Goal: Task Accomplishment & Management: Complete application form

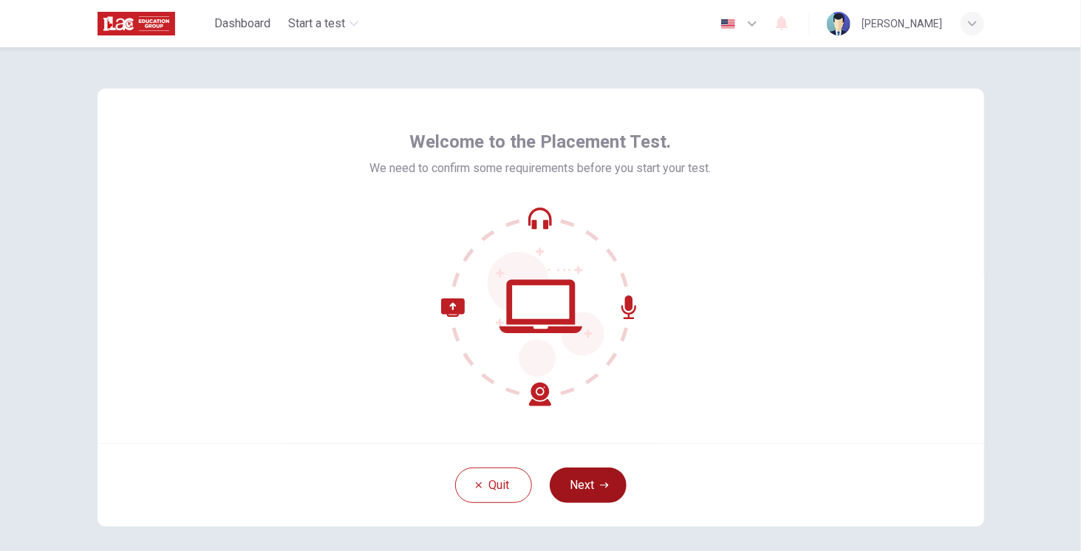
click at [589, 479] on button "Next" at bounding box center [588, 485] width 77 height 35
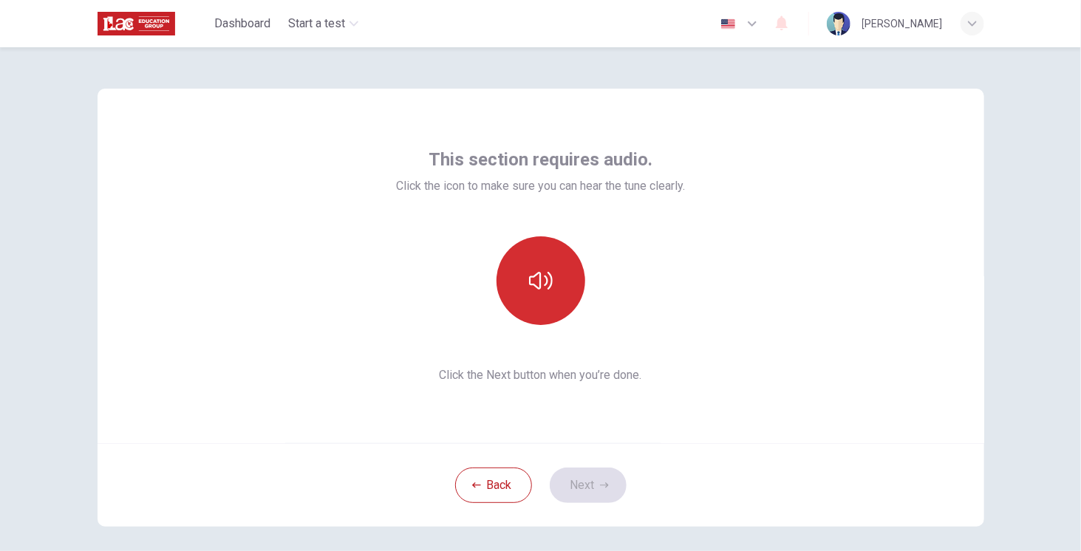
click at [547, 292] on icon "button" at bounding box center [541, 281] width 24 height 24
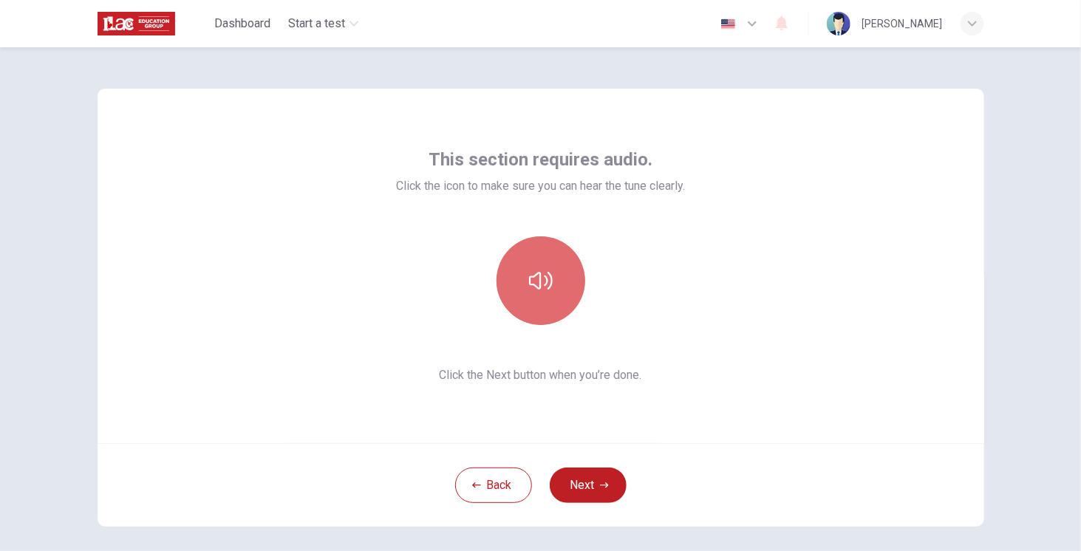
click at [547, 292] on icon "button" at bounding box center [541, 281] width 24 height 24
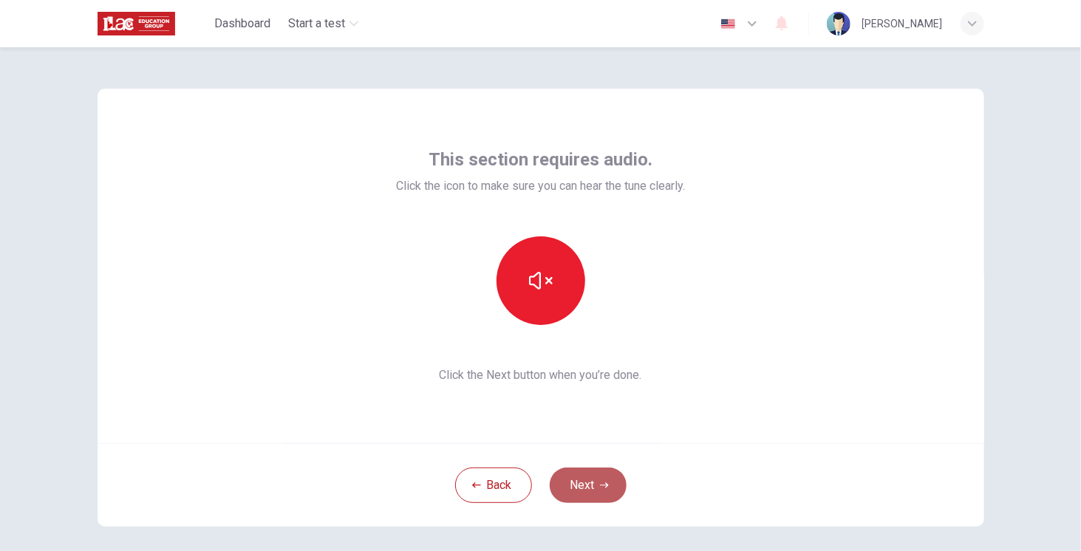
click at [593, 484] on button "Next" at bounding box center [588, 485] width 77 height 35
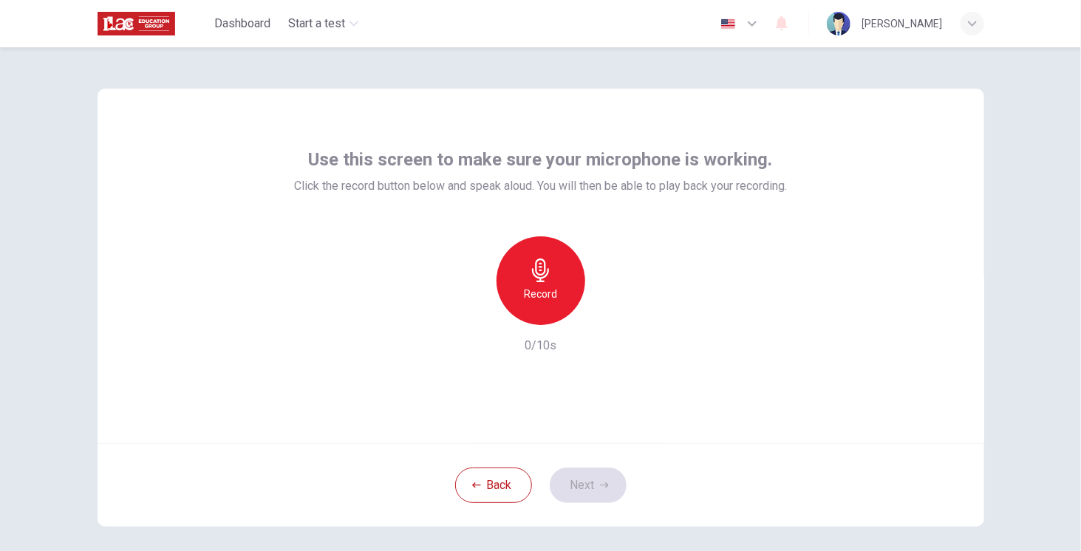
click at [545, 302] on h6 "Record" at bounding box center [540, 294] width 33 height 18
click at [538, 289] on h6 "Stop" at bounding box center [541, 294] width 22 height 18
click at [610, 322] on div "button" at bounding box center [609, 314] width 24 height 24
click at [608, 313] on icon "button" at bounding box center [609, 313] width 7 height 9
click at [589, 478] on button "Next" at bounding box center [588, 485] width 77 height 35
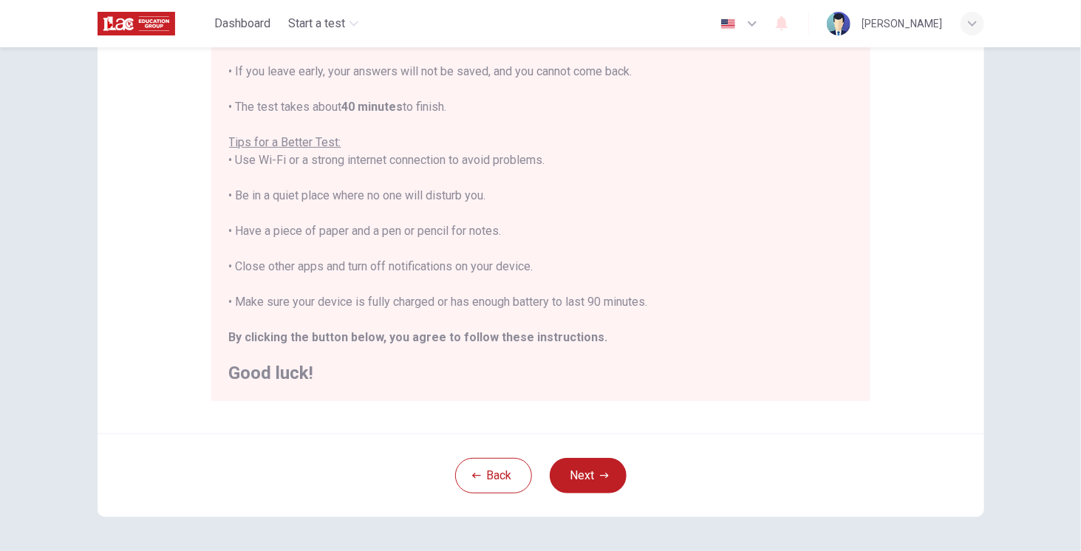
scroll to position [222, 0]
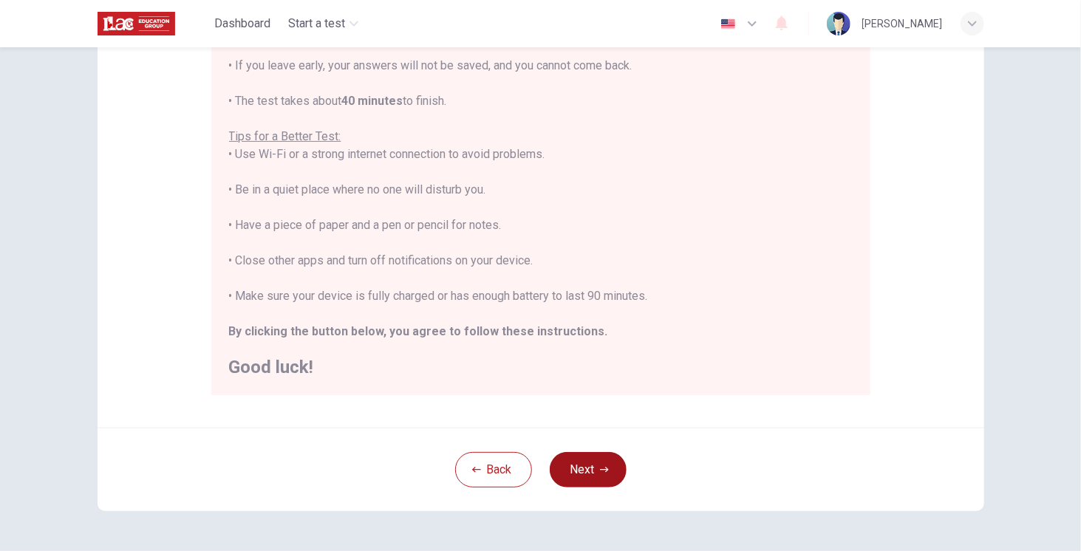
click at [602, 467] on icon "button" at bounding box center [604, 469] width 9 height 5
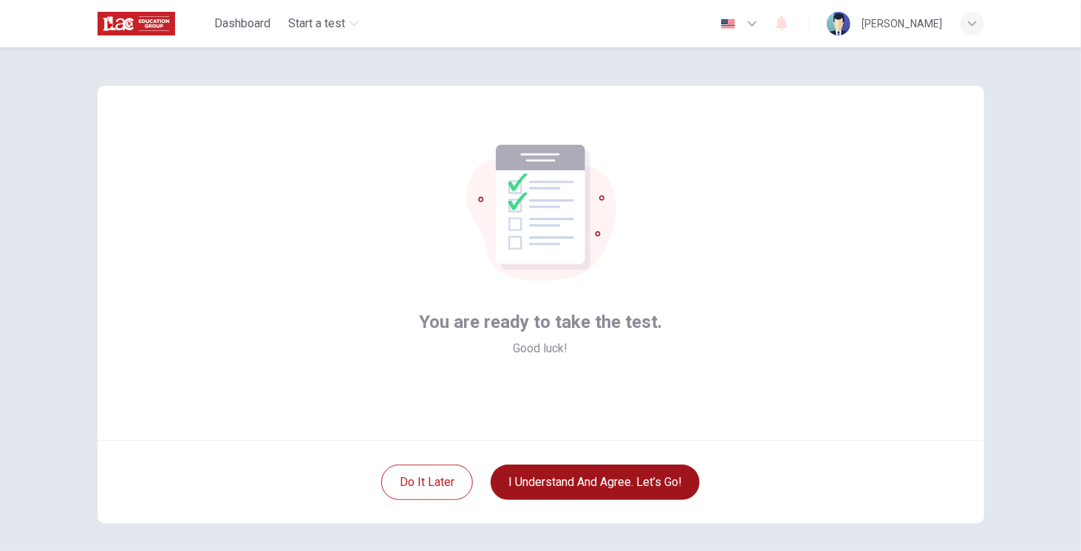
scroll to position [0, 0]
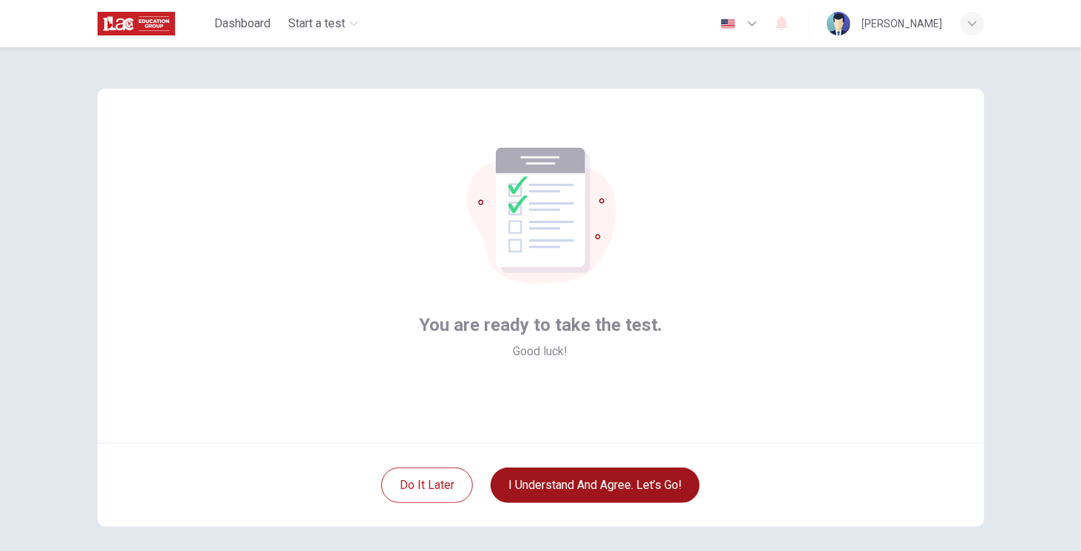
click at [665, 489] on button "I understand and agree. Let’s go!" at bounding box center [595, 485] width 209 height 35
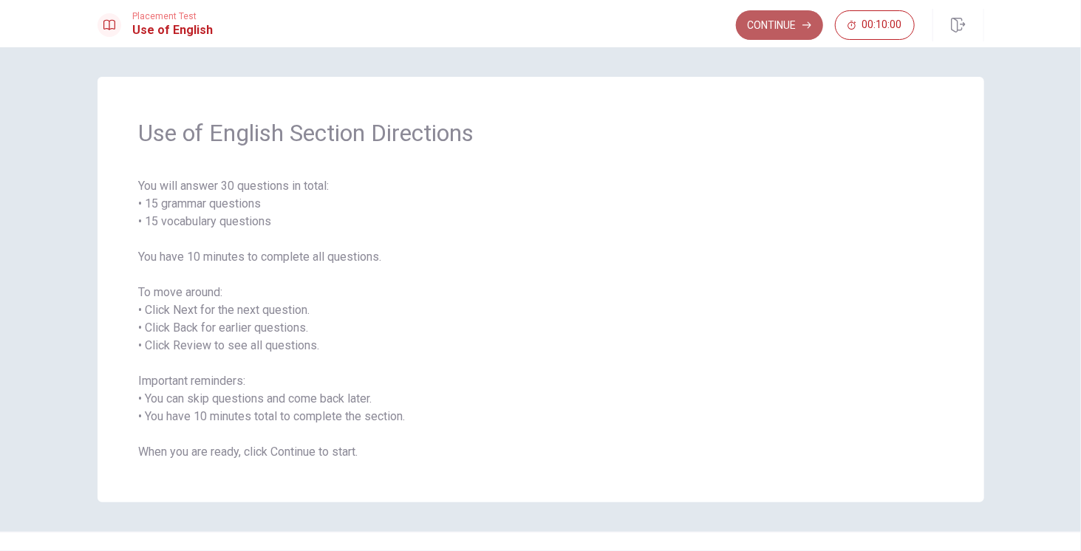
click at [760, 30] on button "Continue" at bounding box center [779, 25] width 87 height 30
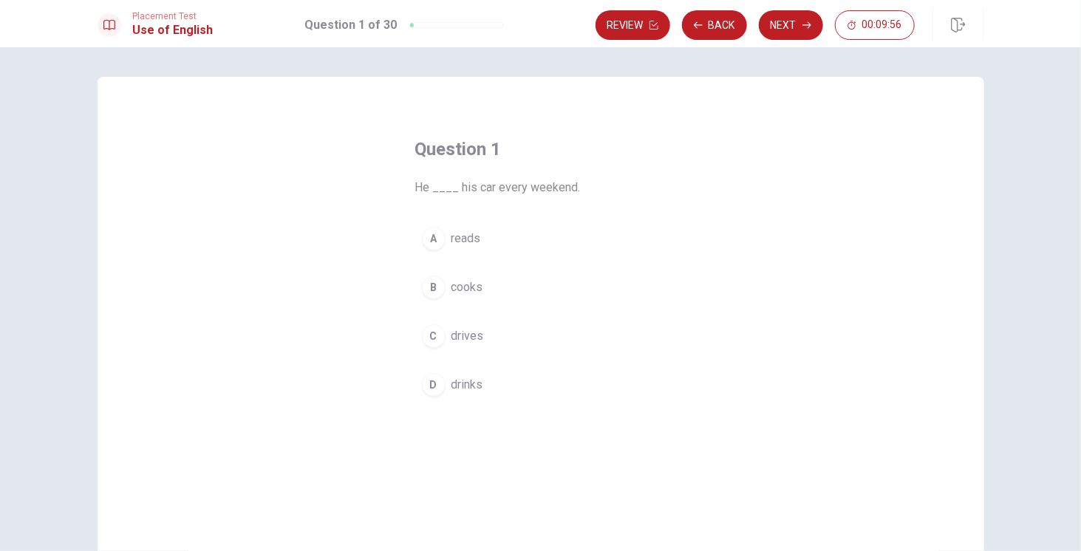
click at [438, 337] on div "C" at bounding box center [434, 336] width 24 height 24
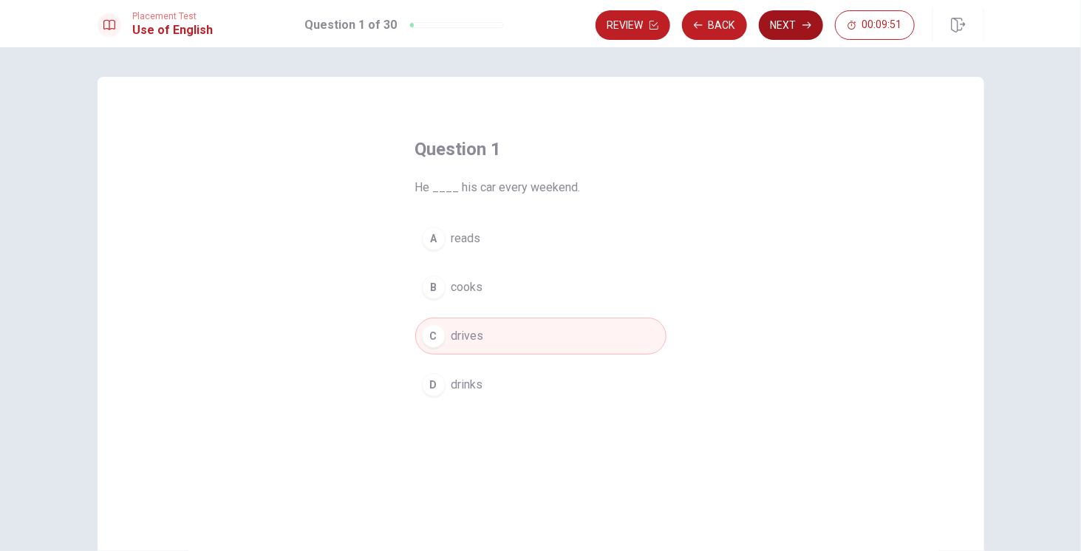
click at [794, 27] on button "Next" at bounding box center [791, 25] width 64 height 30
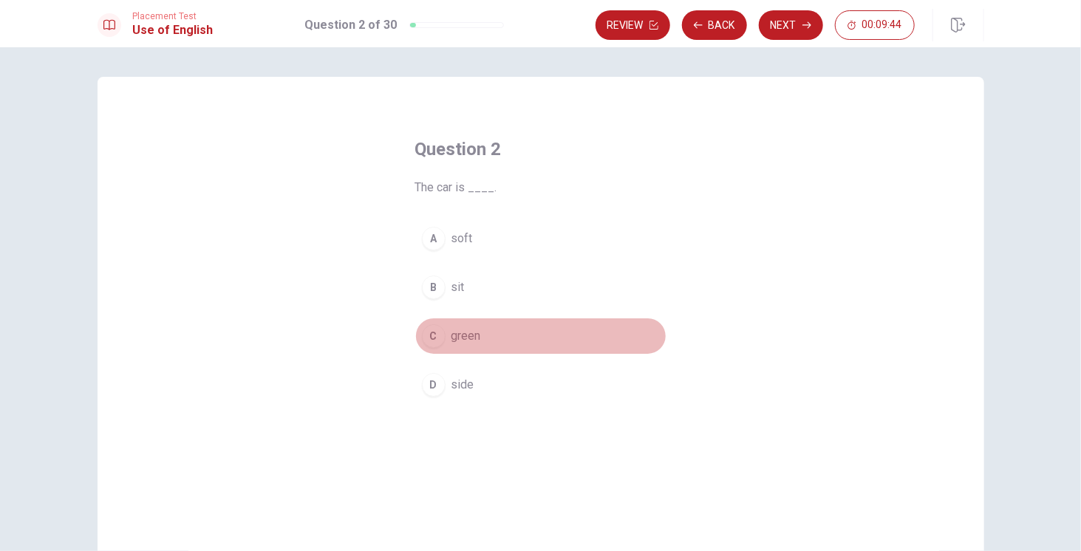
click at [454, 342] on span "green" at bounding box center [467, 336] width 30 height 18
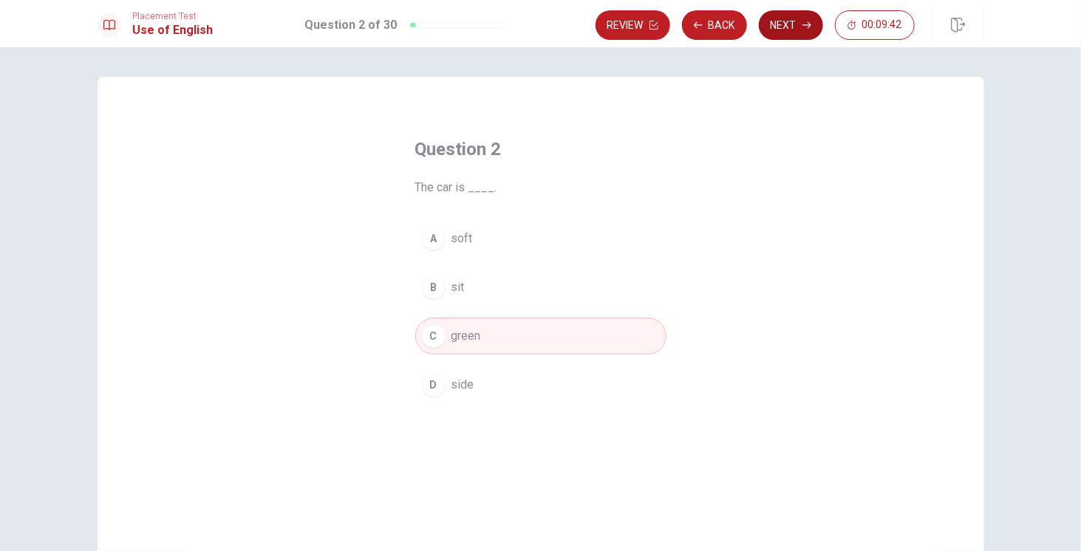
click at [790, 25] on button "Next" at bounding box center [791, 25] width 64 height 30
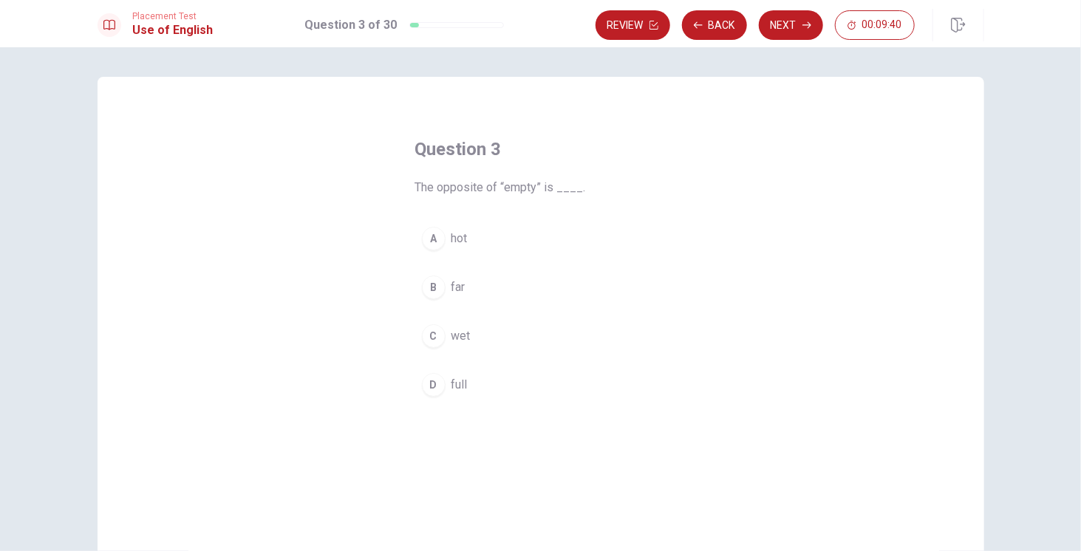
click at [443, 379] on button "D full" at bounding box center [540, 385] width 251 height 37
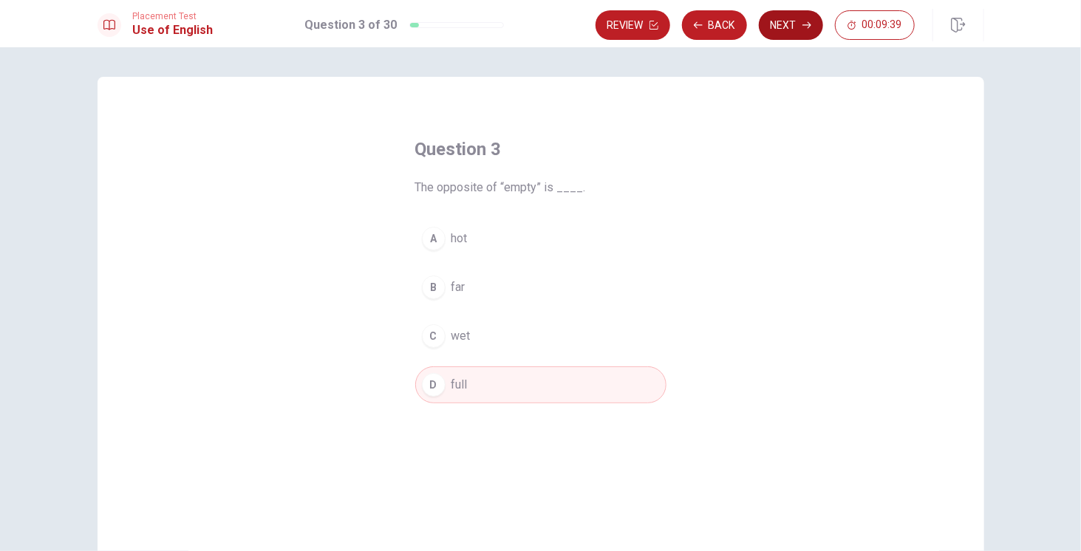
click at [788, 30] on button "Next" at bounding box center [791, 25] width 64 height 30
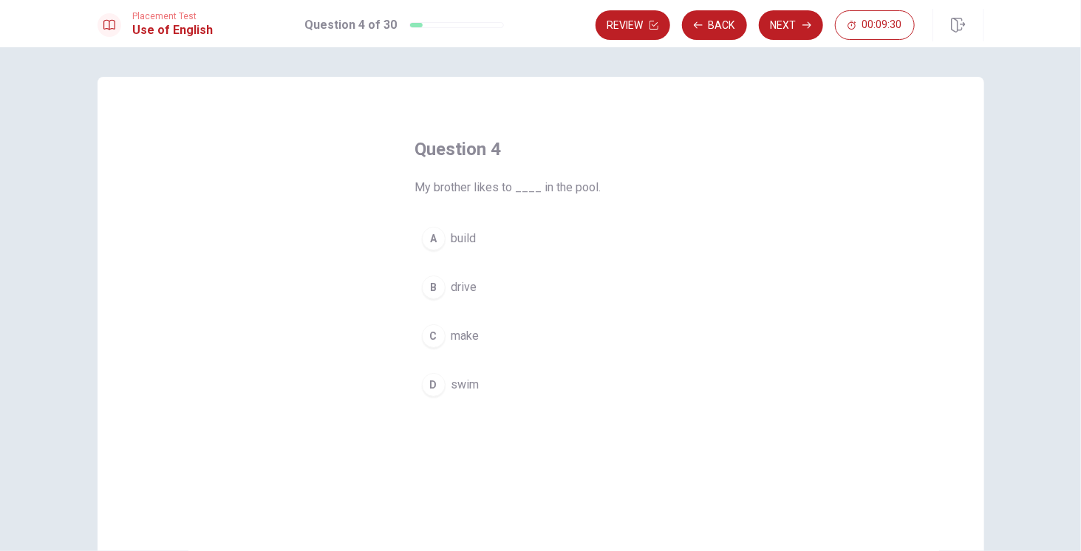
click at [465, 378] on span "swim" at bounding box center [466, 385] width 28 height 18
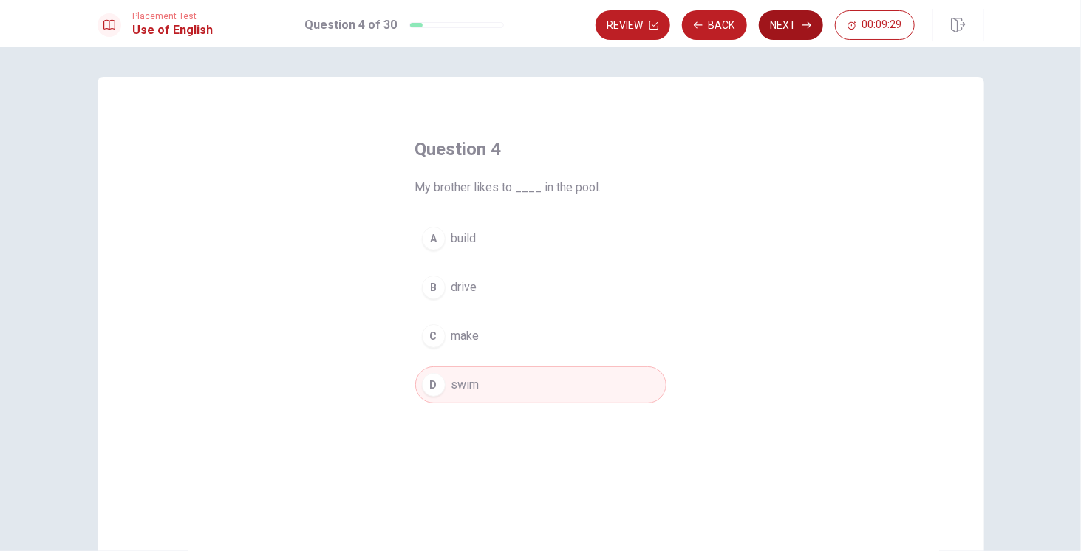
click at [791, 32] on button "Next" at bounding box center [791, 25] width 64 height 30
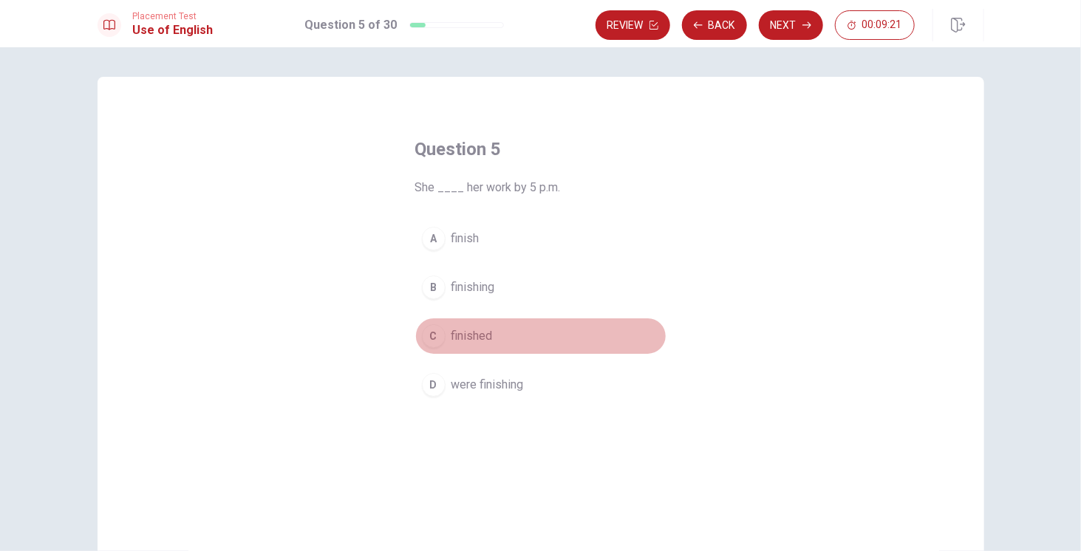
click at [438, 335] on div "C" at bounding box center [434, 336] width 24 height 24
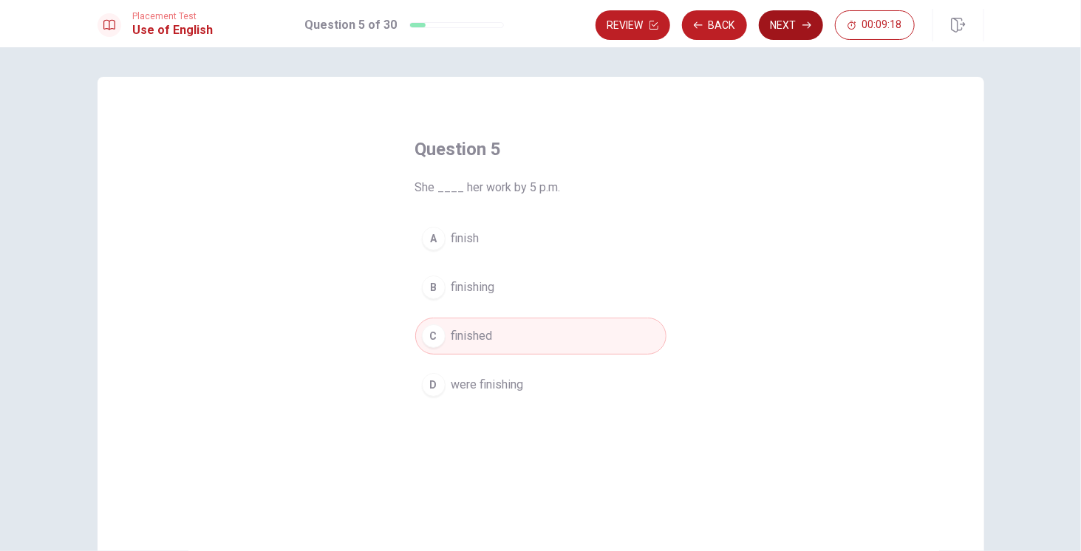
click at [791, 27] on button "Next" at bounding box center [791, 25] width 64 height 30
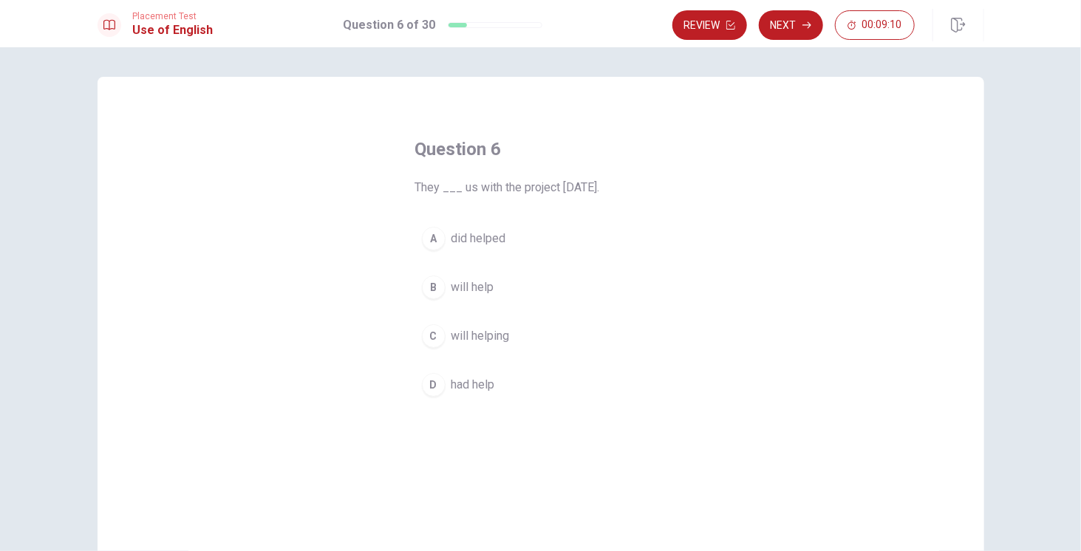
click at [437, 288] on div "B" at bounding box center [434, 288] width 24 height 24
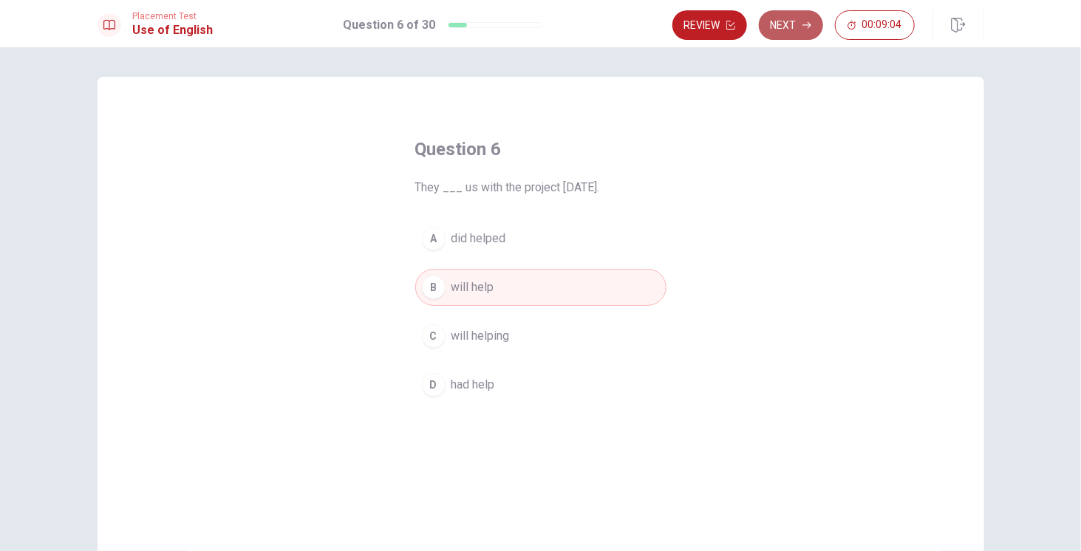
click at [790, 30] on button "Next" at bounding box center [791, 25] width 64 height 30
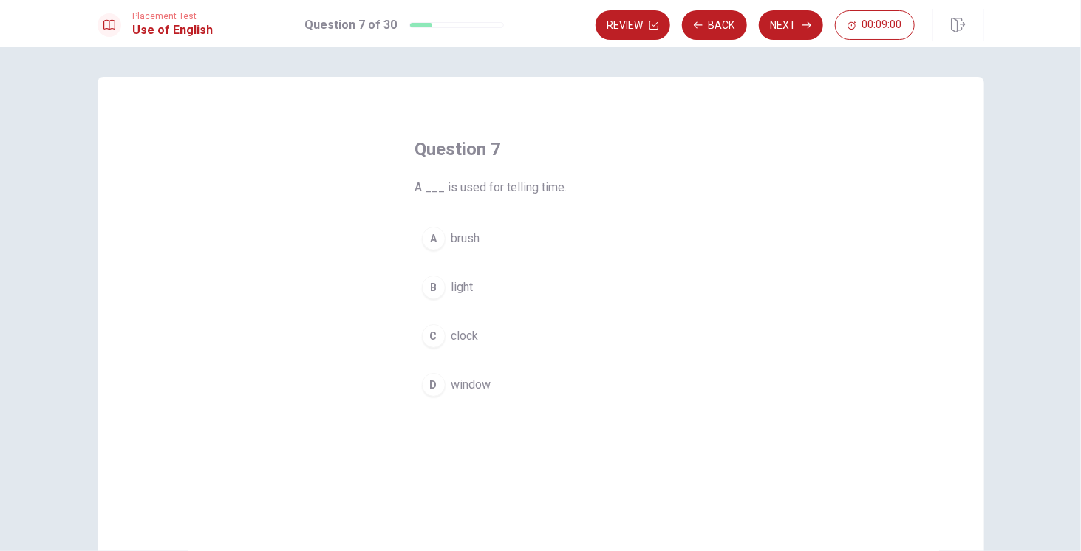
click at [444, 333] on button "C clock" at bounding box center [540, 336] width 251 height 37
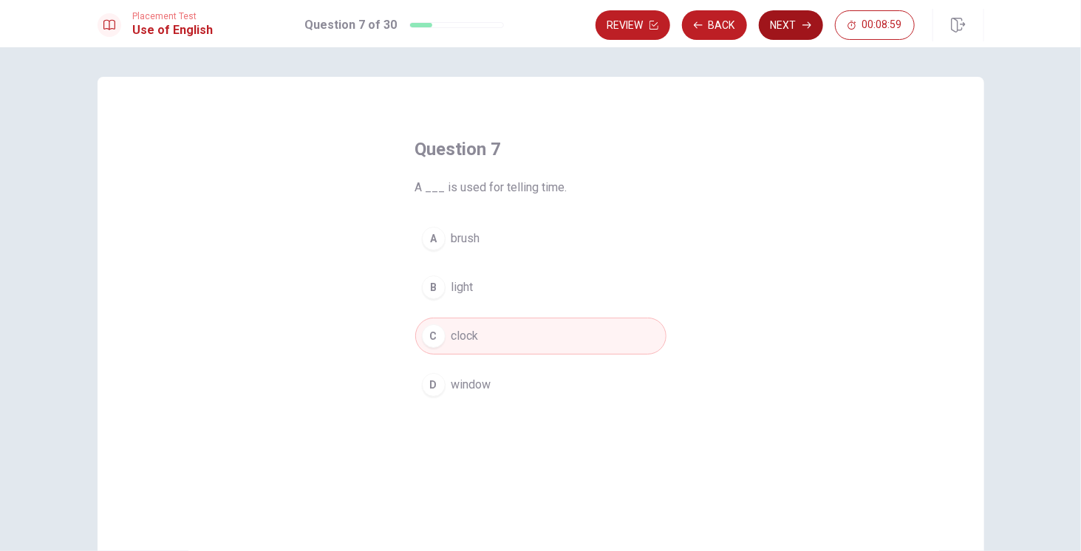
click at [786, 33] on button "Next" at bounding box center [791, 25] width 64 height 30
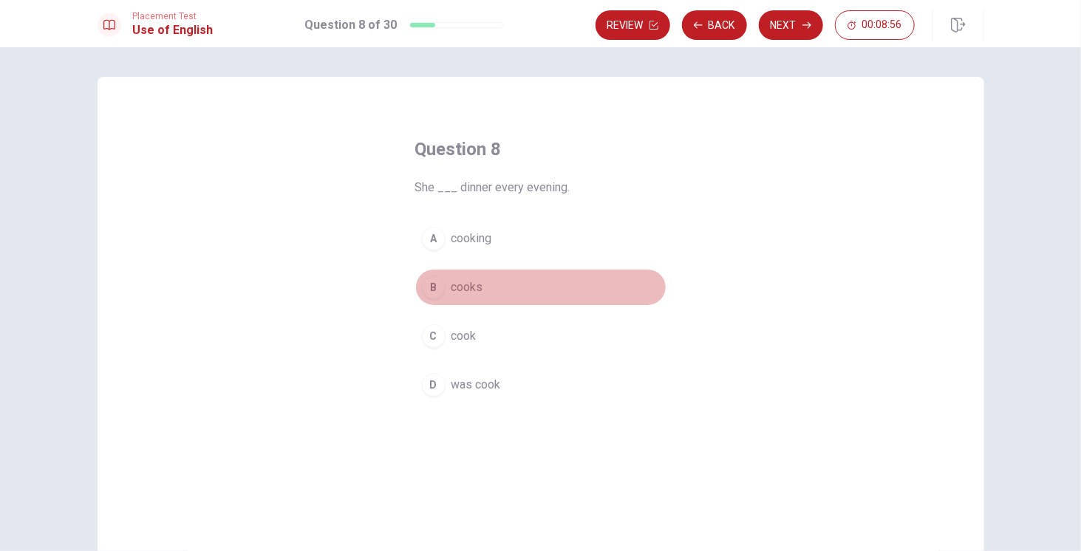
click at [441, 287] on div "B" at bounding box center [434, 288] width 24 height 24
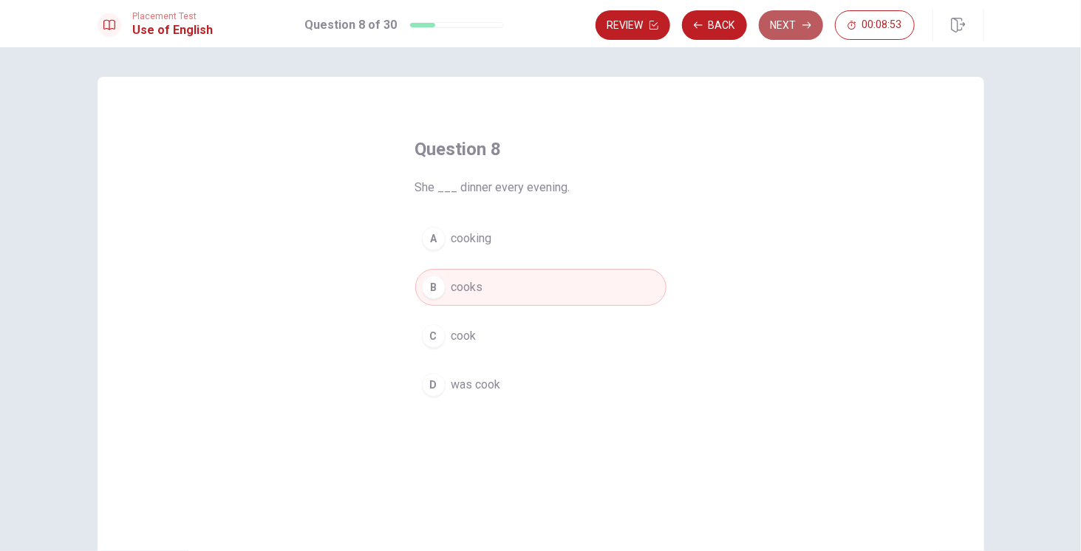
click at [781, 27] on button "Next" at bounding box center [791, 25] width 64 height 30
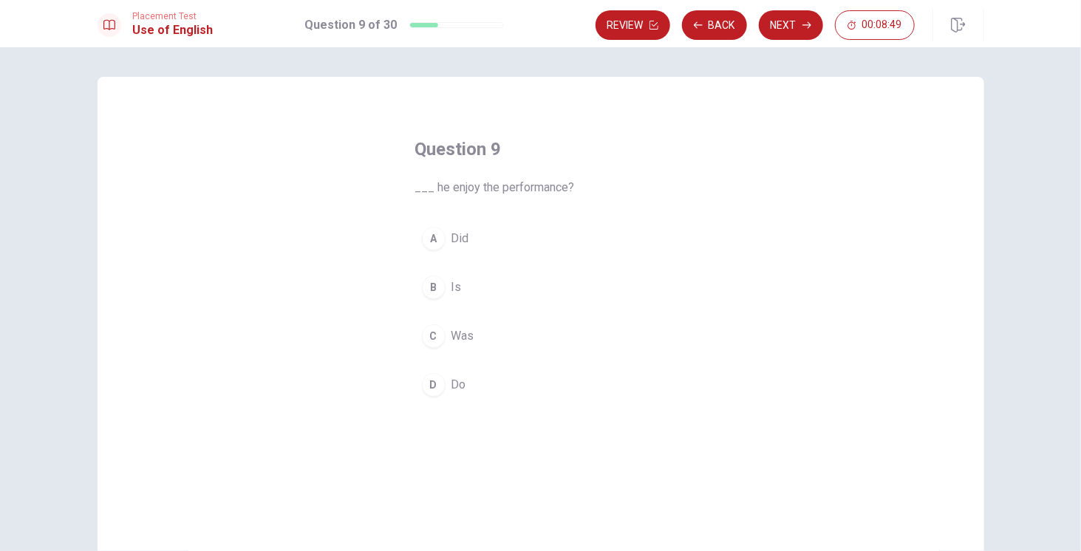
click at [434, 242] on div "A" at bounding box center [434, 239] width 24 height 24
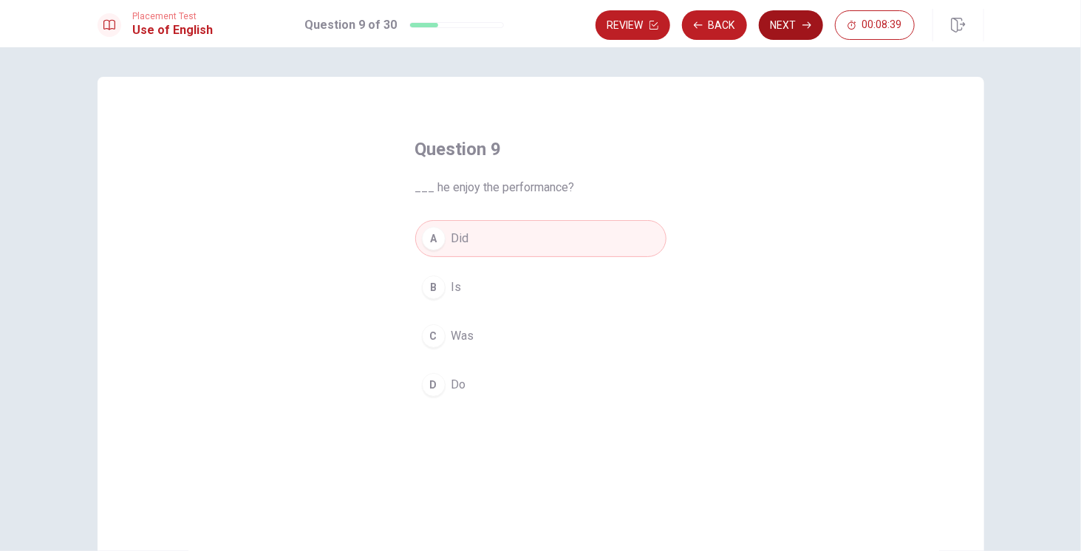
click at [785, 30] on button "Next" at bounding box center [791, 25] width 64 height 30
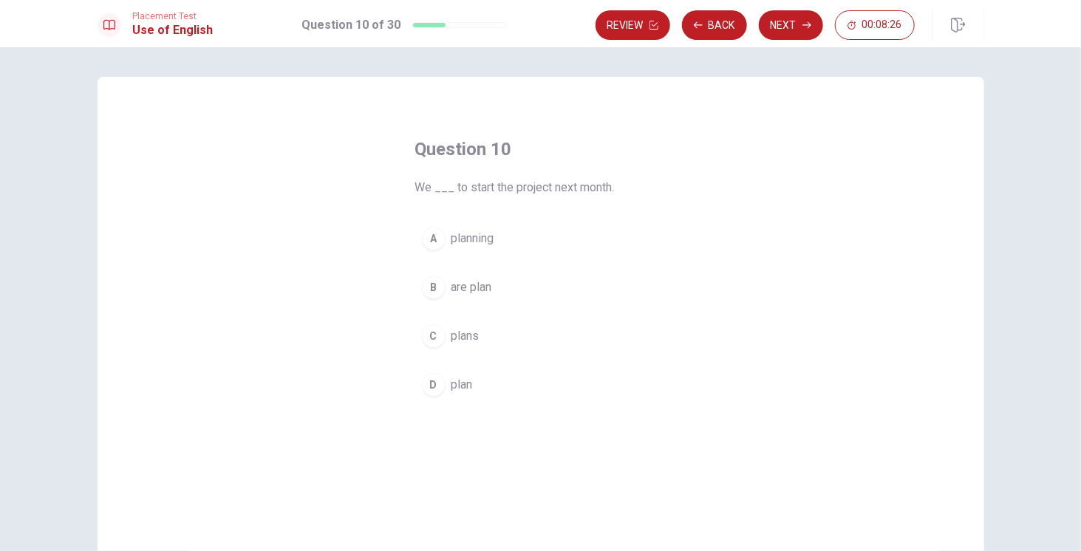
click at [452, 381] on span "plan" at bounding box center [462, 385] width 21 height 18
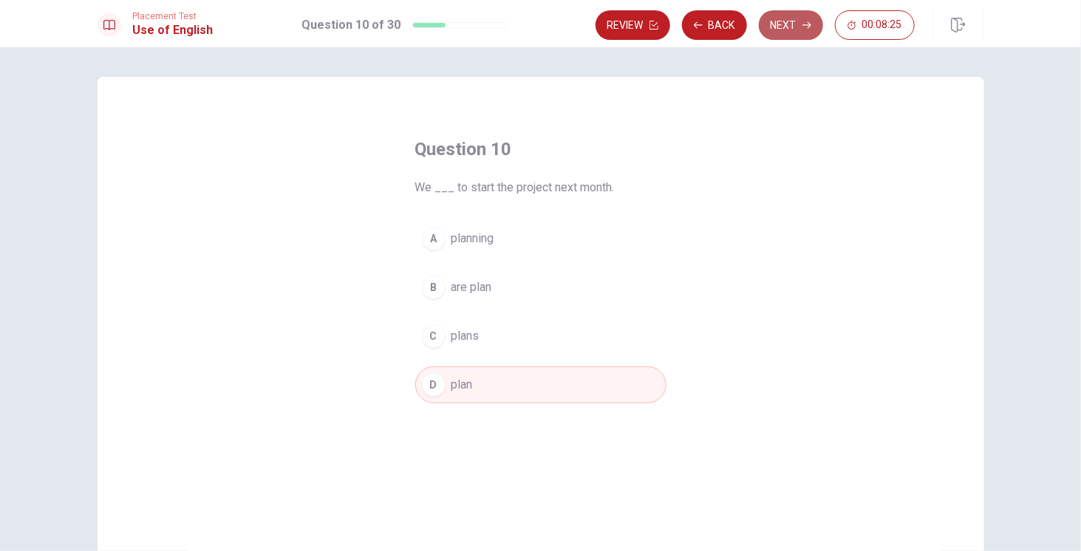
click at [788, 37] on button "Next" at bounding box center [791, 25] width 64 height 30
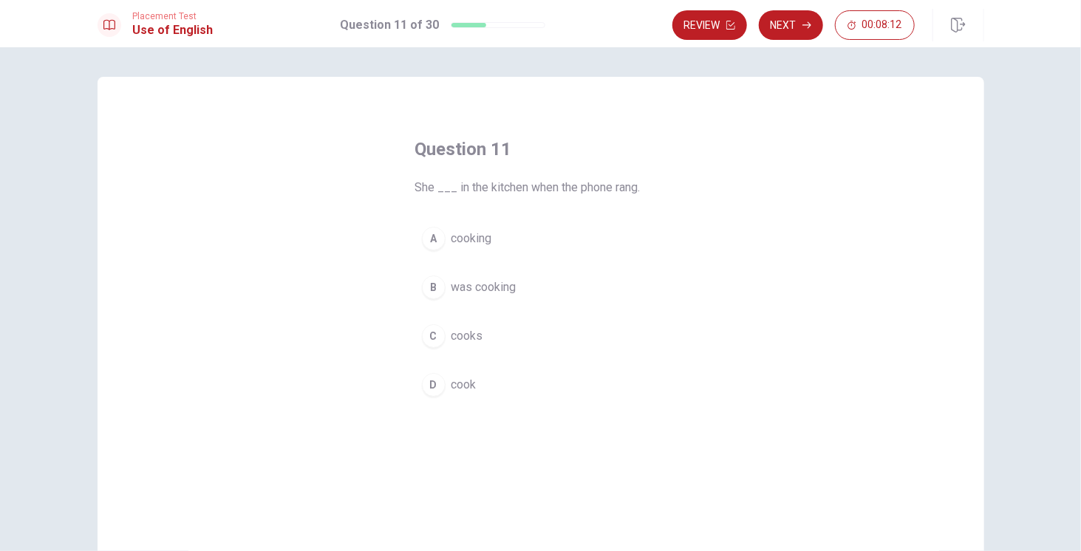
click at [457, 288] on span "was cooking" at bounding box center [484, 288] width 65 height 18
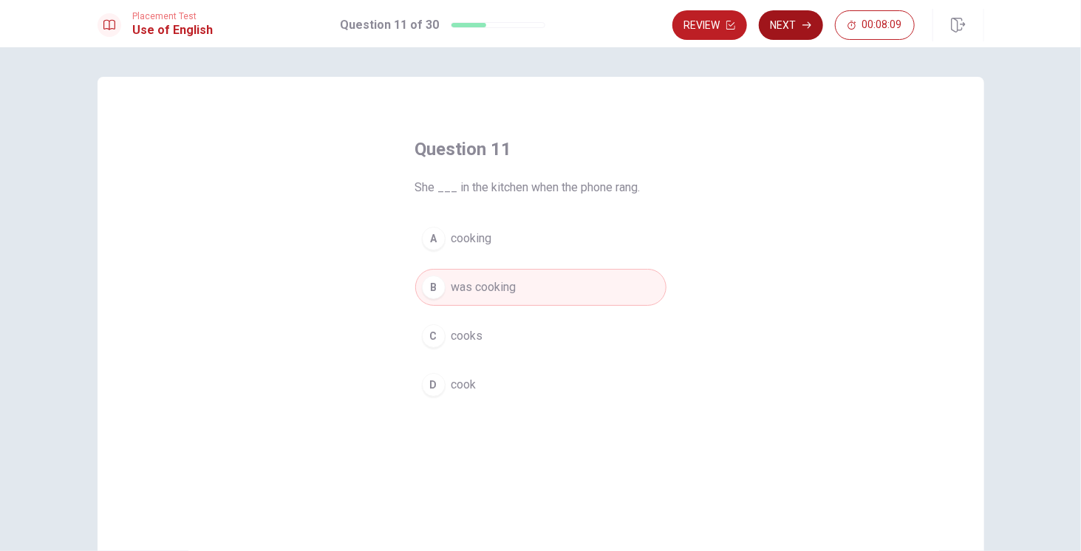
click at [798, 34] on button "Next" at bounding box center [791, 25] width 64 height 30
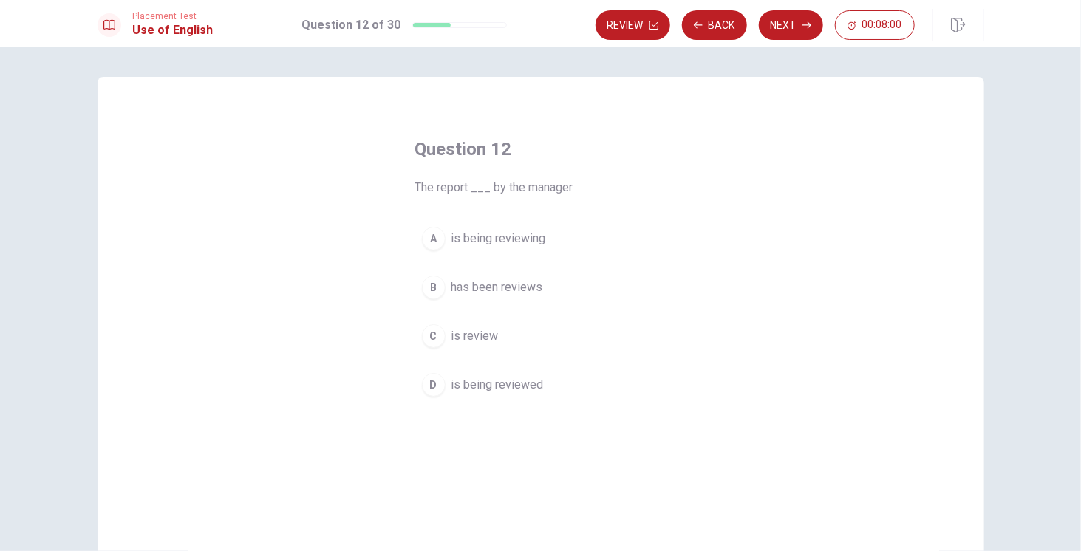
click at [455, 384] on span "is being reviewed" at bounding box center [498, 385] width 92 height 18
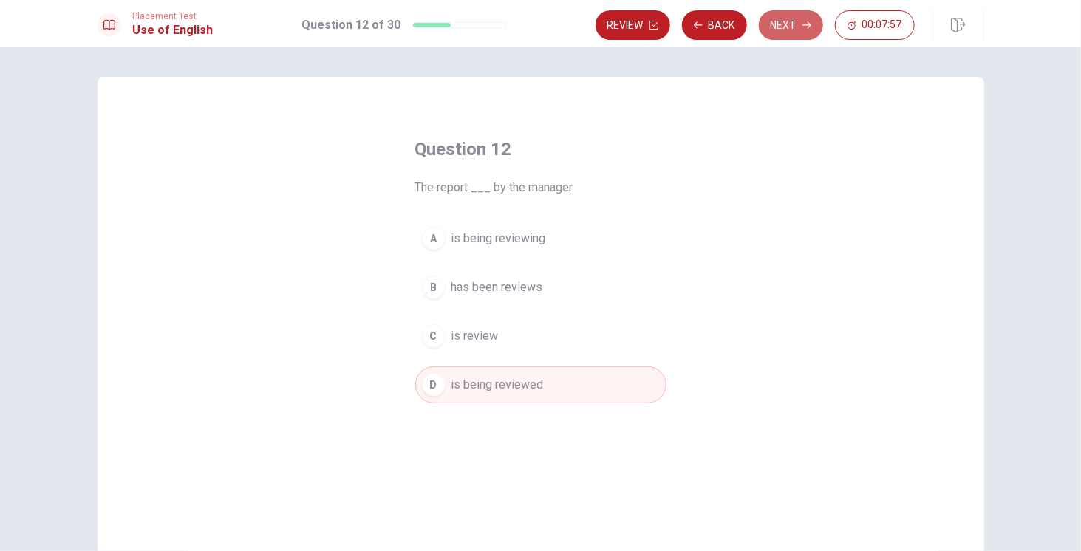
click at [796, 31] on button "Next" at bounding box center [791, 25] width 64 height 30
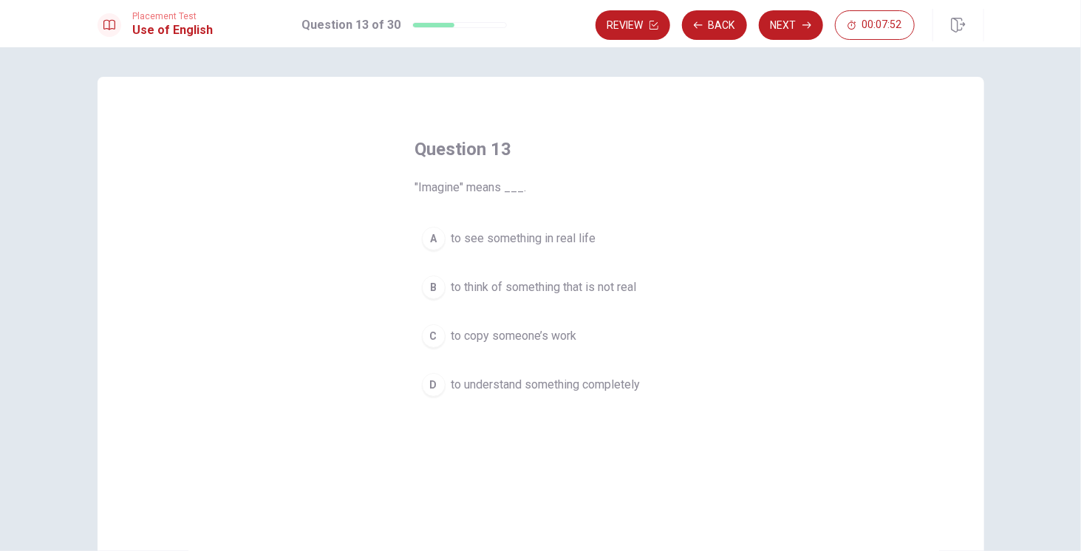
click at [444, 287] on button "B to think of something that is not real" at bounding box center [540, 287] width 251 height 37
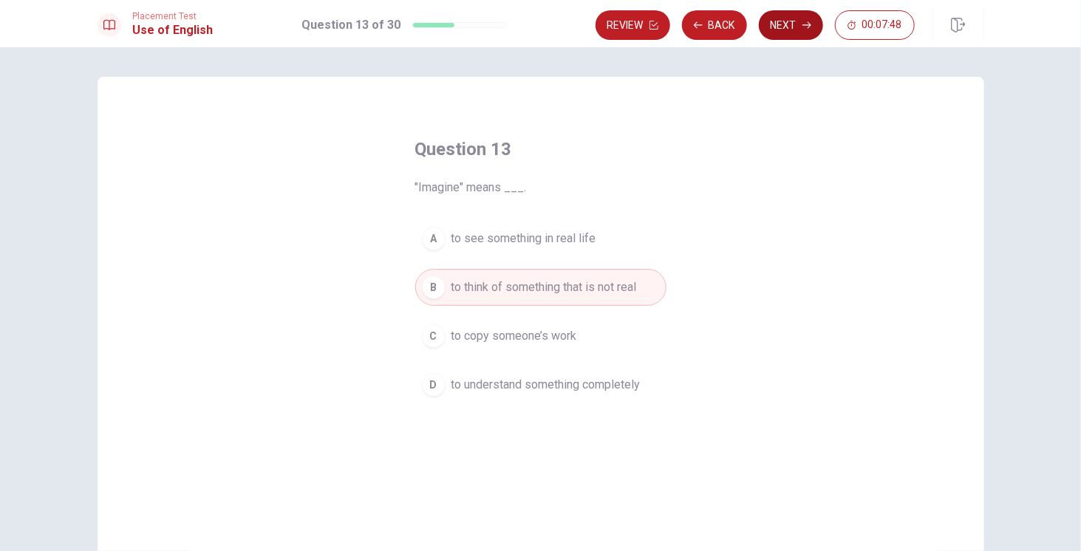
click at [795, 26] on button "Next" at bounding box center [791, 25] width 64 height 30
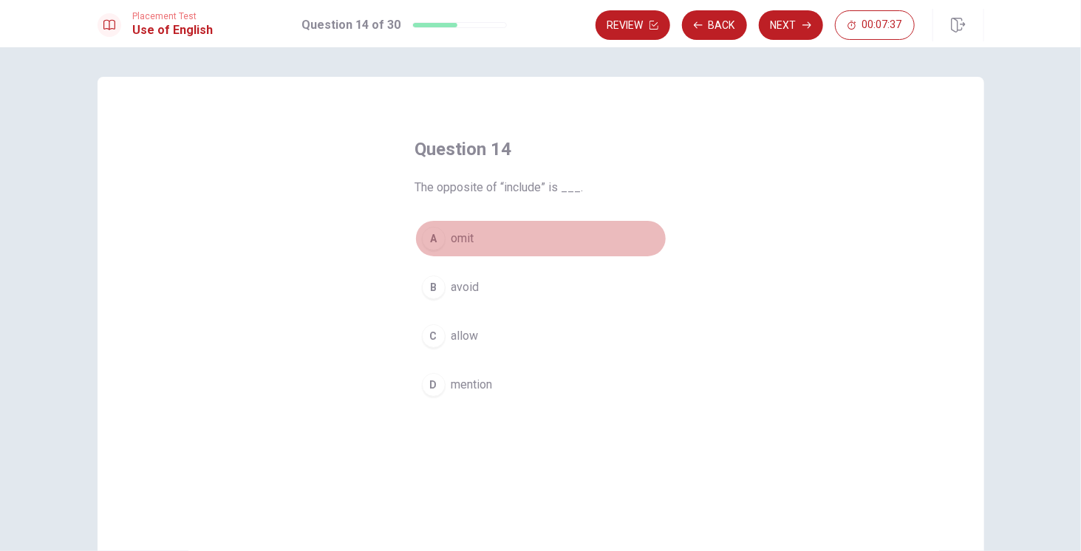
click at [430, 241] on div "A" at bounding box center [434, 239] width 24 height 24
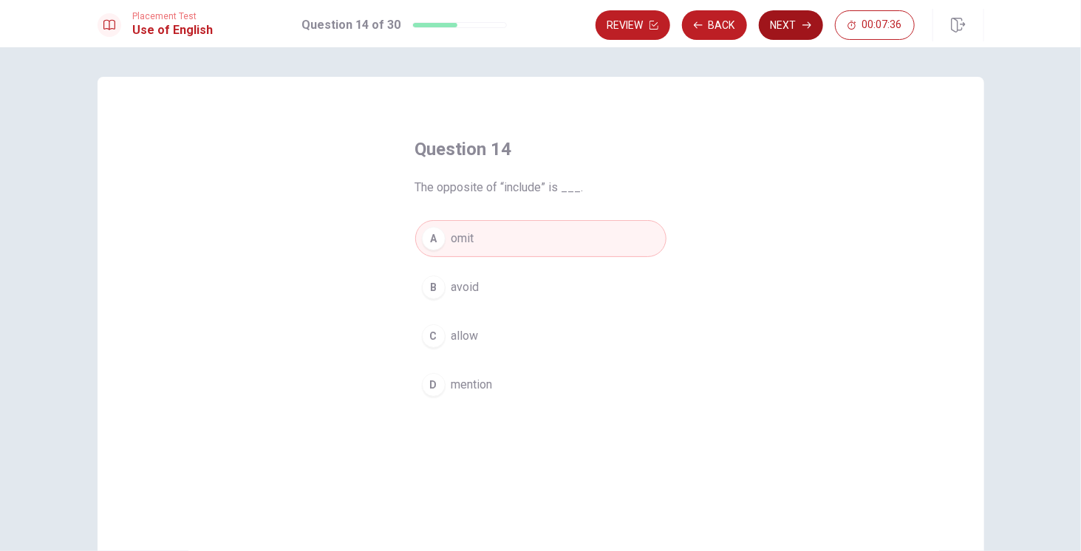
click at [786, 26] on button "Next" at bounding box center [791, 25] width 64 height 30
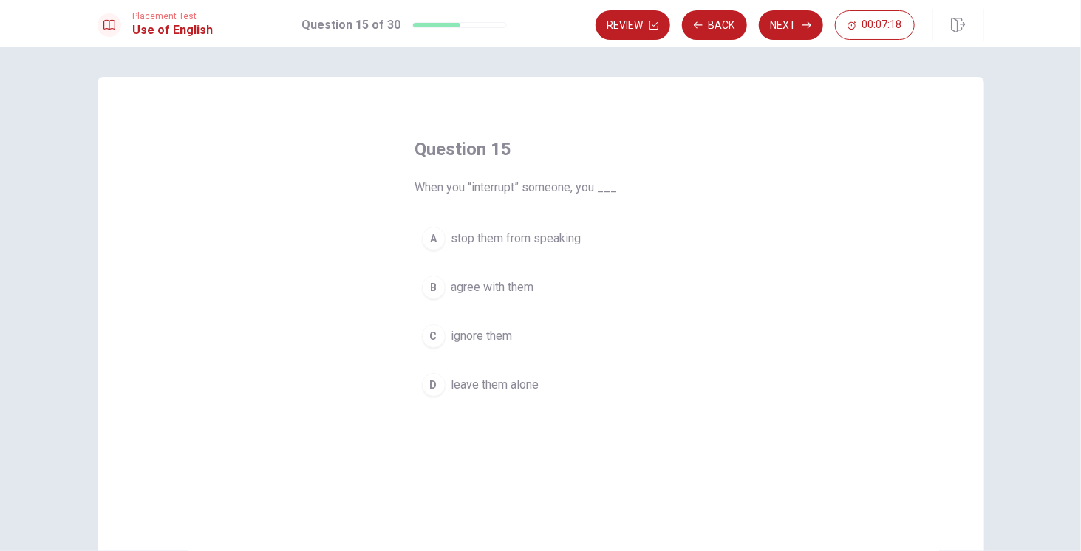
click at [436, 241] on div "A" at bounding box center [434, 239] width 24 height 24
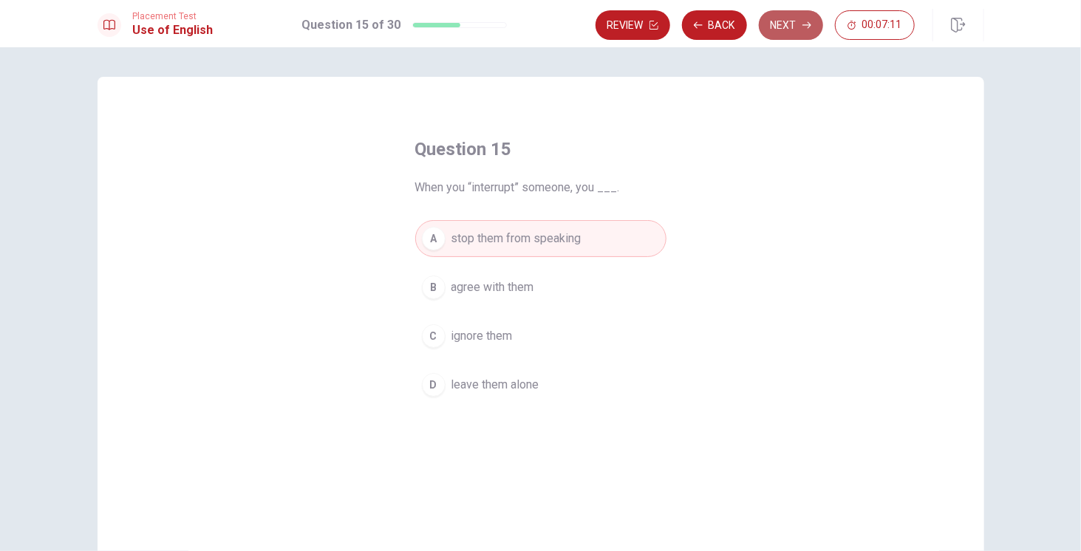
click at [775, 33] on button "Next" at bounding box center [791, 25] width 64 height 30
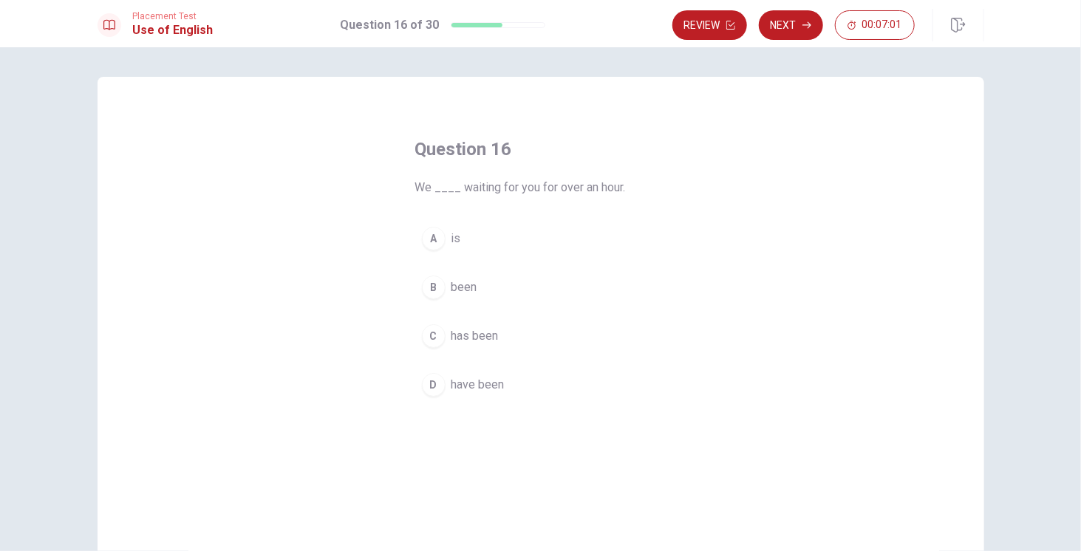
click at [446, 381] on button "D have been" at bounding box center [540, 385] width 251 height 37
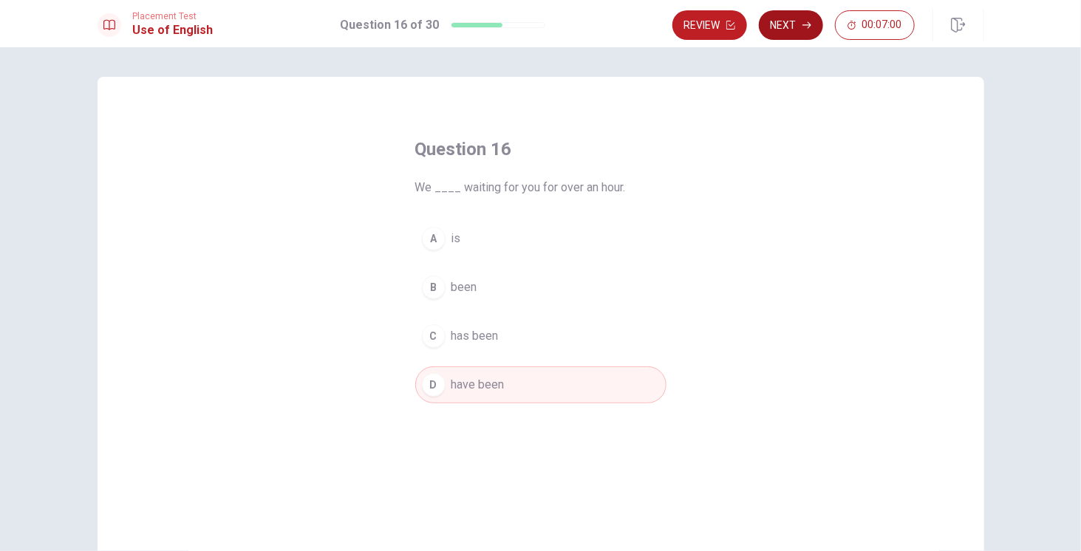
click at [794, 30] on button "Next" at bounding box center [791, 25] width 64 height 30
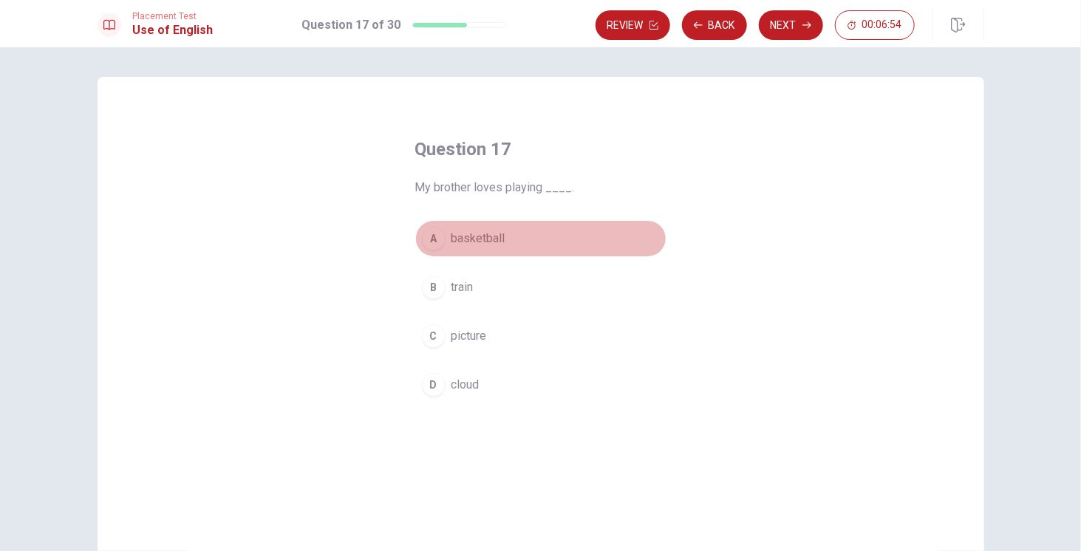
click at [438, 237] on div "A" at bounding box center [434, 239] width 24 height 24
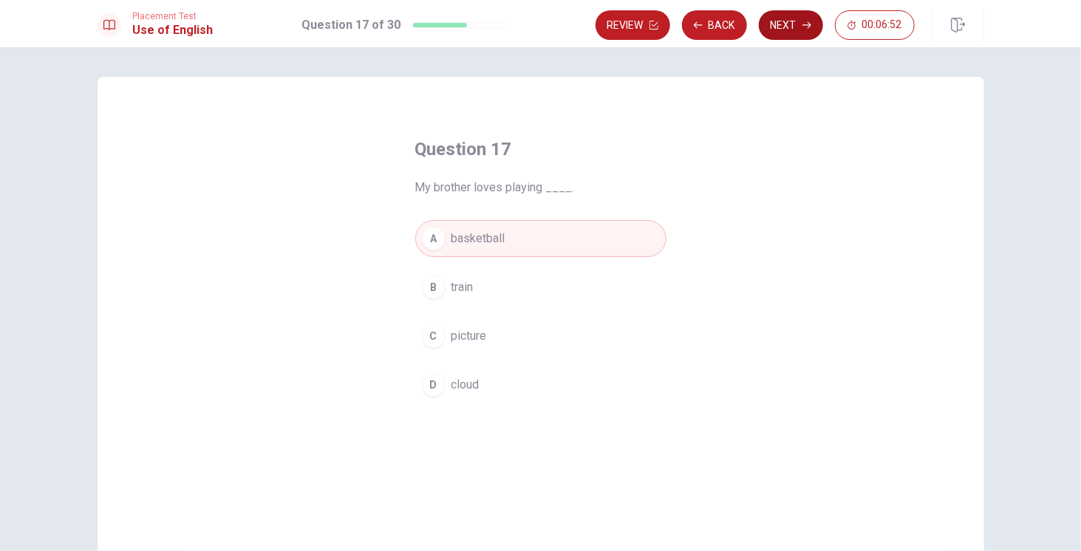
click at [792, 27] on button "Next" at bounding box center [791, 25] width 64 height 30
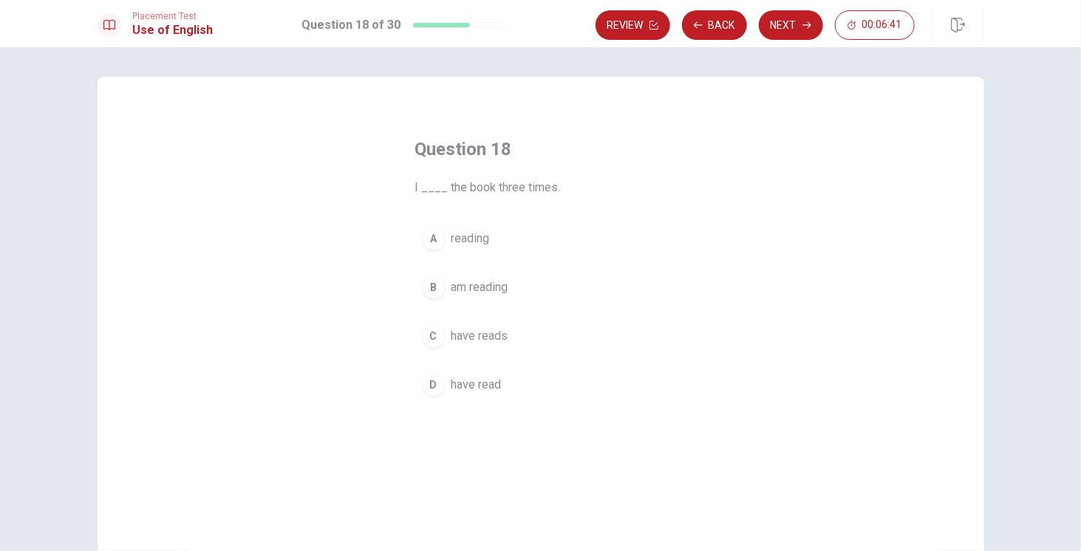
click at [441, 384] on button "D have read" at bounding box center [540, 385] width 251 height 37
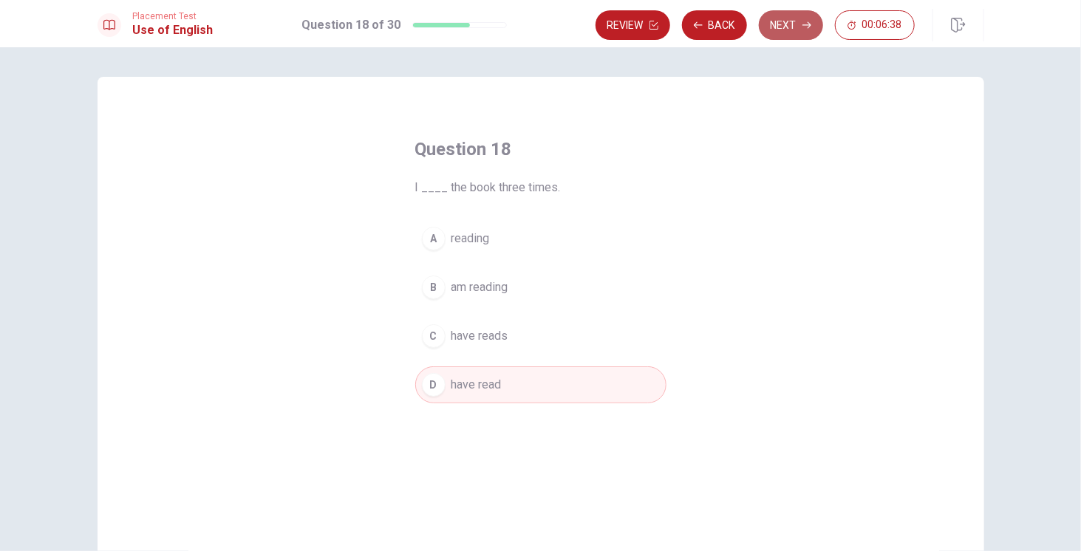
click at [784, 33] on button "Next" at bounding box center [791, 25] width 64 height 30
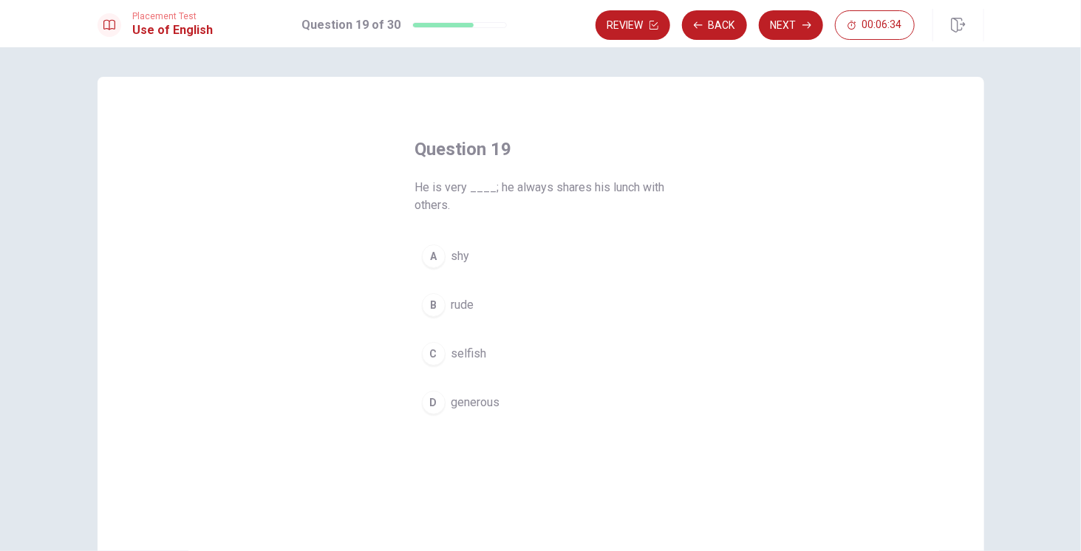
click at [463, 405] on span "generous" at bounding box center [476, 403] width 49 height 18
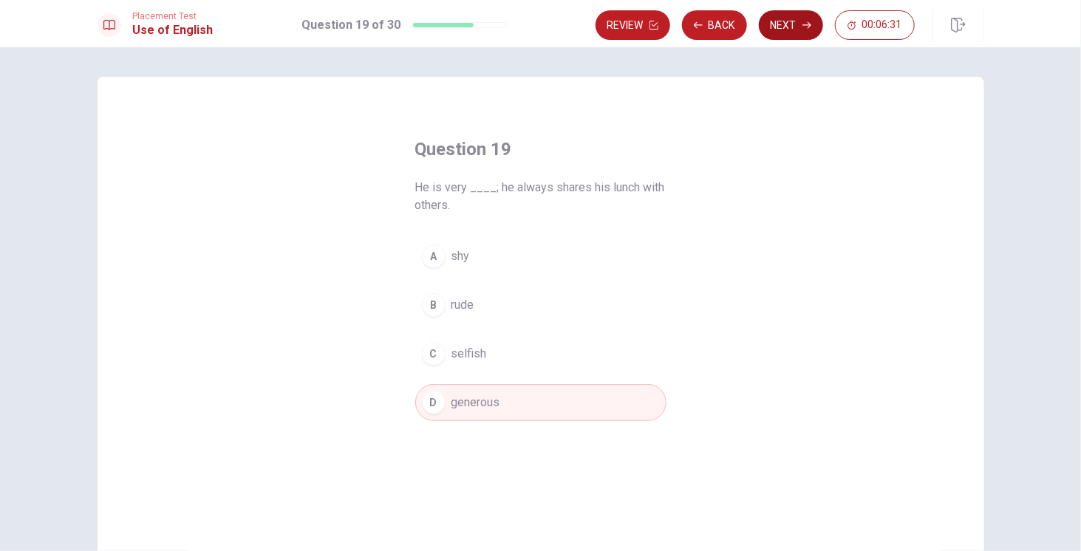
click at [801, 33] on button "Next" at bounding box center [791, 25] width 64 height 30
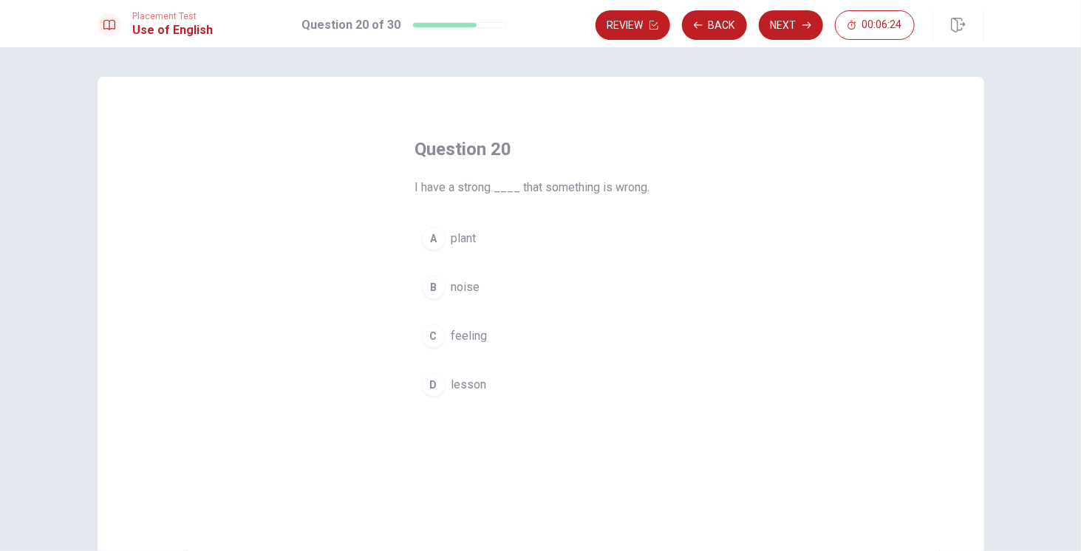
click at [441, 338] on div "C" at bounding box center [434, 336] width 24 height 24
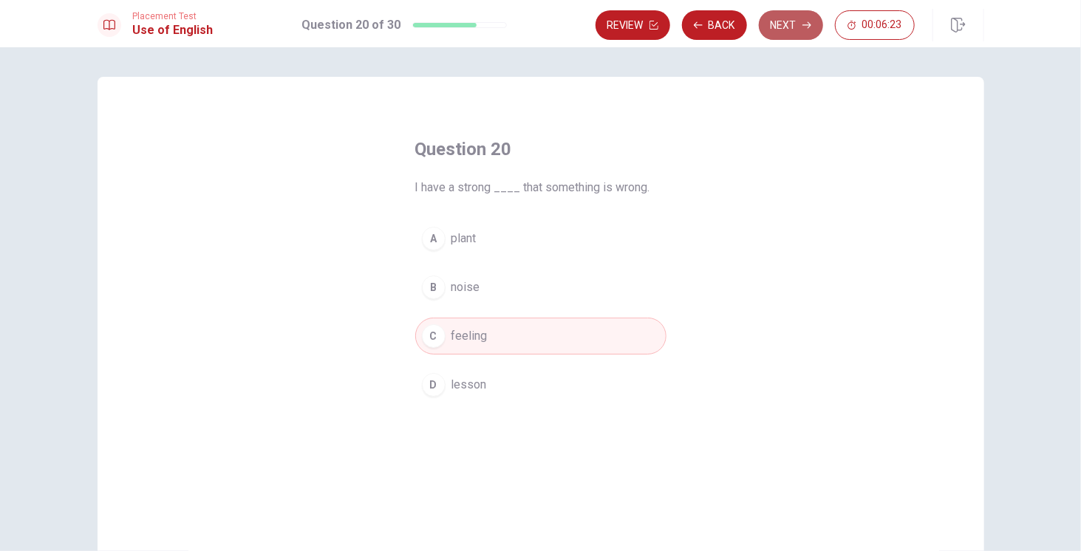
click at [781, 35] on button "Next" at bounding box center [791, 25] width 64 height 30
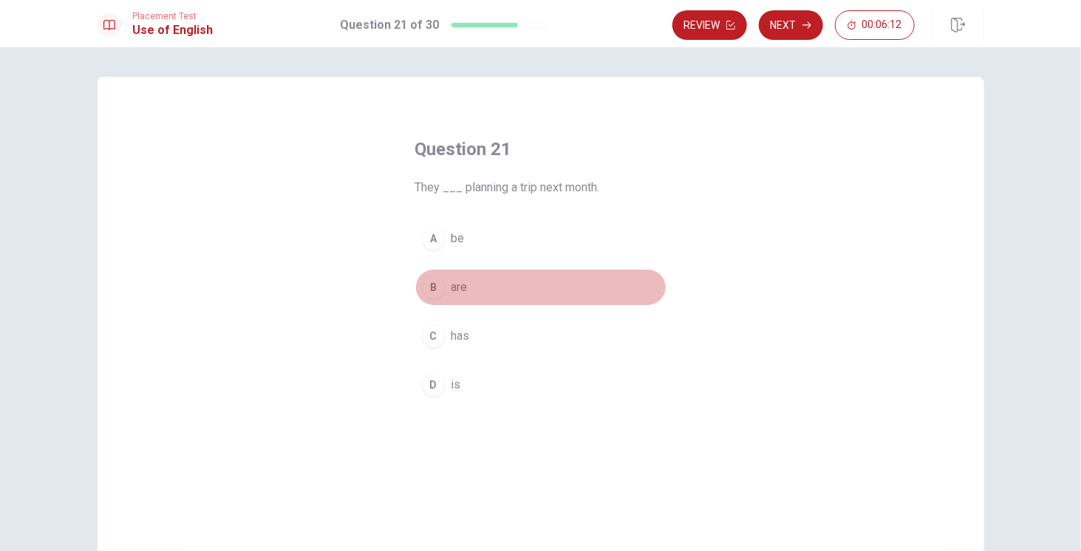
click at [432, 295] on div "B" at bounding box center [434, 288] width 24 height 24
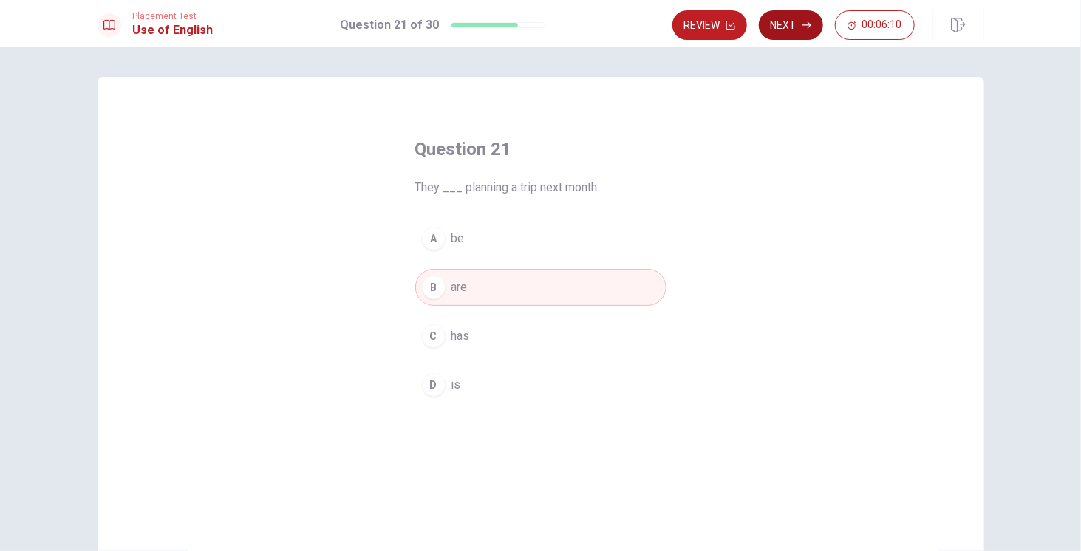
click at [801, 28] on button "Next" at bounding box center [791, 25] width 64 height 30
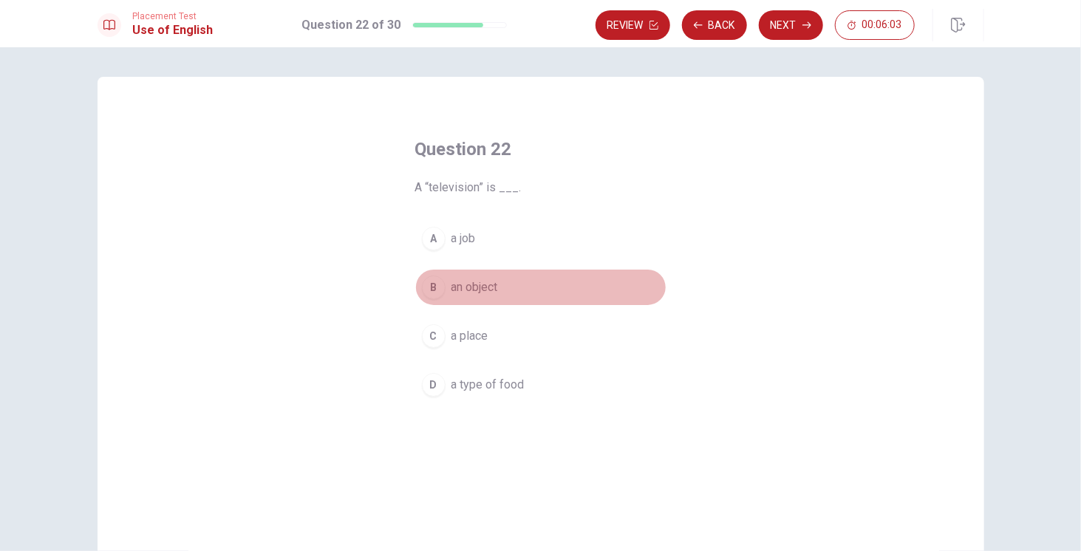
click at [429, 291] on div "B" at bounding box center [434, 288] width 24 height 24
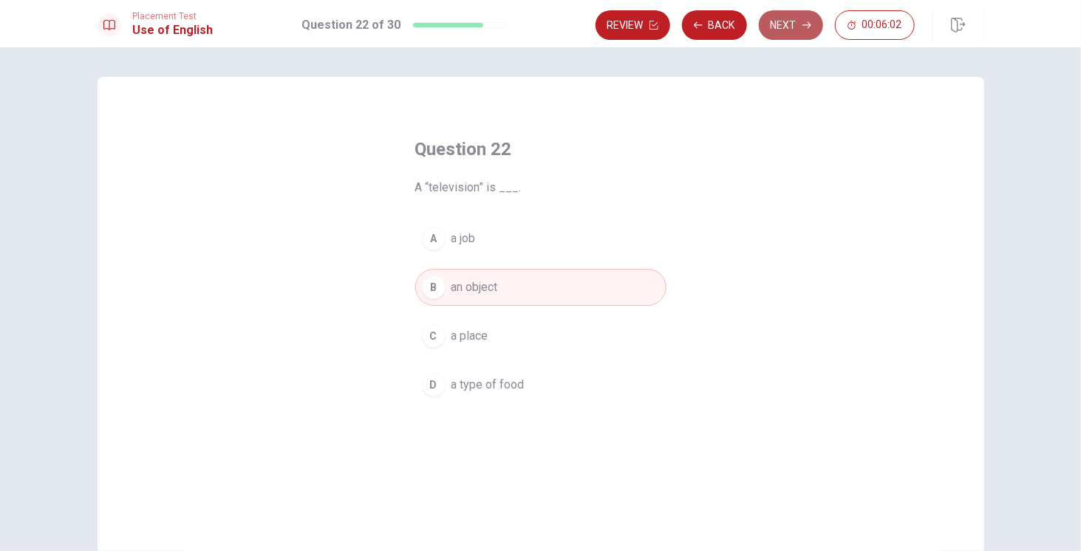
click at [778, 24] on button "Next" at bounding box center [791, 25] width 64 height 30
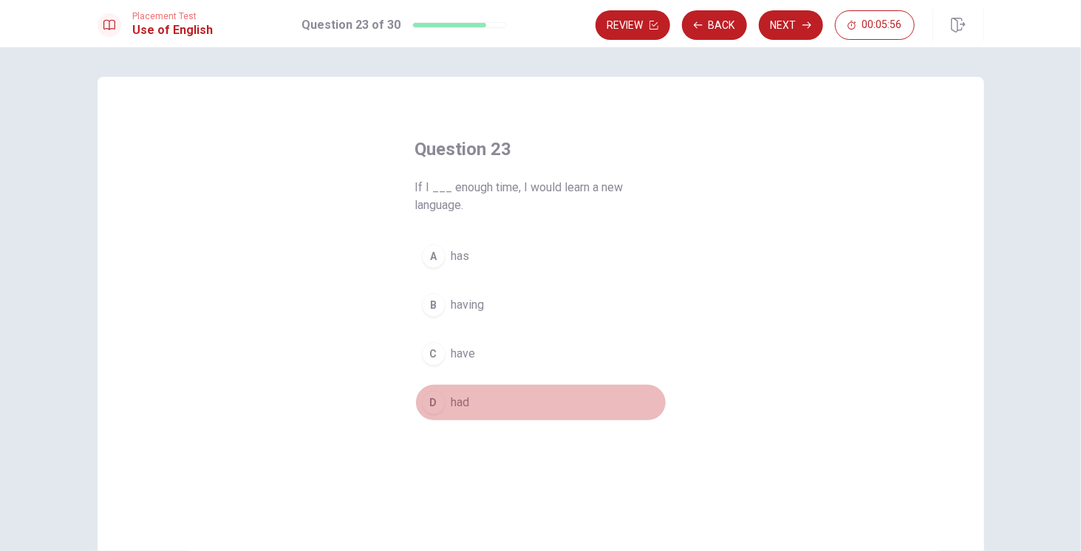
click at [424, 408] on div "D" at bounding box center [434, 403] width 24 height 24
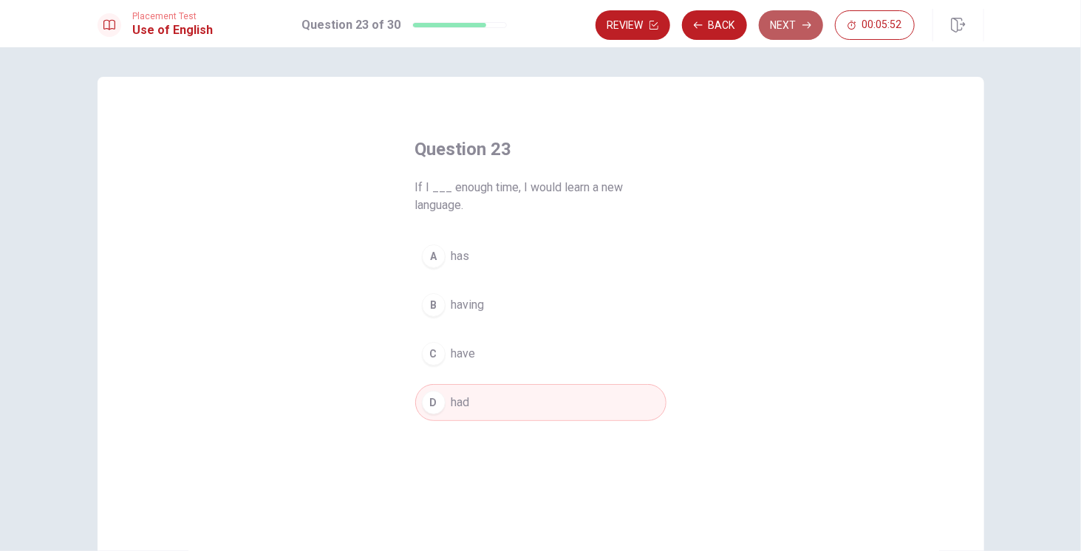
click at [804, 26] on icon "button" at bounding box center [807, 25] width 9 height 9
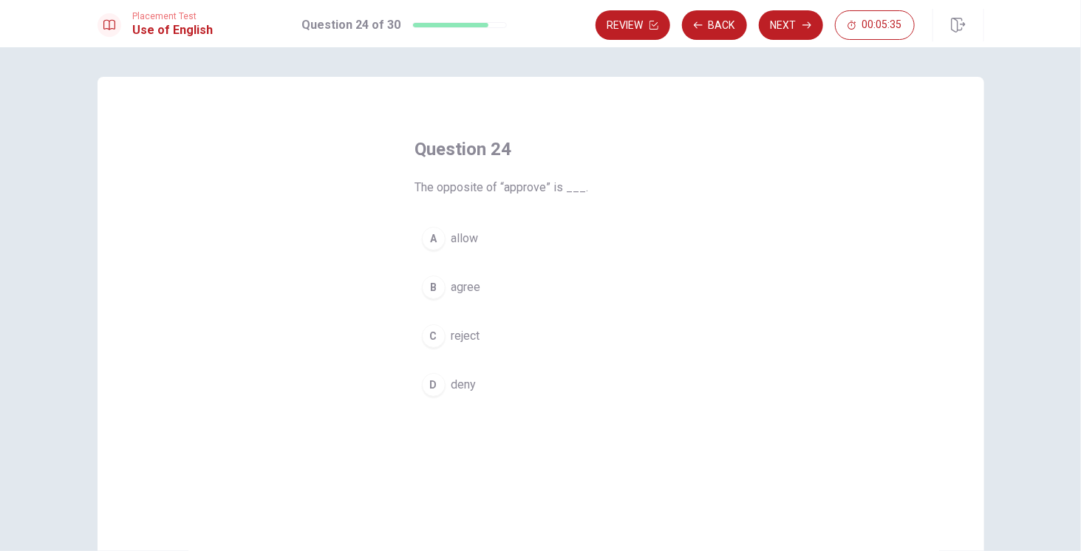
click at [452, 335] on span "reject" at bounding box center [466, 336] width 29 height 18
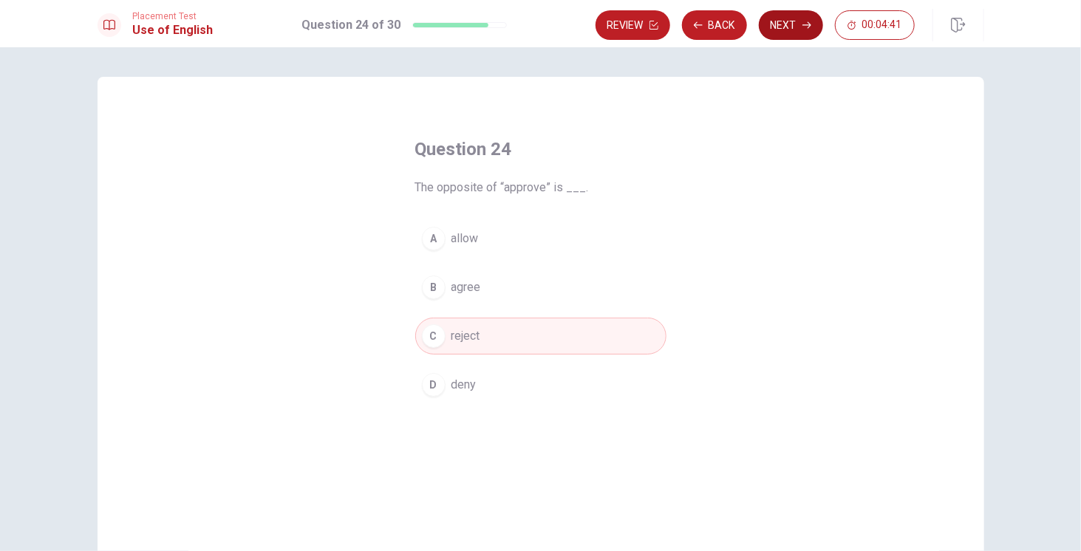
click at [796, 27] on button "Next" at bounding box center [791, 25] width 64 height 30
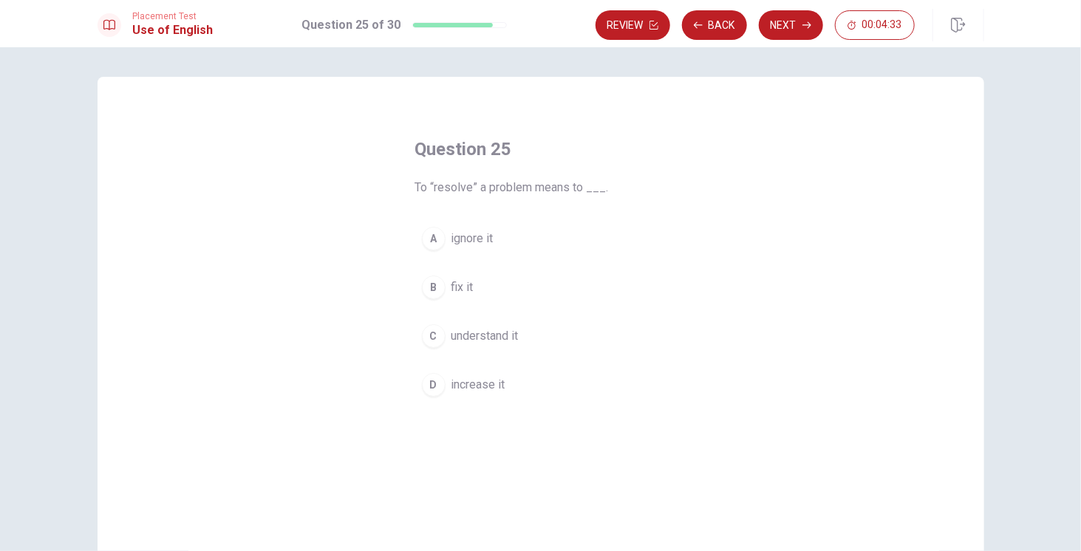
click at [436, 284] on div "B" at bounding box center [434, 288] width 24 height 24
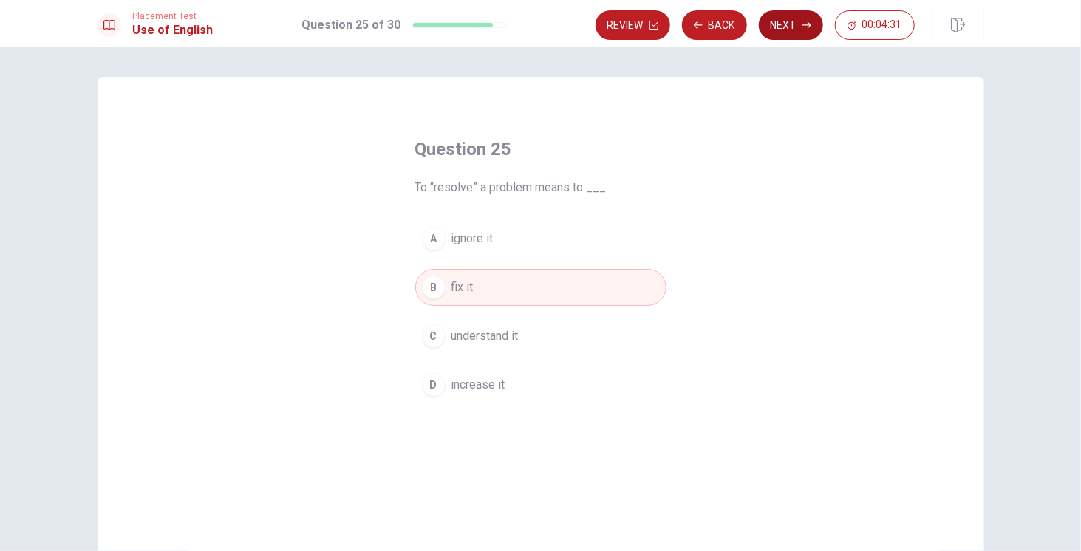
click at [772, 29] on button "Next" at bounding box center [791, 25] width 64 height 30
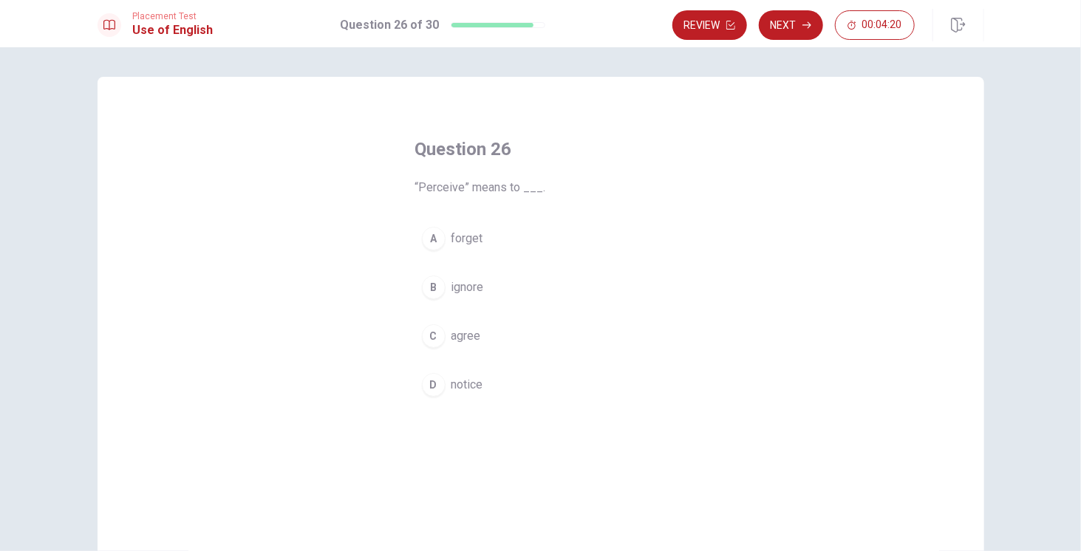
click at [432, 384] on div "D" at bounding box center [434, 385] width 24 height 24
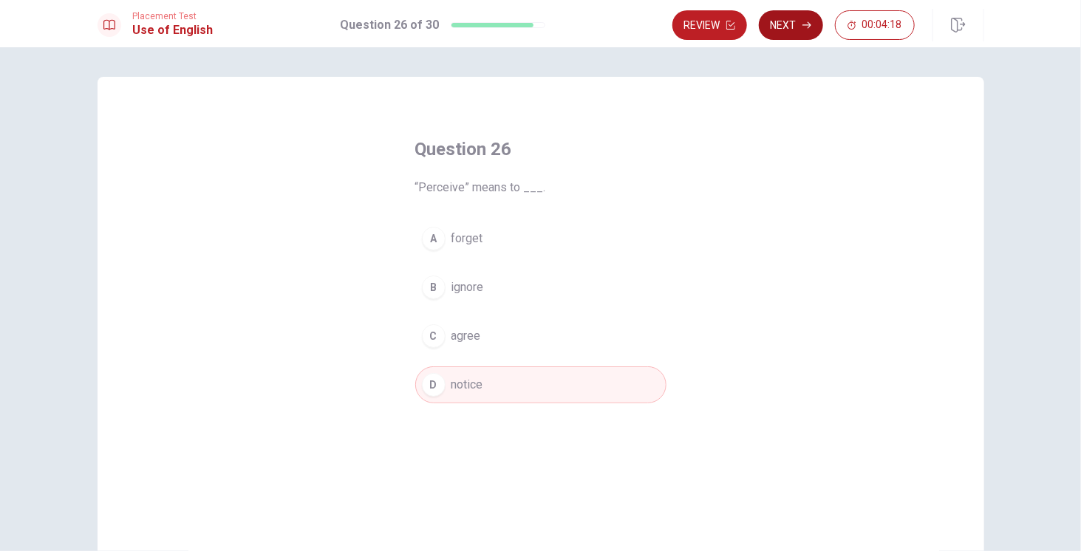
click at [781, 33] on button "Next" at bounding box center [791, 25] width 64 height 30
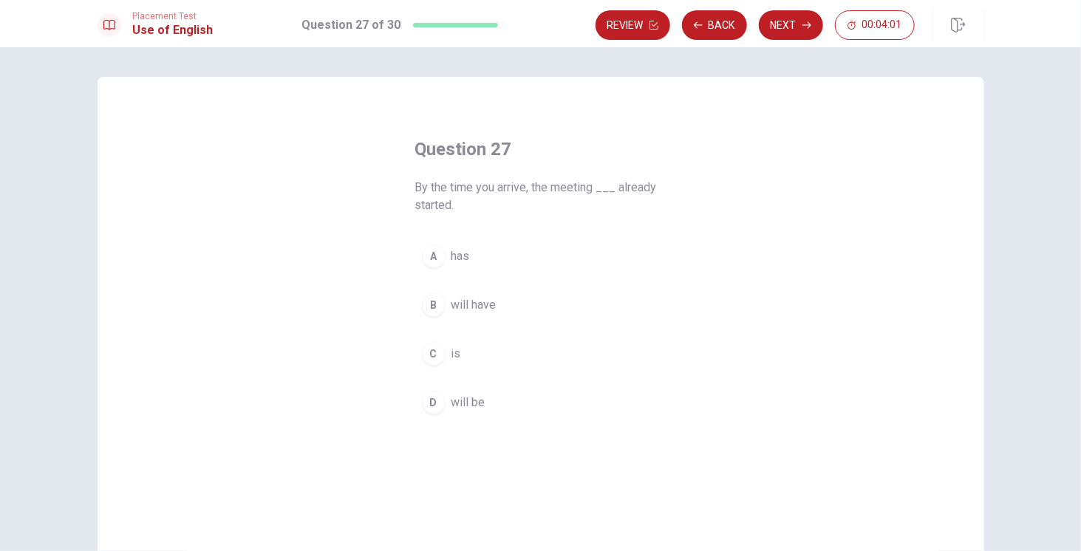
click at [432, 256] on div "A" at bounding box center [434, 257] width 24 height 24
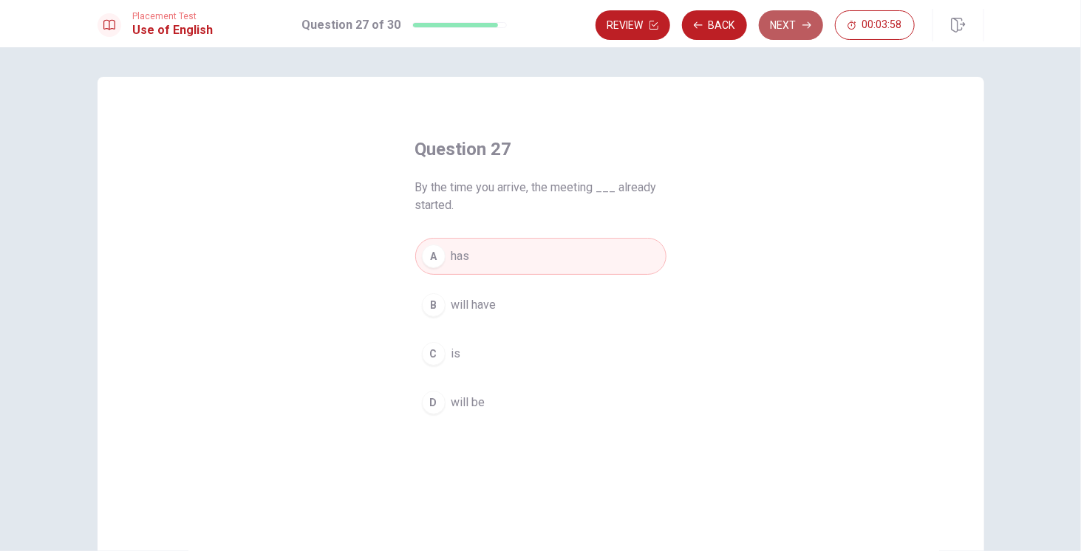
click at [792, 30] on button "Next" at bounding box center [791, 25] width 64 height 30
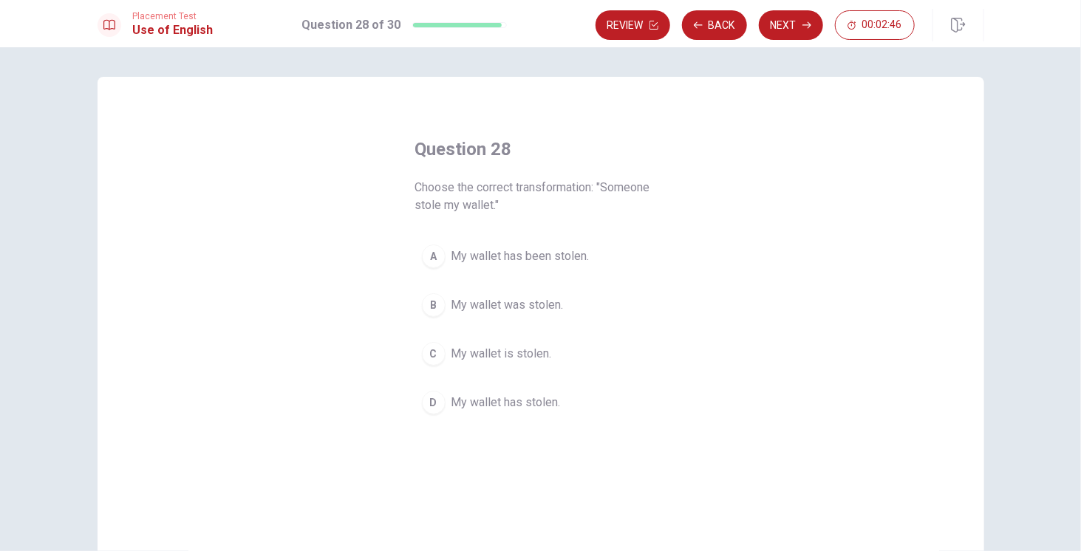
click at [429, 257] on div "A" at bounding box center [434, 257] width 24 height 24
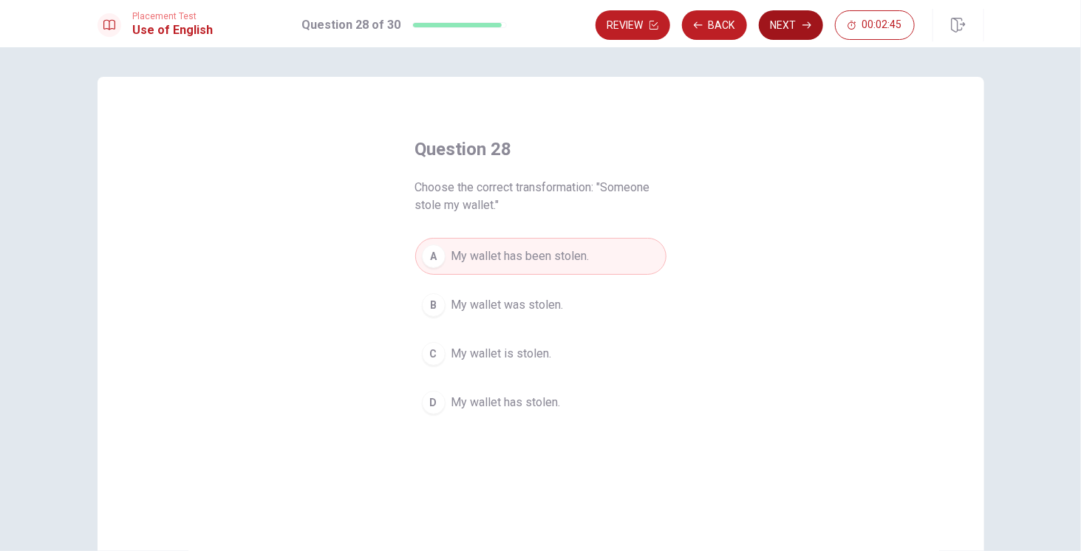
click at [796, 32] on button "Next" at bounding box center [791, 25] width 64 height 30
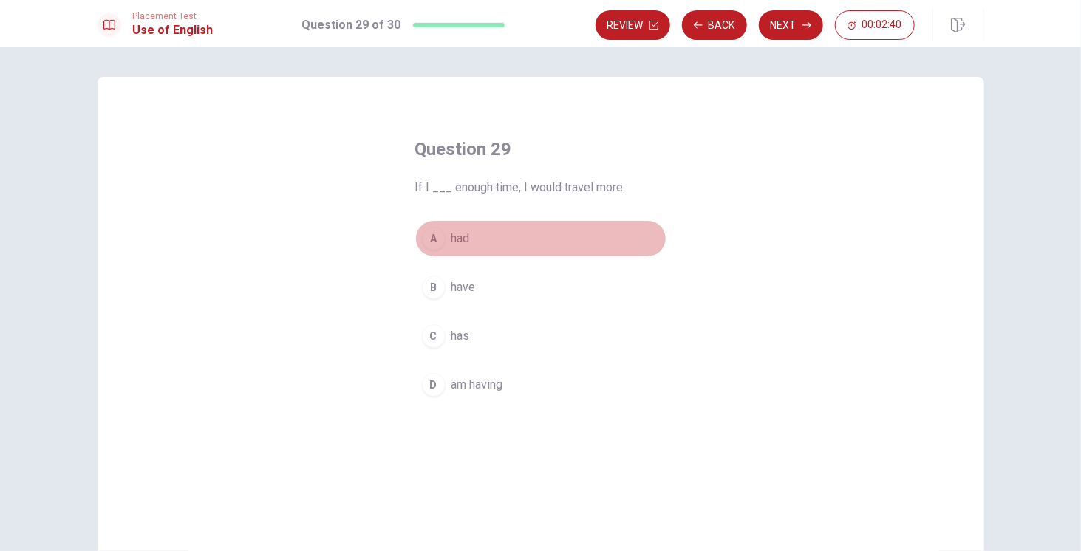
click at [432, 241] on div "A" at bounding box center [434, 239] width 24 height 24
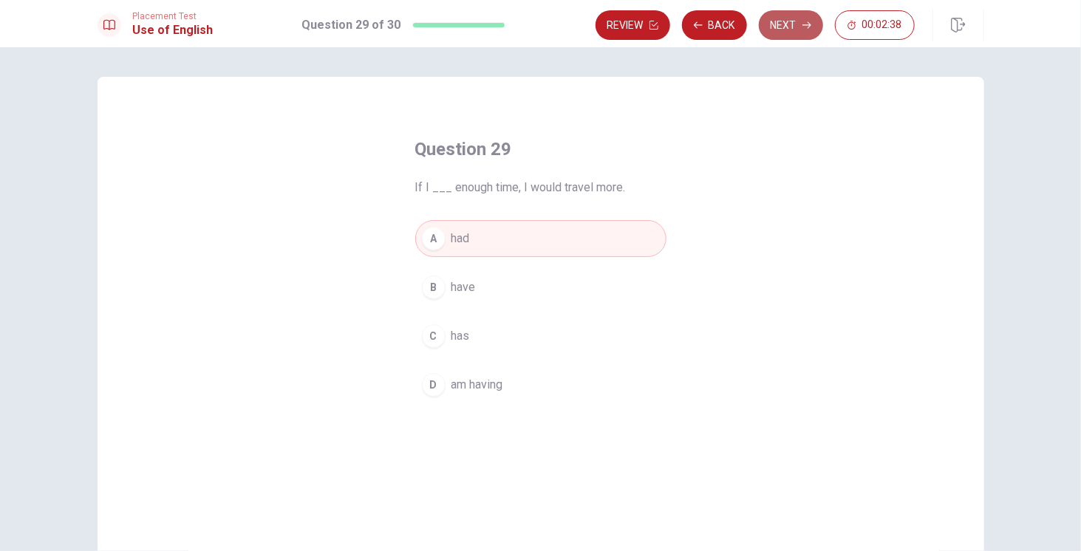
click at [796, 24] on button "Next" at bounding box center [791, 25] width 64 height 30
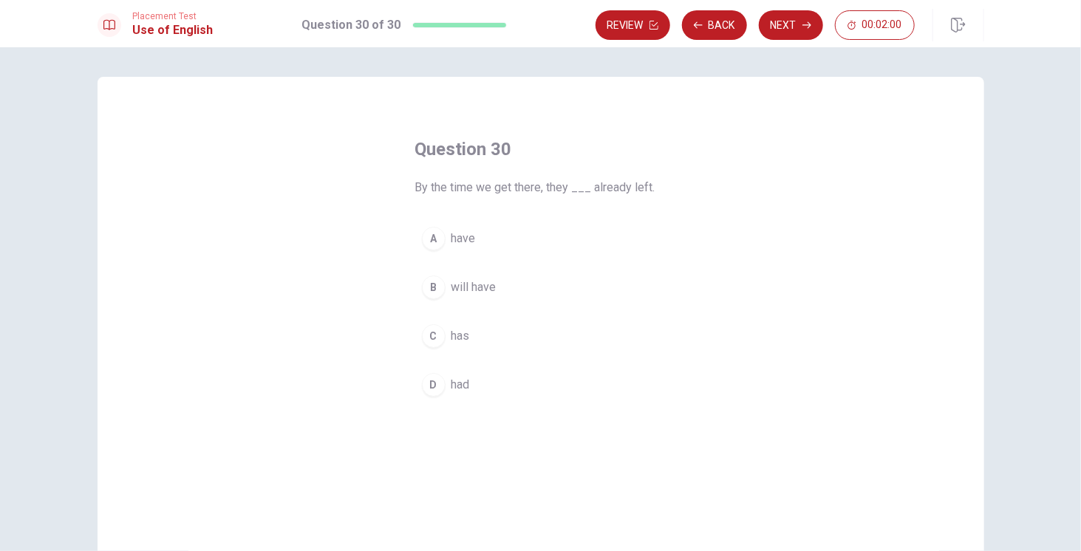
click at [433, 388] on div "D" at bounding box center [434, 385] width 24 height 24
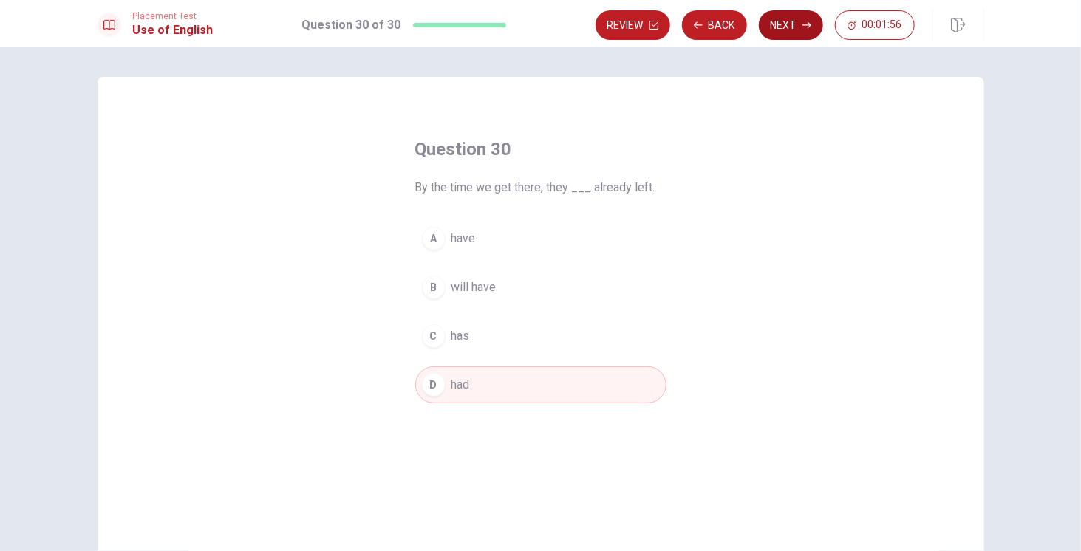
click at [784, 30] on button "Next" at bounding box center [791, 25] width 64 height 30
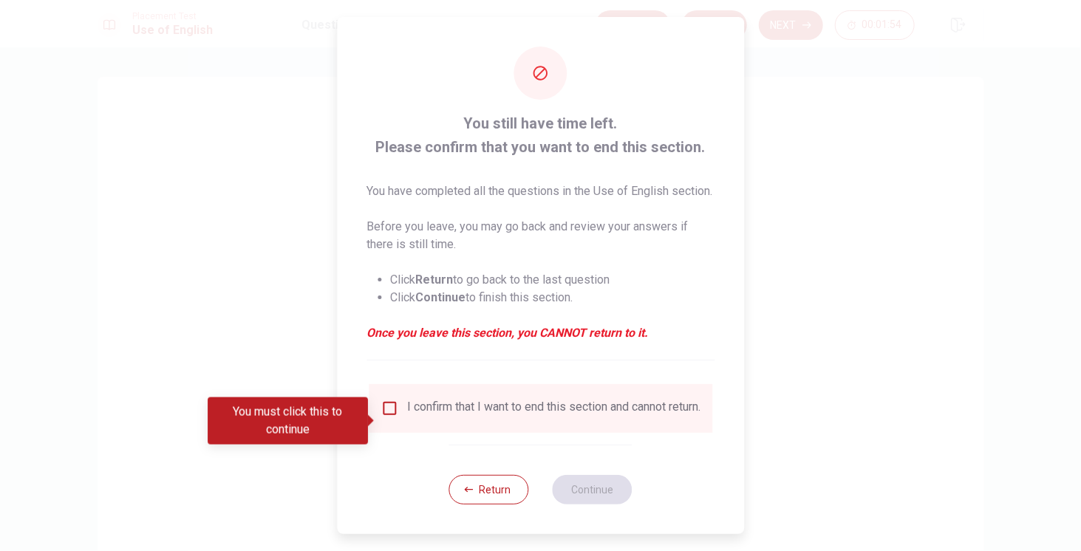
click at [391, 418] on input "You must click this to continue" at bounding box center [390, 409] width 18 height 18
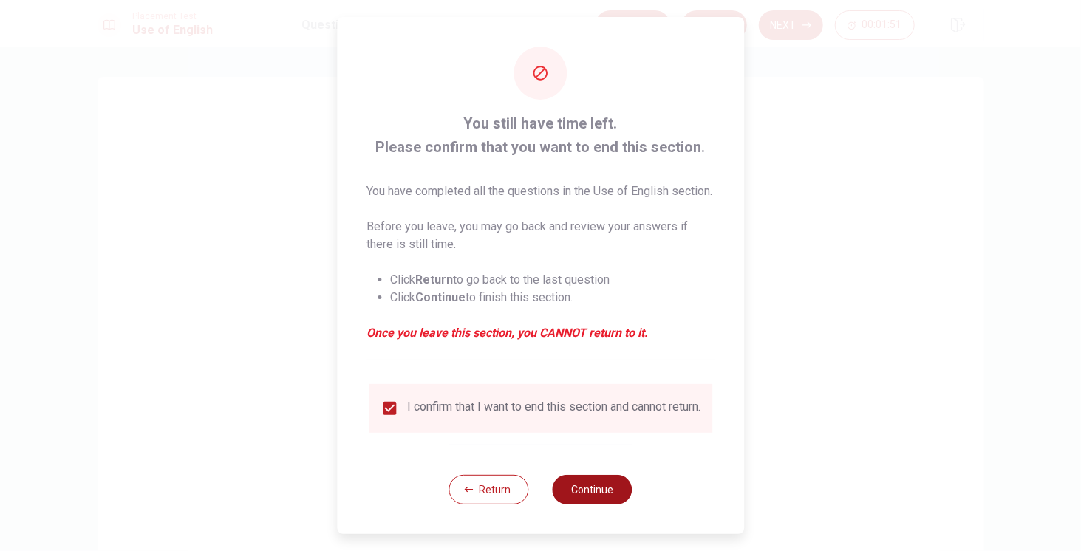
click at [606, 505] on button "Continue" at bounding box center [593, 490] width 80 height 30
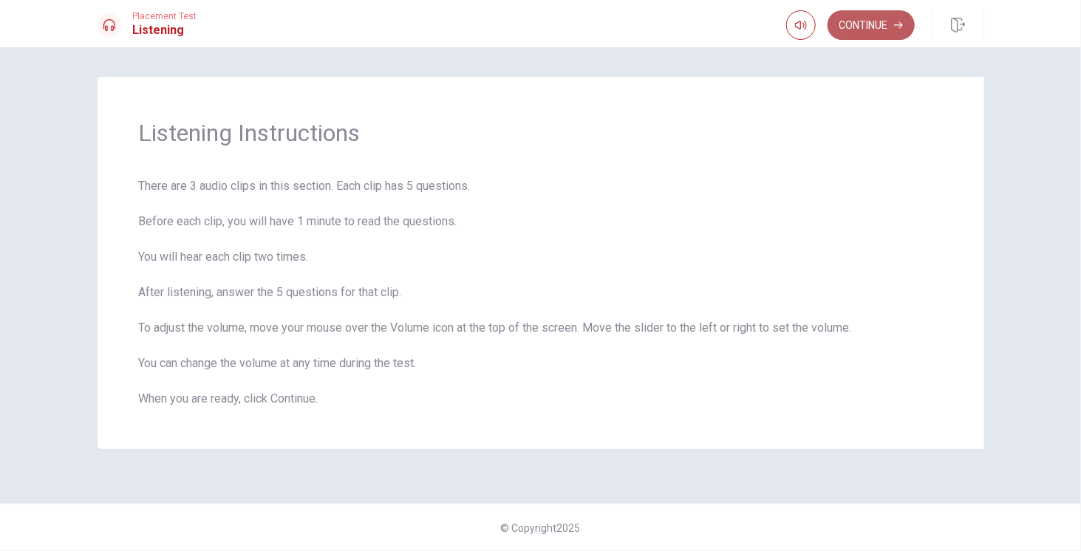
click at [873, 26] on button "Continue" at bounding box center [871, 25] width 87 height 30
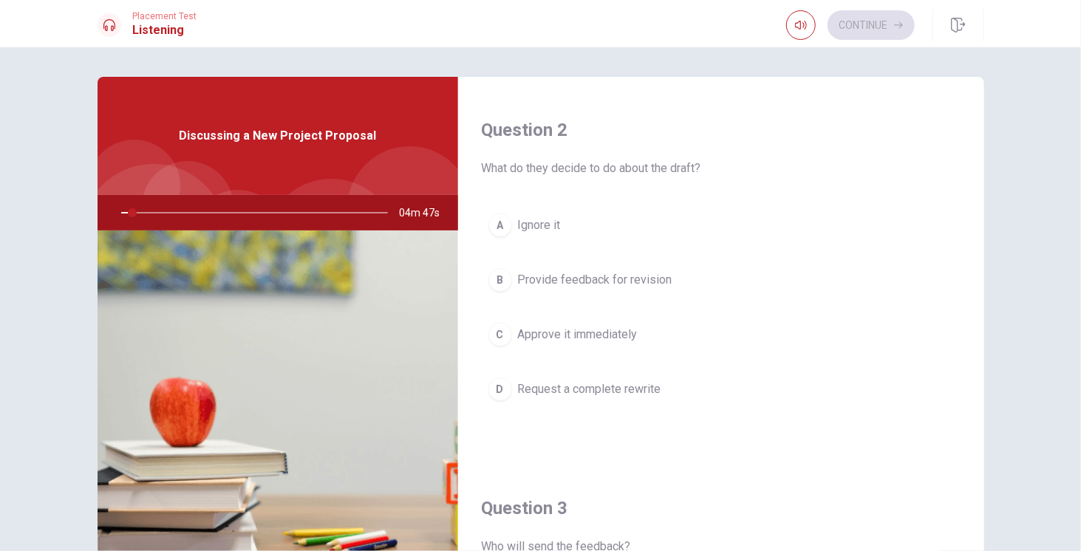
scroll to position [370, 0]
drag, startPoint x: 555, startPoint y: 165, endPoint x: 627, endPoint y: 165, distance: 71.7
click at [627, 165] on span "What do they decide to do about the draft?" at bounding box center [721, 166] width 479 height 18
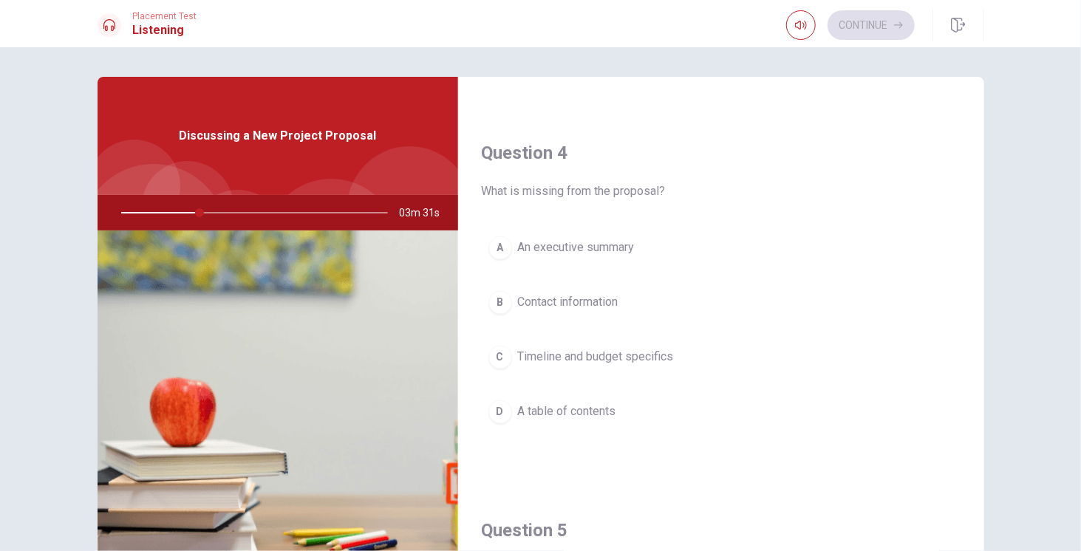
scroll to position [1366, 0]
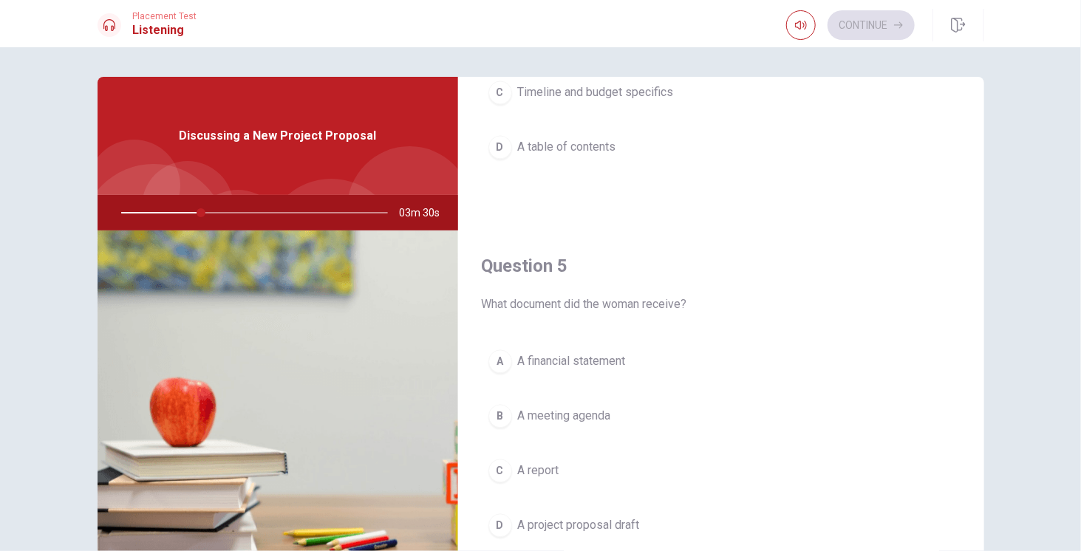
click at [508, 510] on button "D A project proposal draft" at bounding box center [721, 525] width 479 height 37
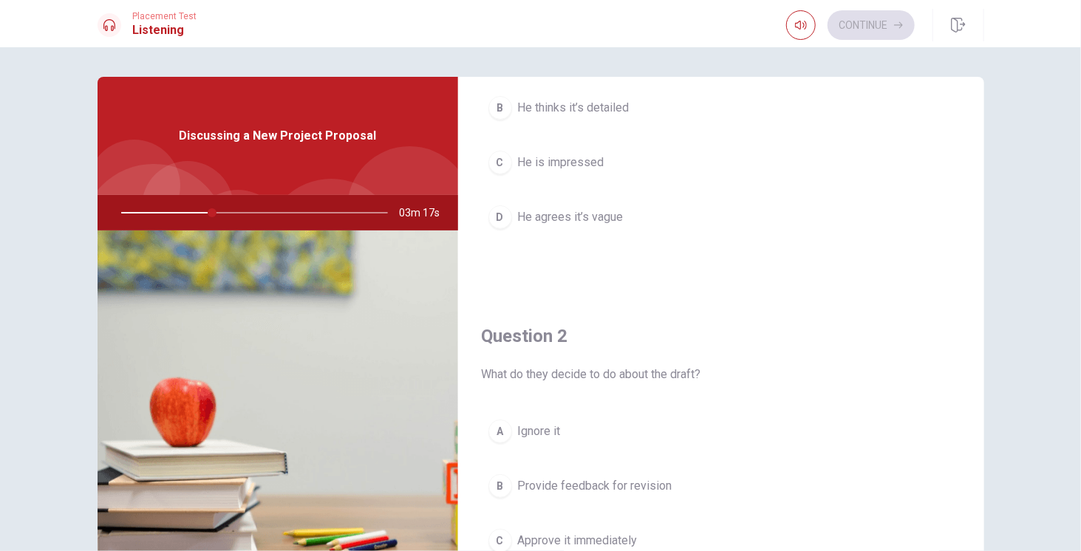
scroll to position [0, 0]
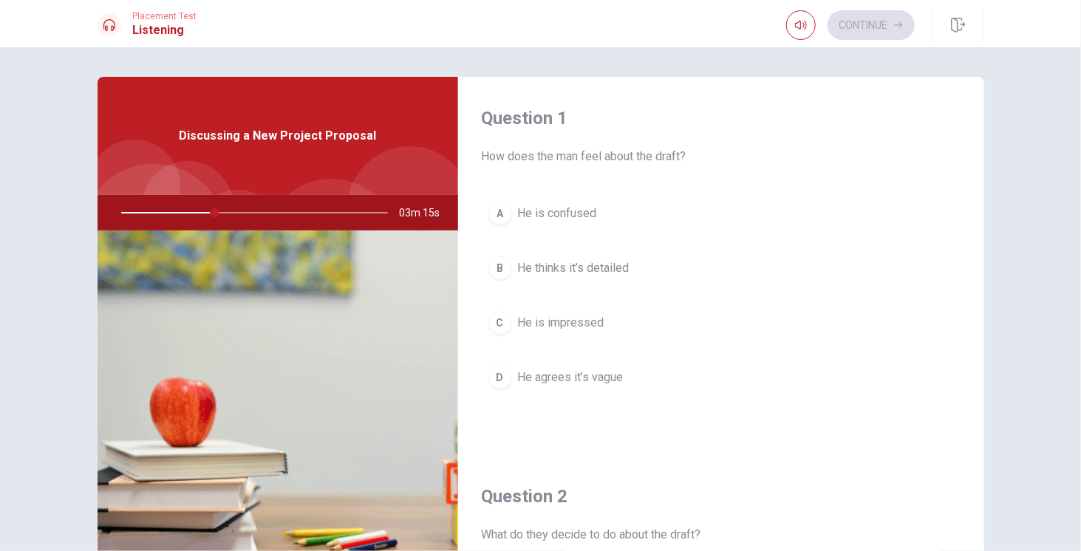
click at [591, 216] on span "He is confused" at bounding box center [557, 214] width 79 height 18
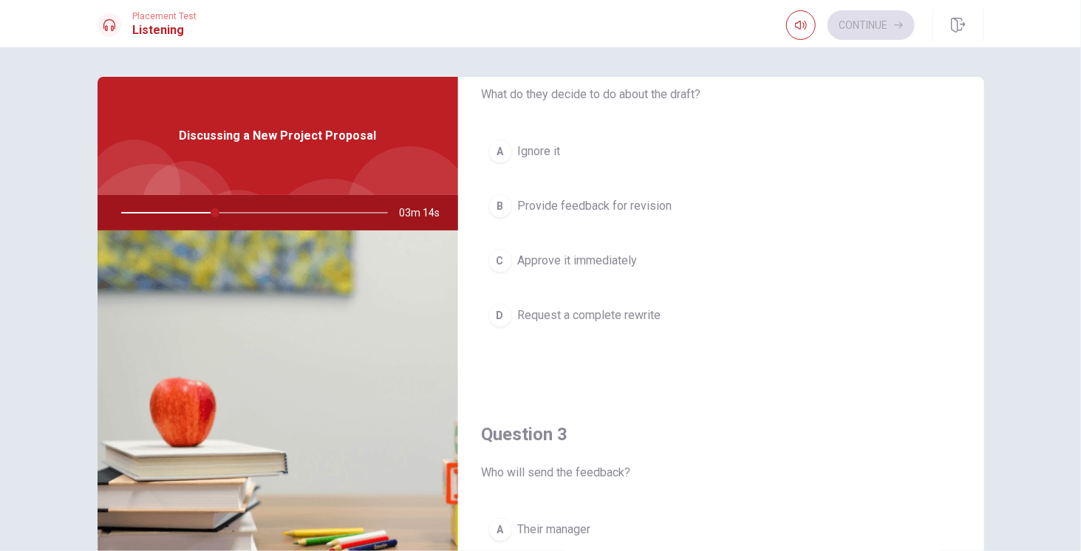
scroll to position [443, 0]
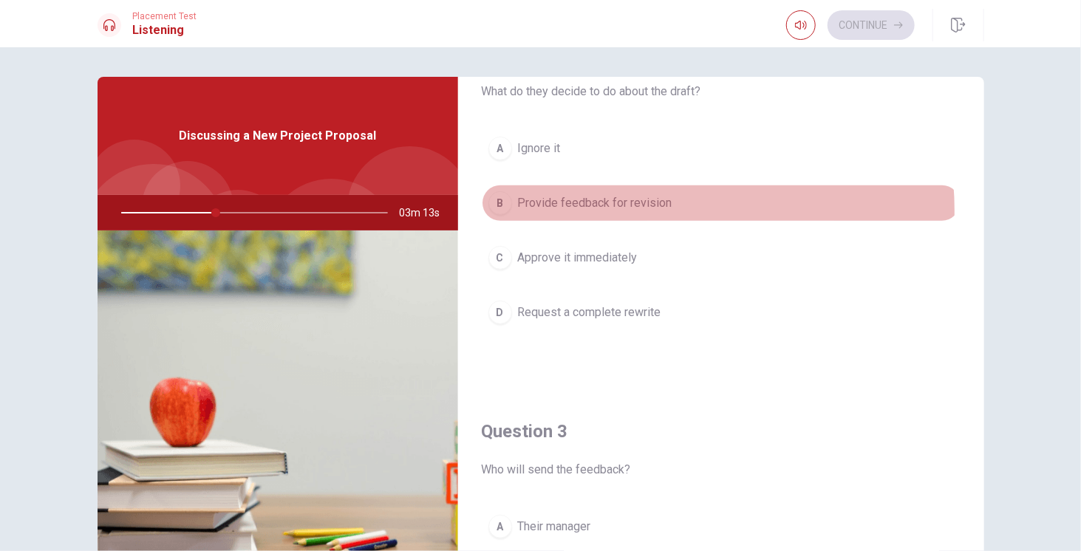
click at [625, 207] on span "Provide feedback for revision" at bounding box center [595, 203] width 154 height 18
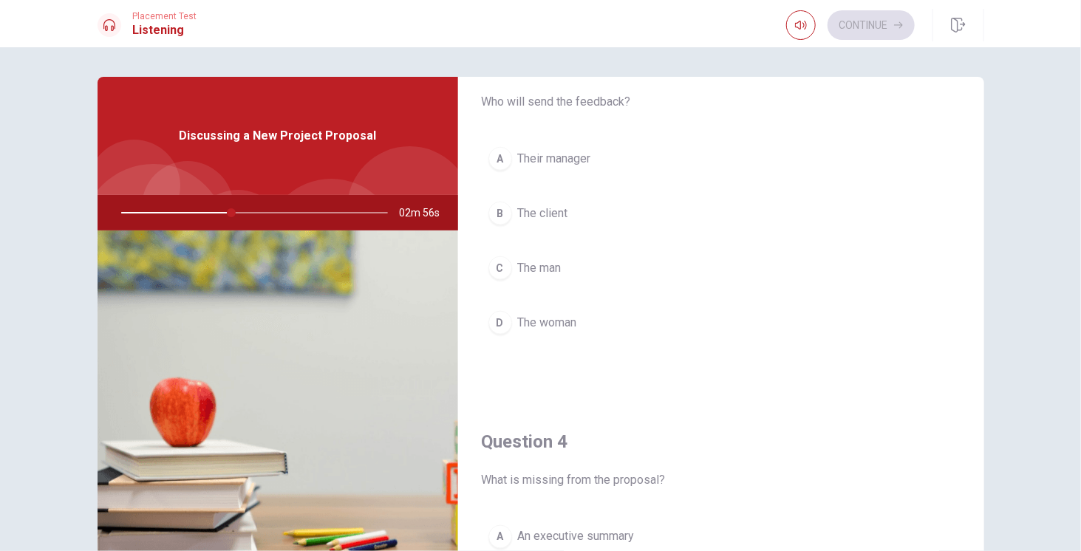
scroll to position [813, 0]
click at [566, 319] on span "The woman" at bounding box center [547, 322] width 59 height 18
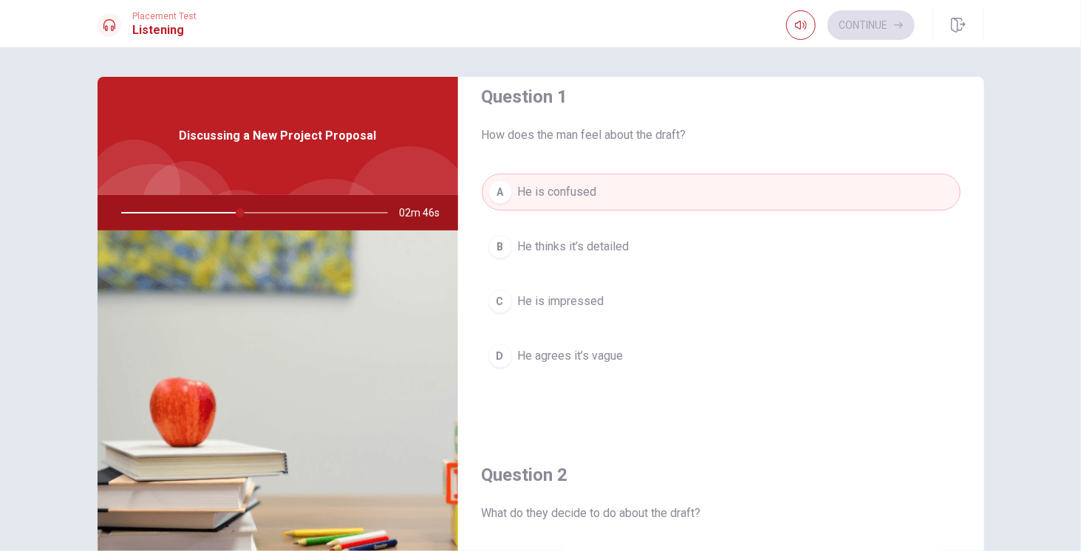
scroll to position [0, 0]
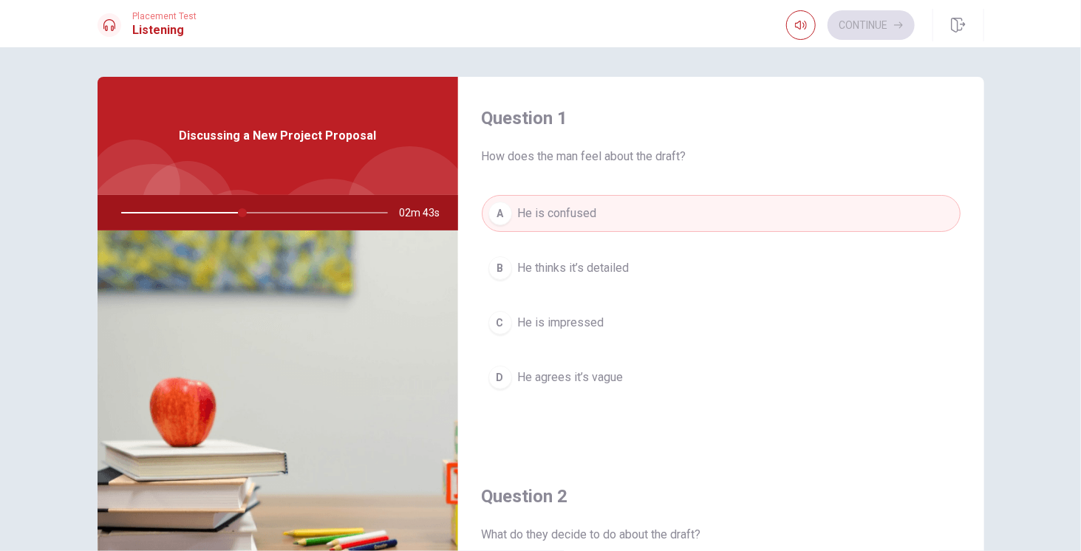
click at [609, 373] on span "He agrees it’s vague" at bounding box center [571, 378] width 106 height 18
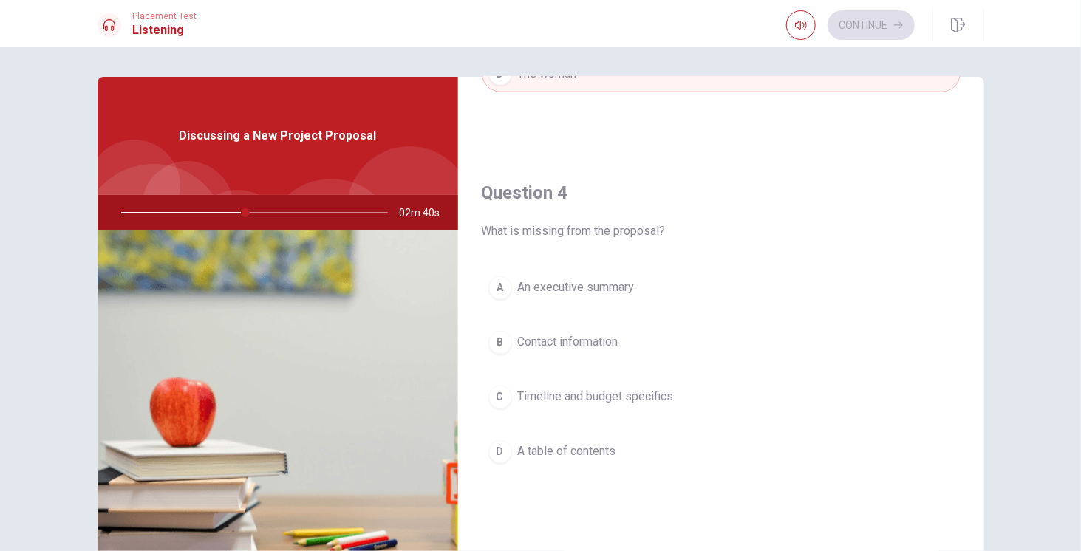
scroll to position [1109, 0]
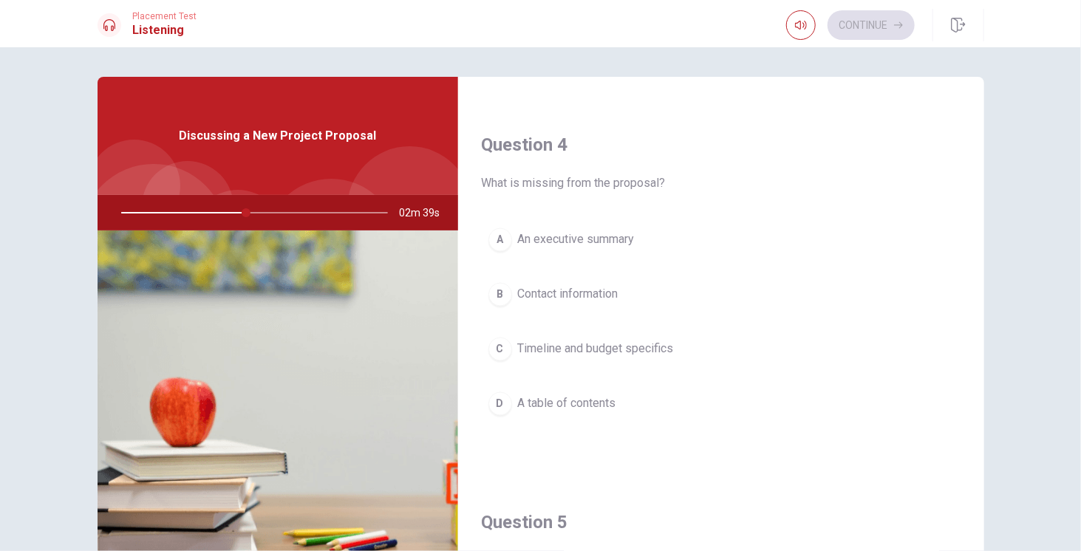
click at [633, 341] on span "Timeline and budget specifics" at bounding box center [596, 350] width 156 height 18
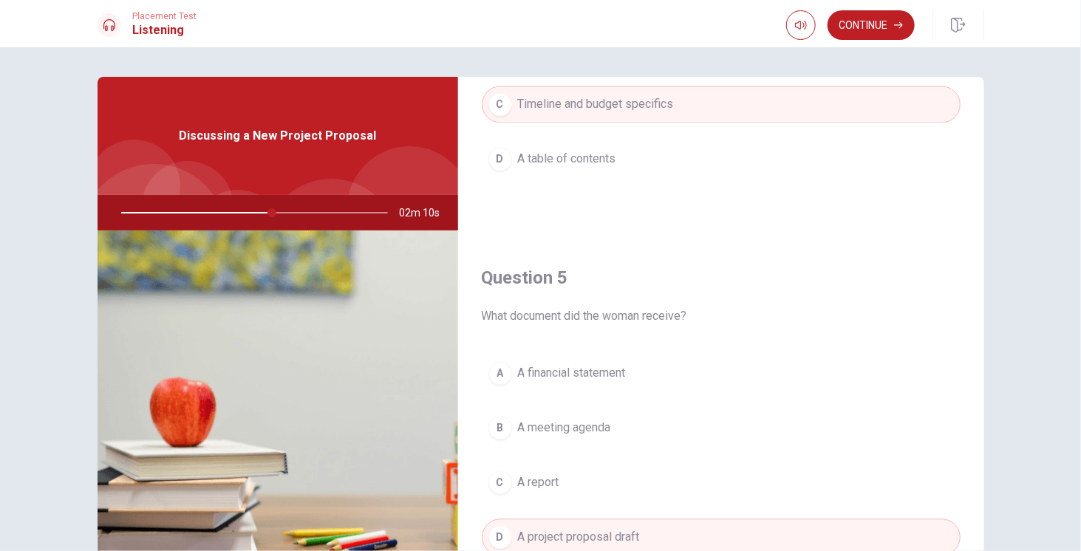
scroll to position [1366, 0]
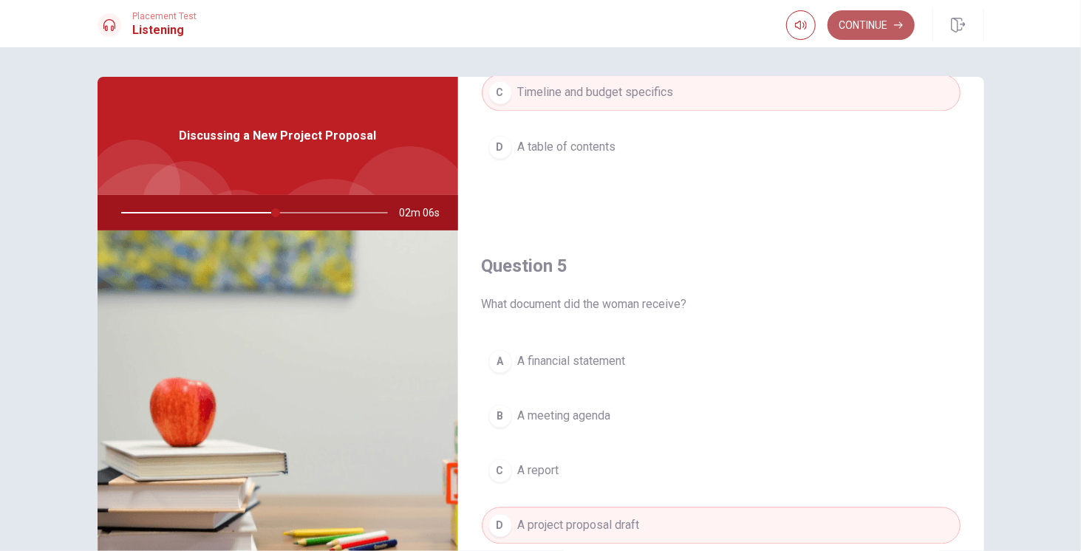
click at [860, 30] on button "Continue" at bounding box center [871, 25] width 87 height 30
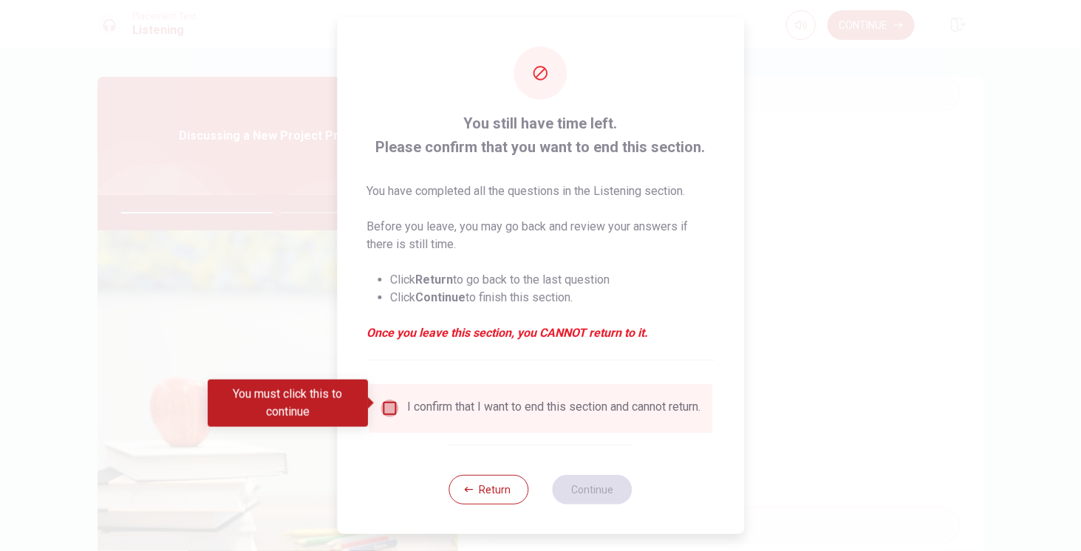
click at [391, 405] on input "You must click this to continue" at bounding box center [390, 409] width 18 height 18
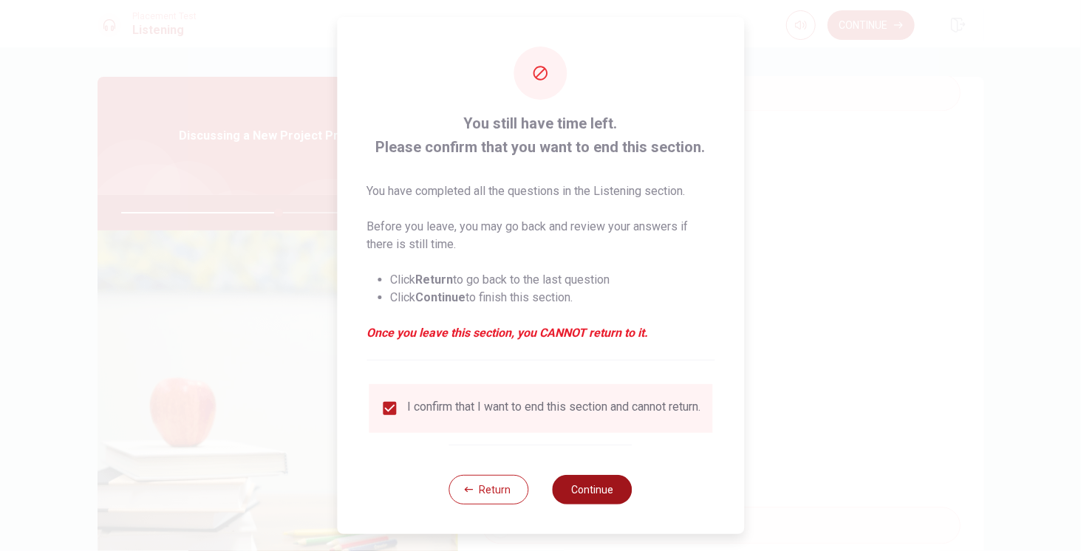
click at [595, 494] on button "Continue" at bounding box center [593, 490] width 80 height 30
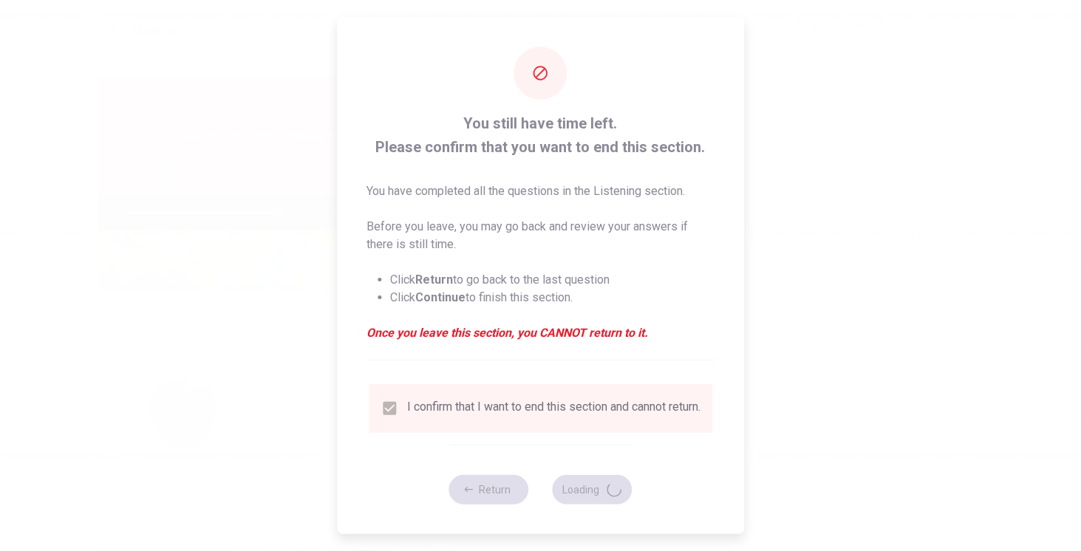
type input "60"
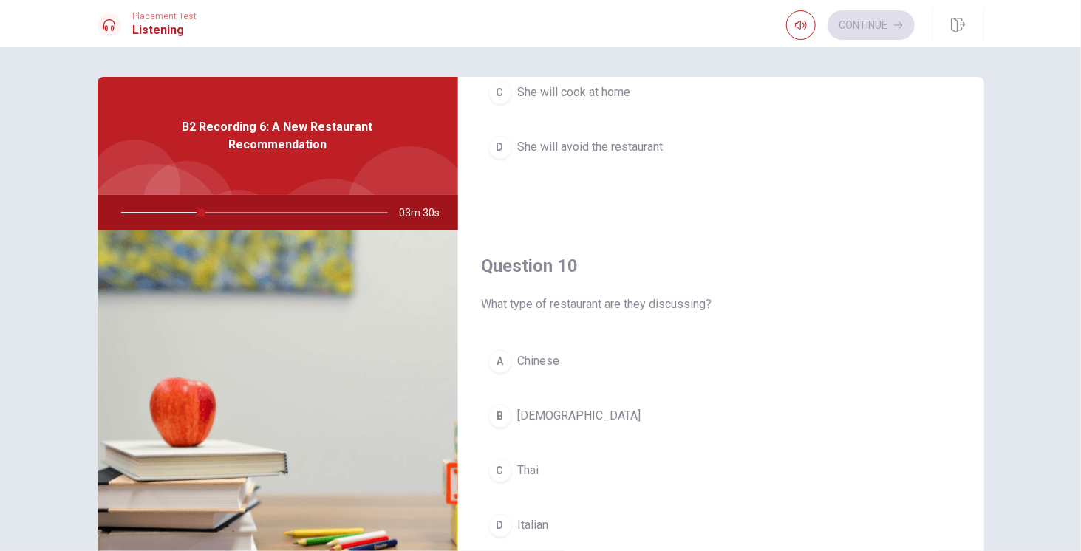
click at [522, 462] on span "Thai" at bounding box center [528, 471] width 21 height 18
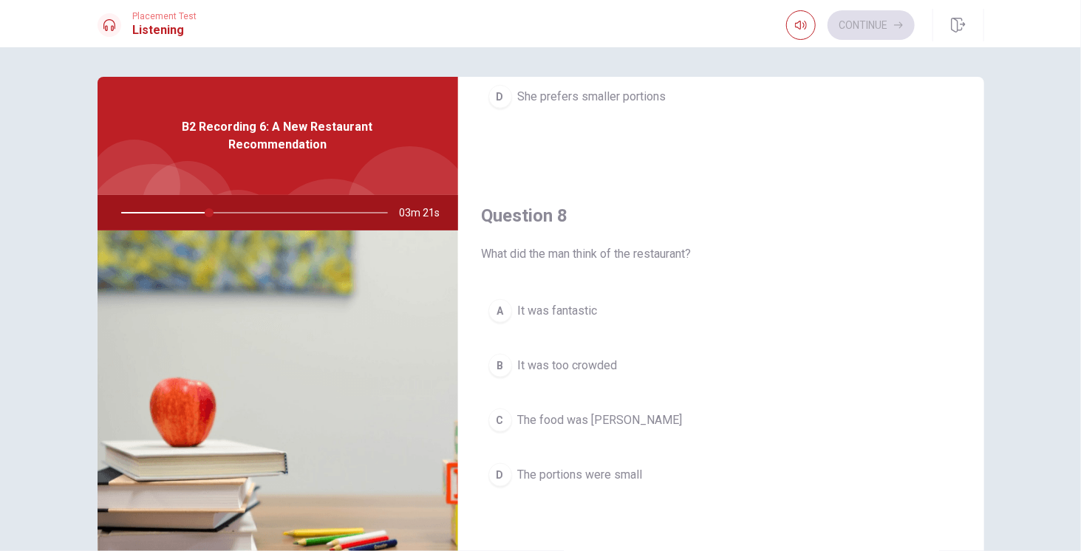
scroll to position [701, 0]
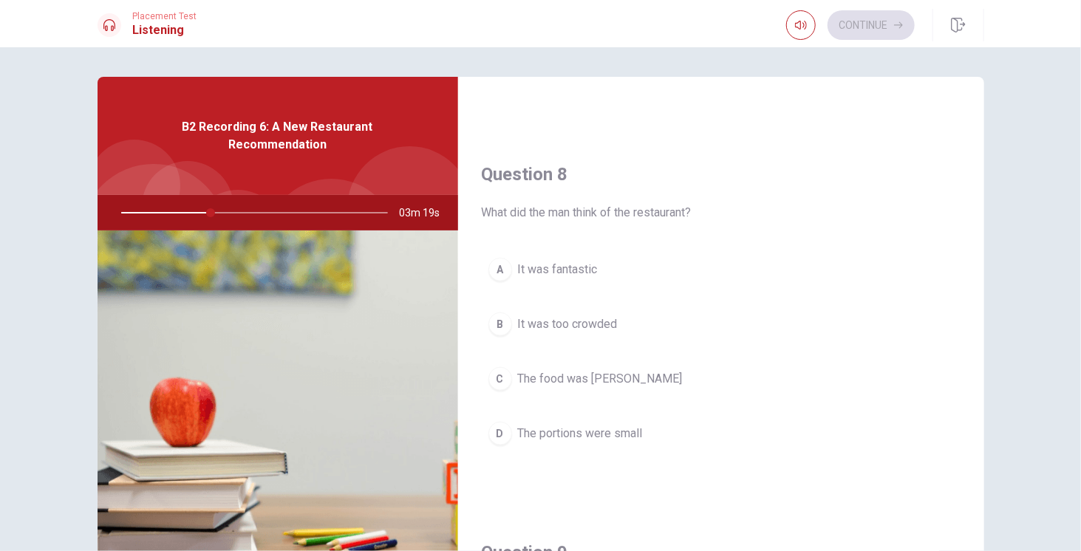
click at [567, 272] on span "It was fantastic" at bounding box center [558, 270] width 80 height 18
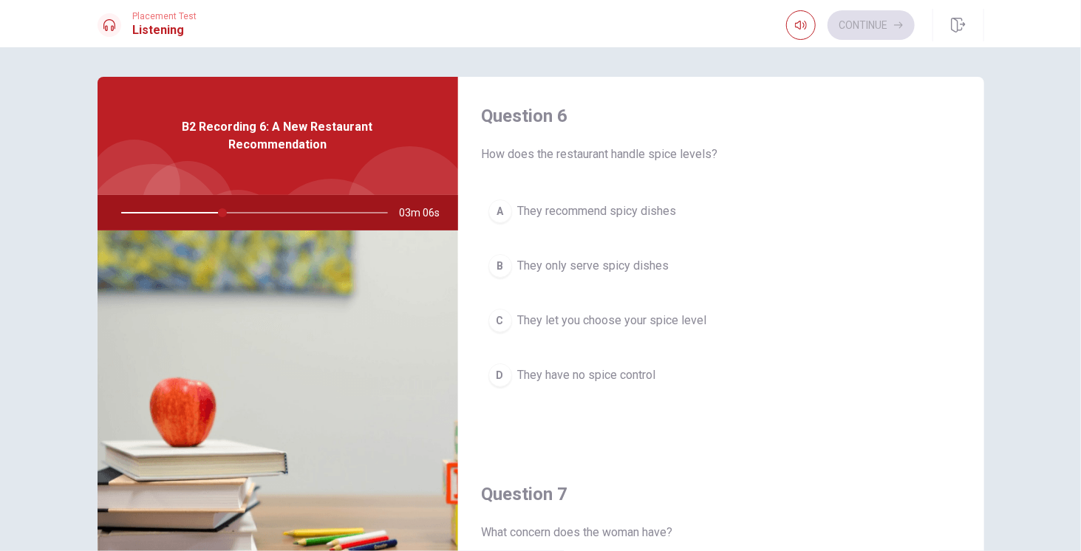
scroll to position [0, 0]
click at [668, 329] on span "They let you choose your spice level" at bounding box center [612, 323] width 189 height 18
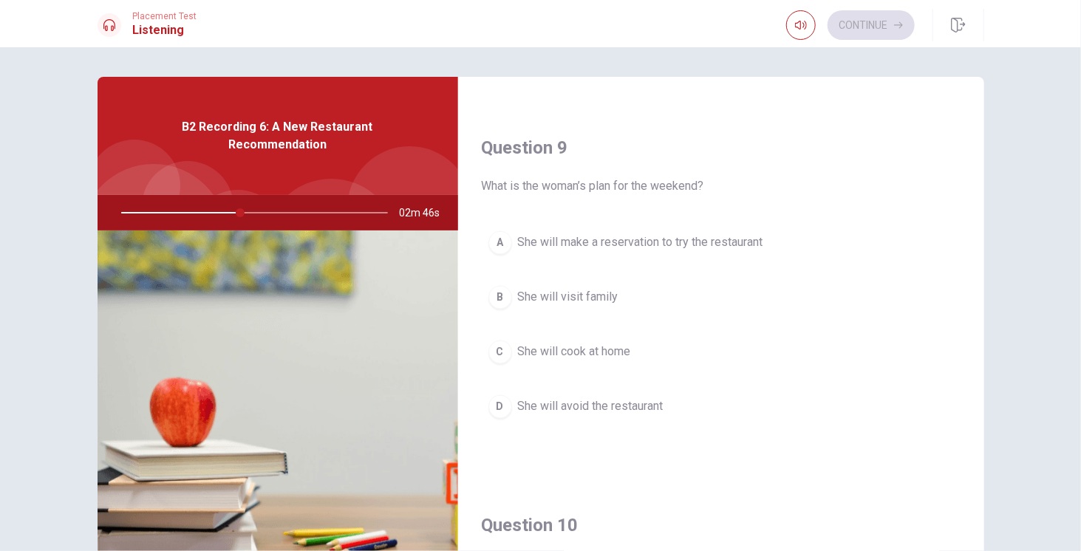
scroll to position [1109, 0]
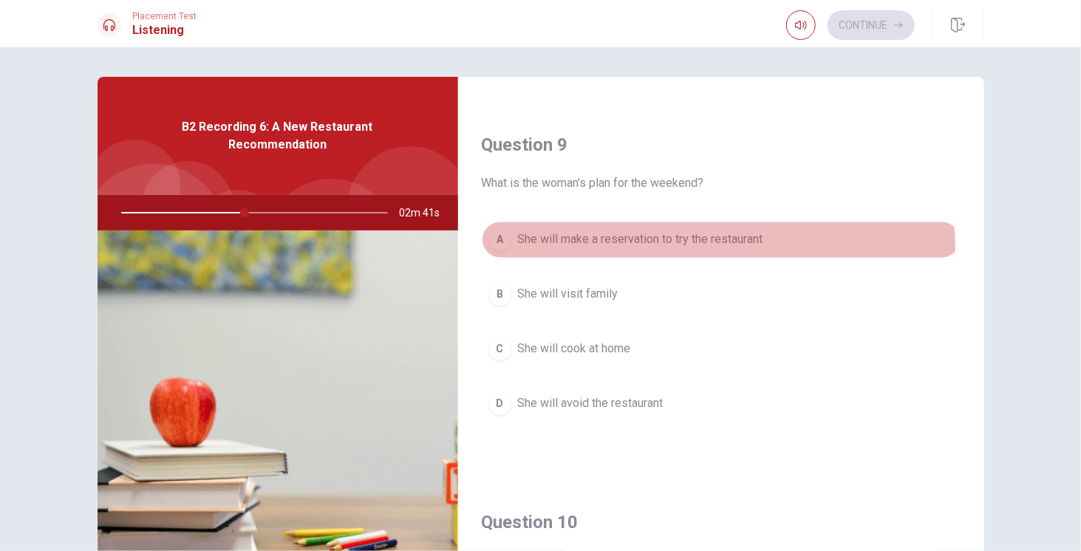
click at [701, 241] on button "A She will make a reservation to try the restaurant" at bounding box center [721, 240] width 479 height 37
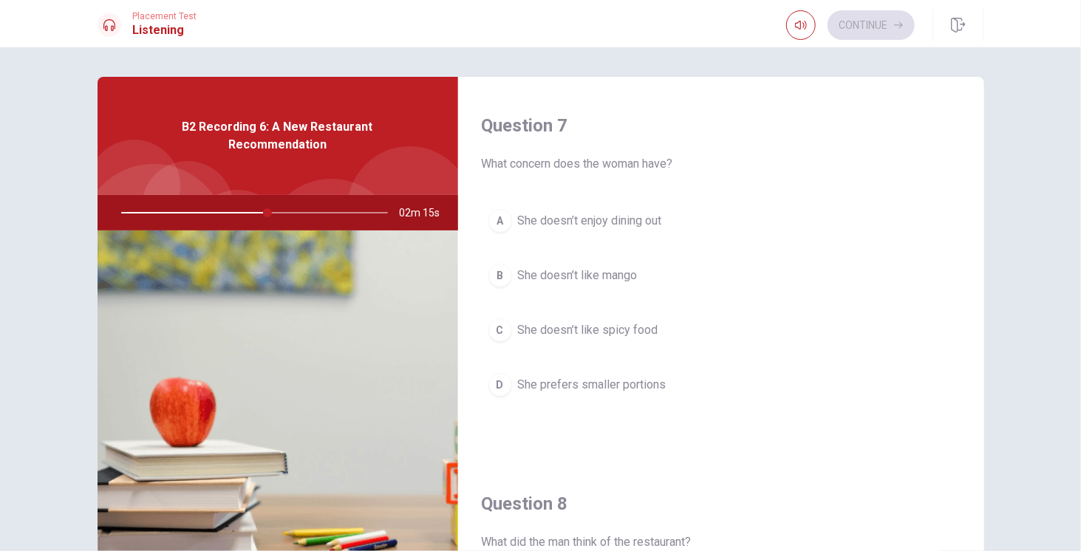
scroll to position [370, 0]
click at [601, 330] on span "She doesn’t like spicy food" at bounding box center [588, 332] width 140 height 18
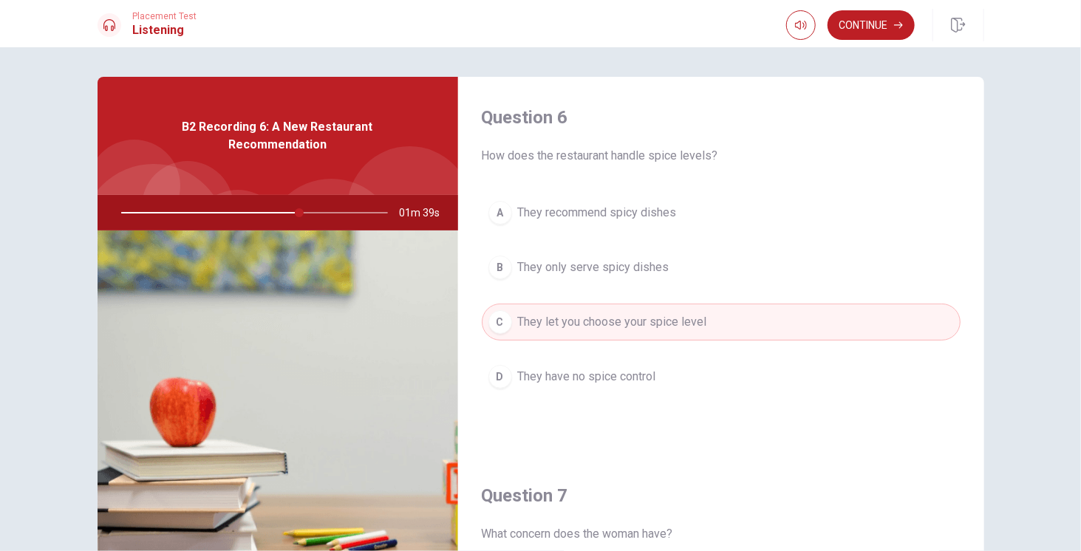
scroll to position [0, 0]
click at [883, 29] on button "Continue" at bounding box center [871, 25] width 87 height 30
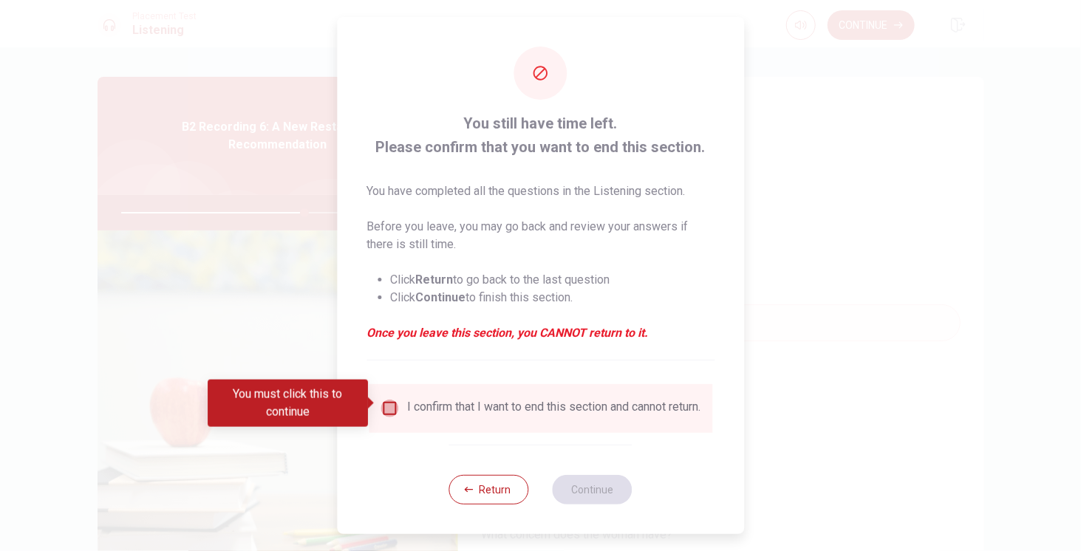
click at [388, 402] on input "You must click this to continue" at bounding box center [390, 409] width 18 height 18
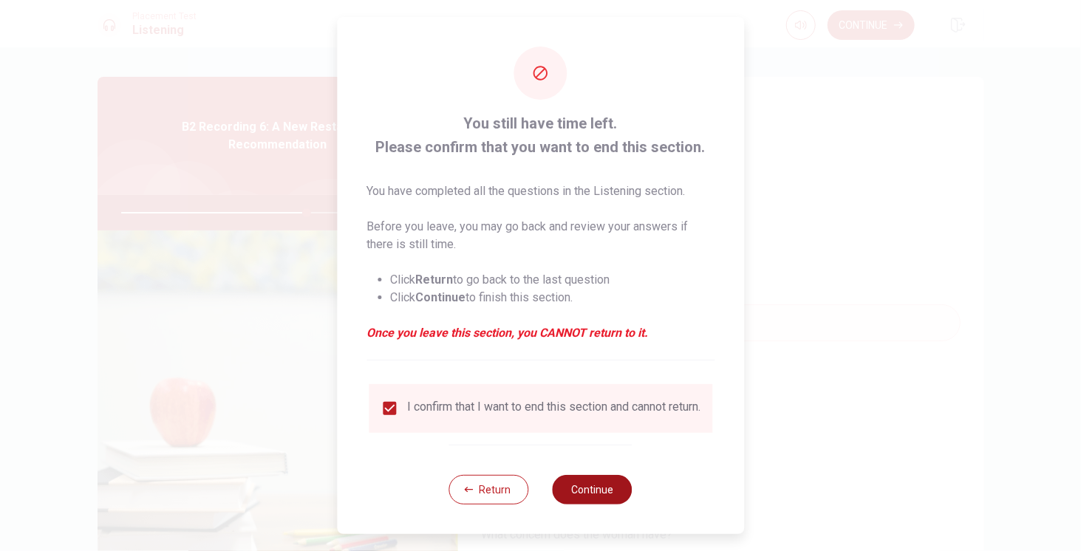
click at [609, 492] on button "Continue" at bounding box center [593, 490] width 80 height 30
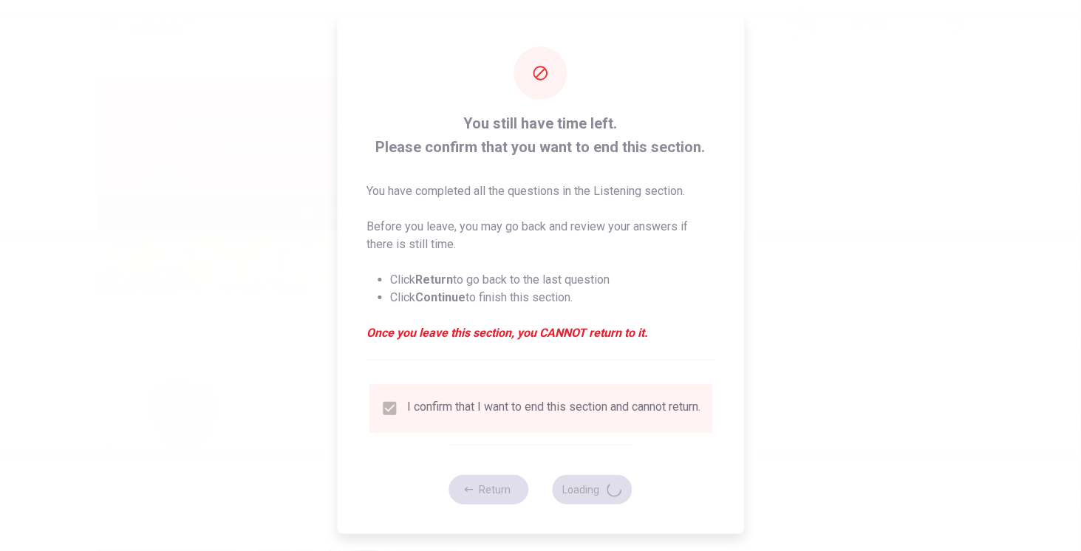
type input "70"
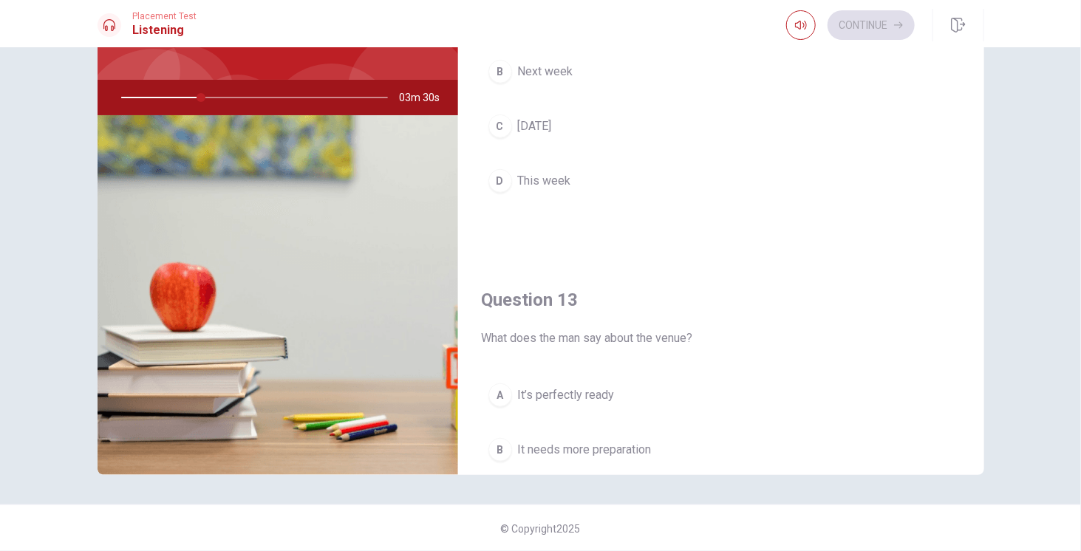
scroll to position [257, 0]
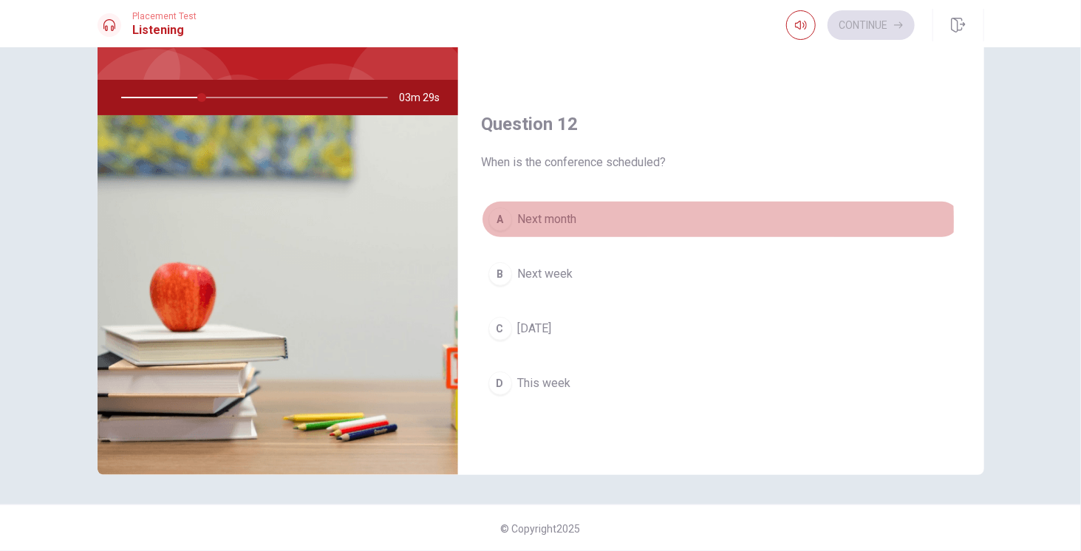
click at [503, 219] on div "A" at bounding box center [501, 220] width 24 height 24
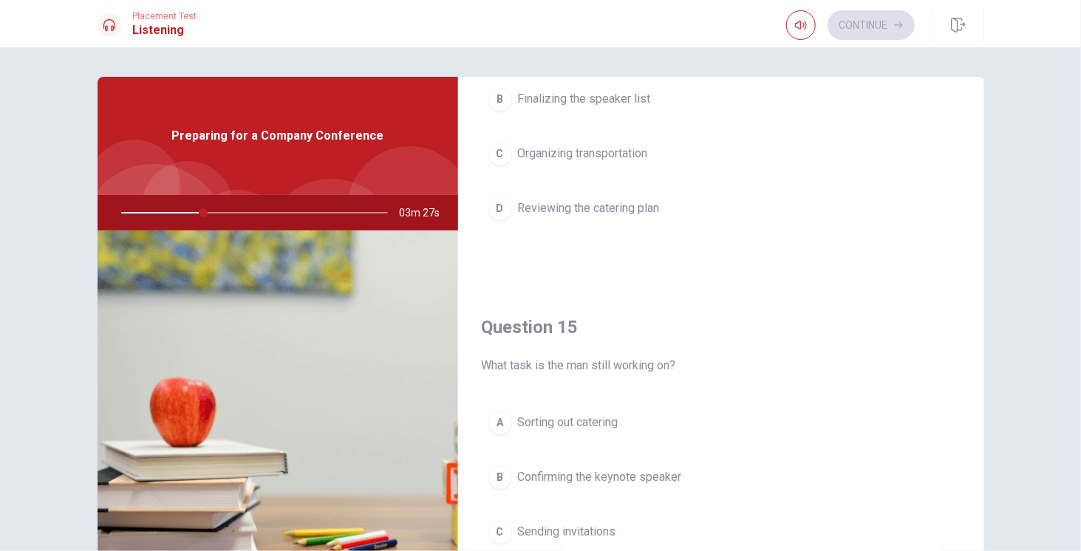
scroll to position [1366, 0]
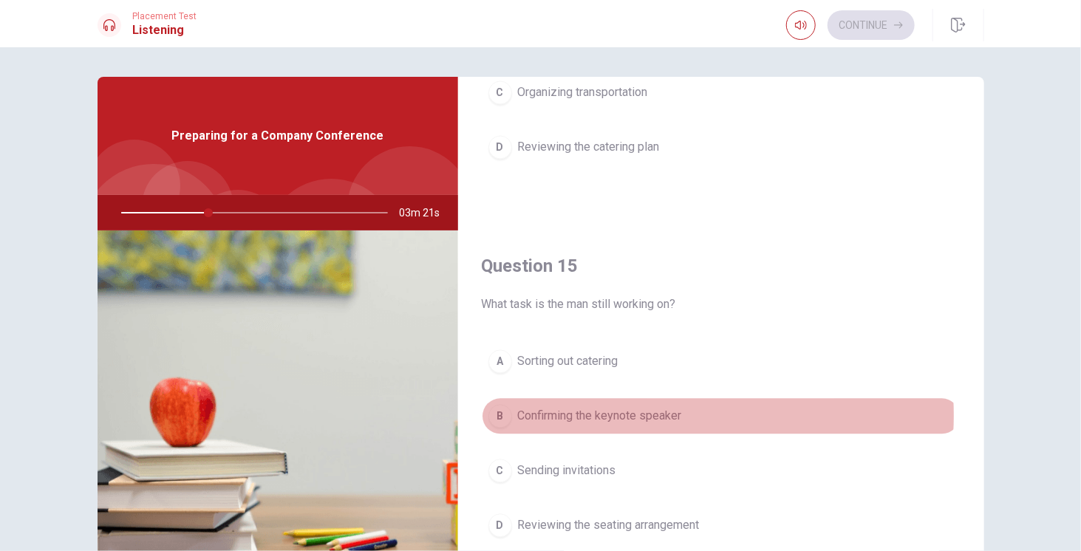
click at [636, 407] on span "Confirming the keynote speaker" at bounding box center [600, 416] width 164 height 18
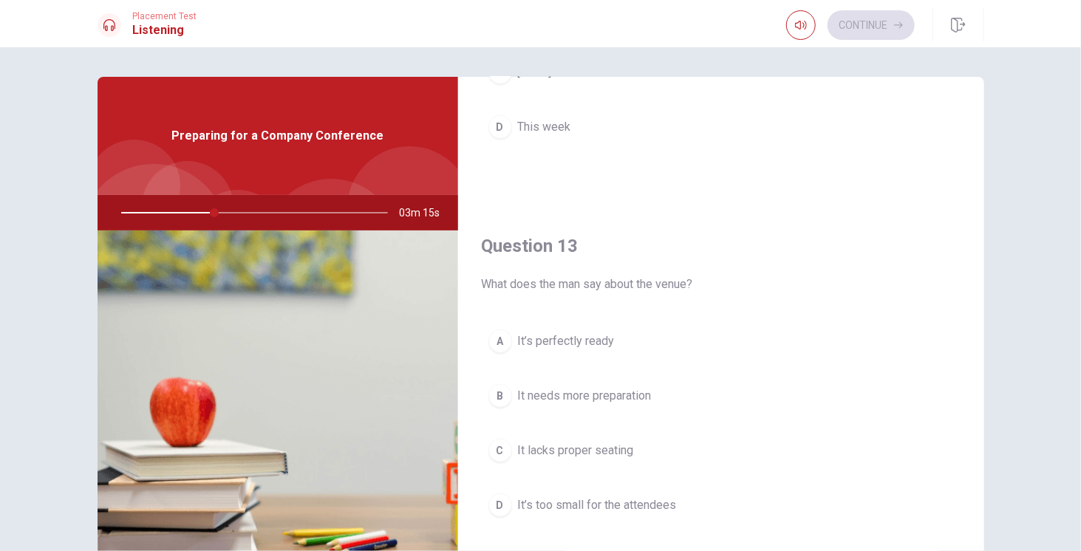
scroll to position [627, 0]
click at [575, 337] on span "It’s perfectly ready" at bounding box center [566, 344] width 97 height 18
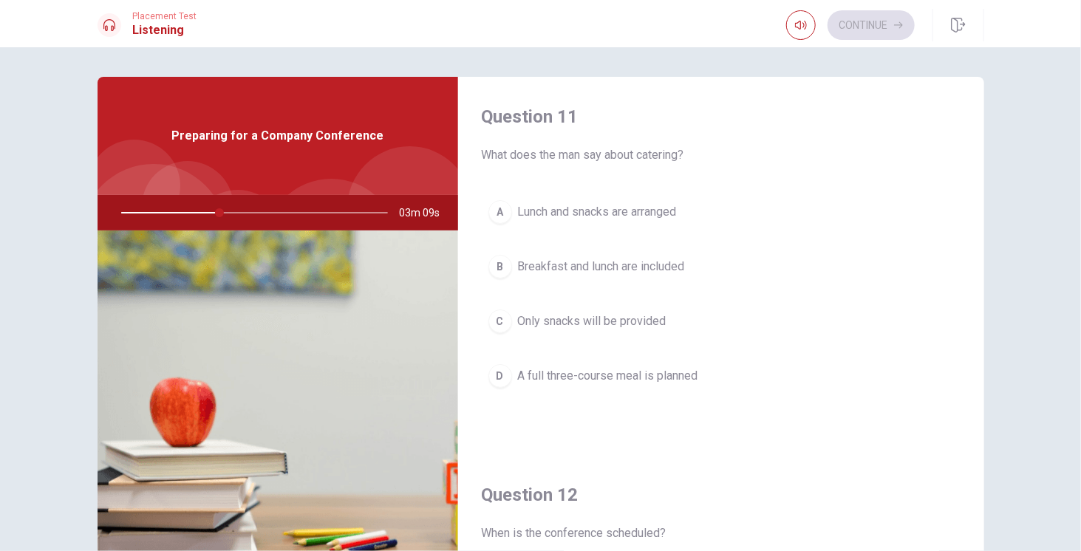
scroll to position [0, 0]
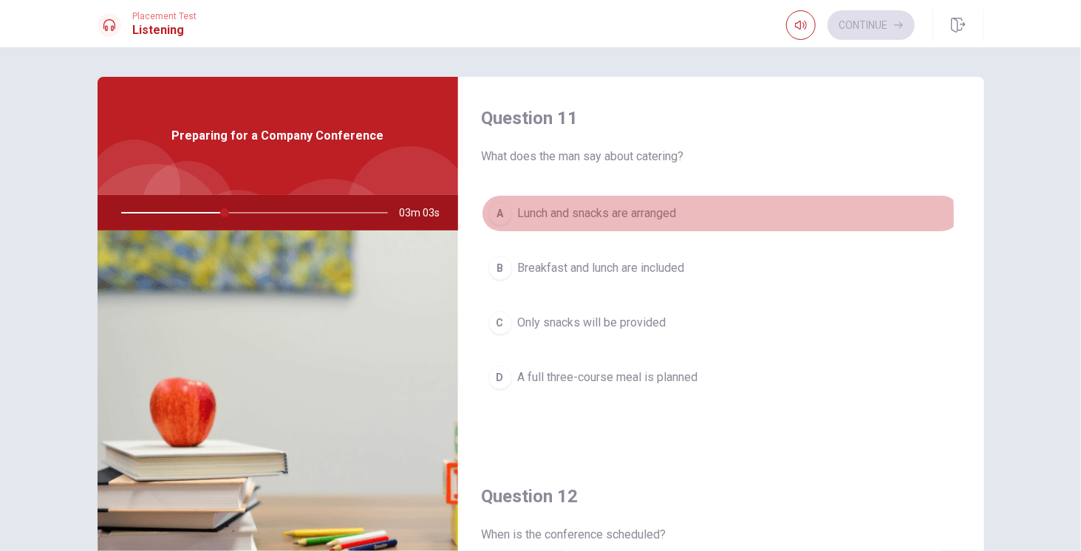
click at [599, 217] on span "Lunch and snacks are arranged" at bounding box center [597, 214] width 159 height 18
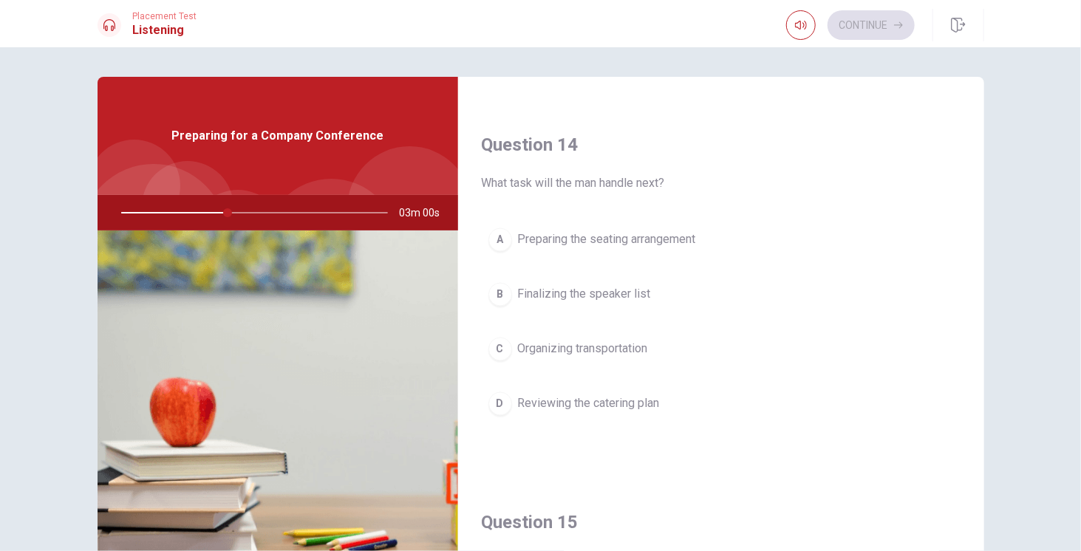
scroll to position [1109, 0]
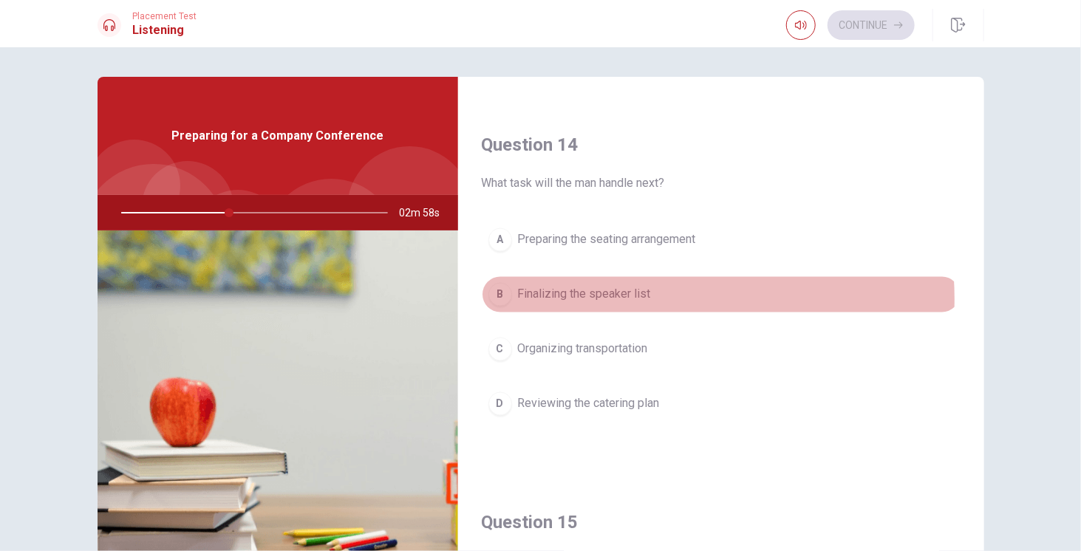
click at [619, 290] on span "Finalizing the speaker list" at bounding box center [584, 295] width 133 height 18
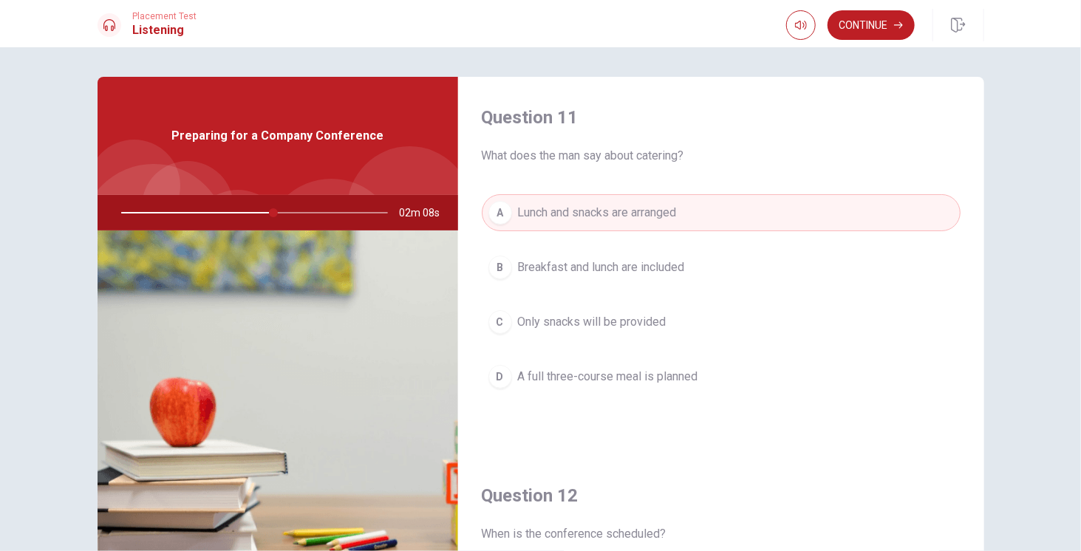
scroll to position [0, 0]
click at [877, 30] on button "Continue" at bounding box center [871, 25] width 87 height 30
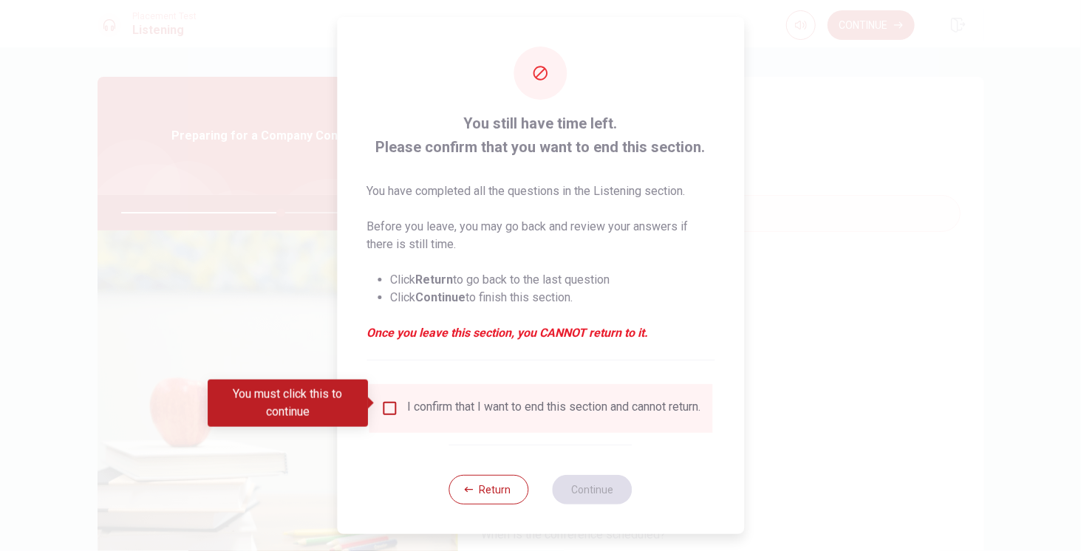
click at [389, 404] on input "You must click this to continue" at bounding box center [390, 409] width 18 height 18
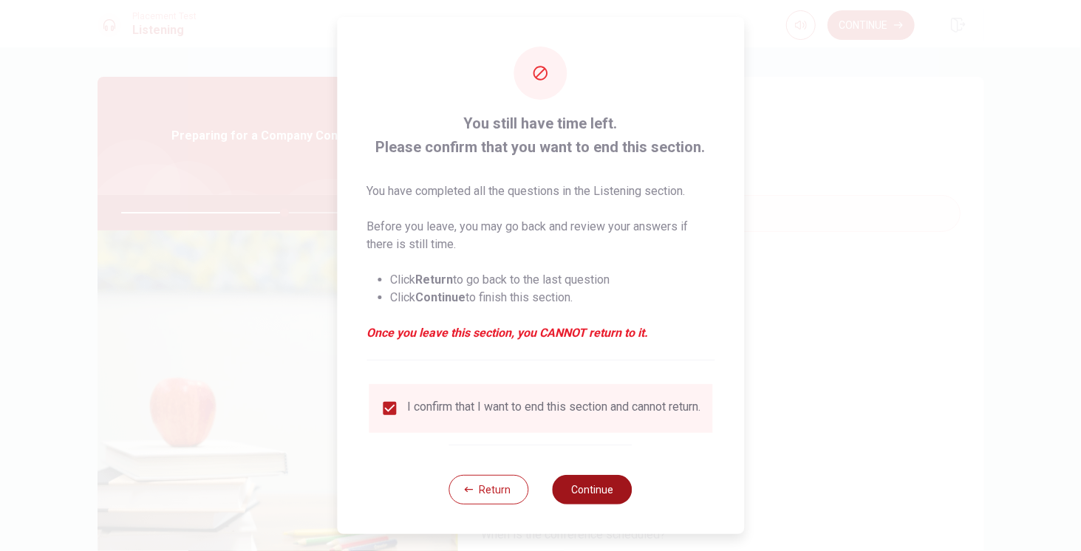
click at [591, 497] on button "Continue" at bounding box center [593, 490] width 80 height 30
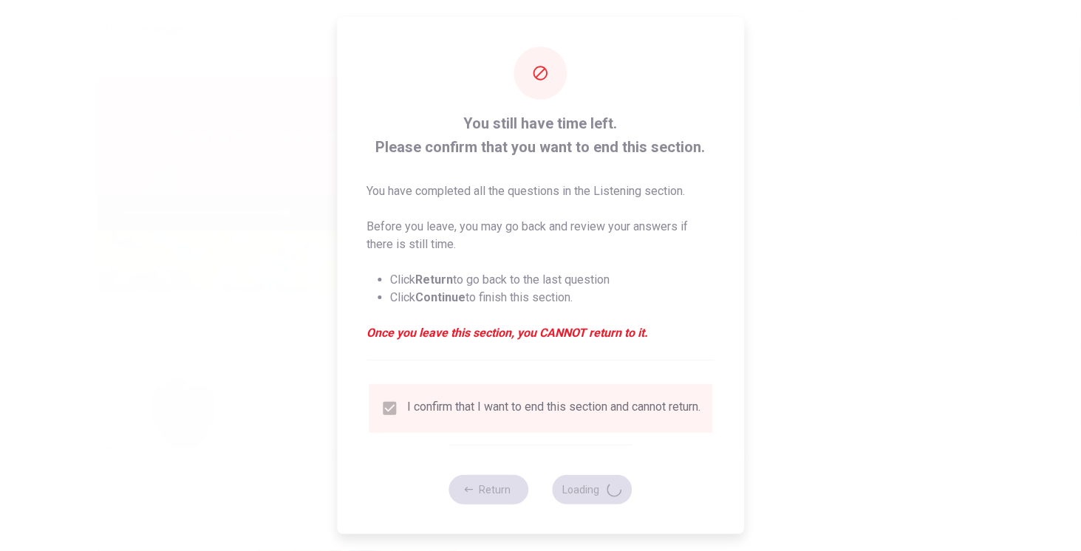
type input "62"
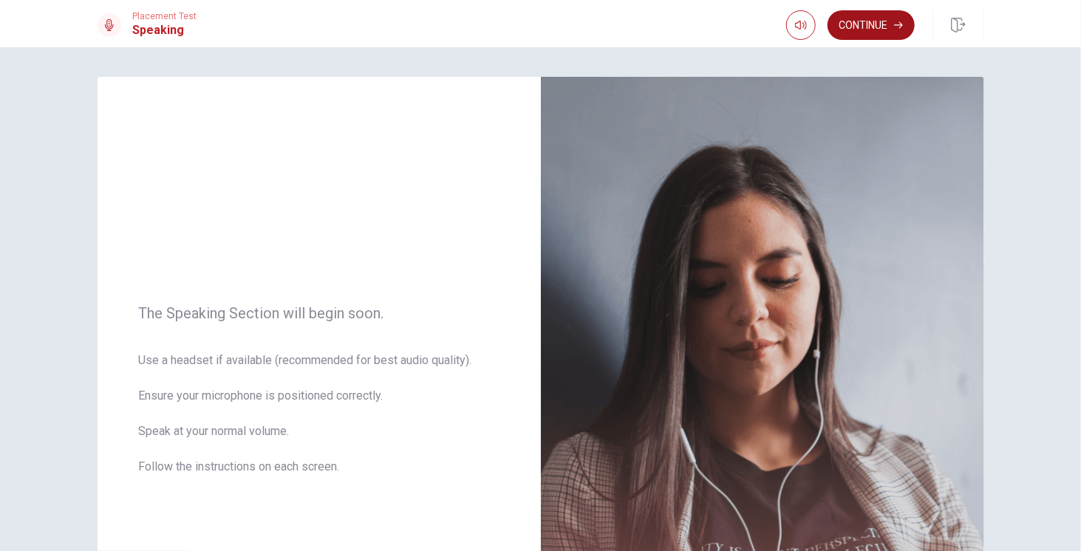
click at [875, 32] on button "Continue" at bounding box center [871, 25] width 87 height 30
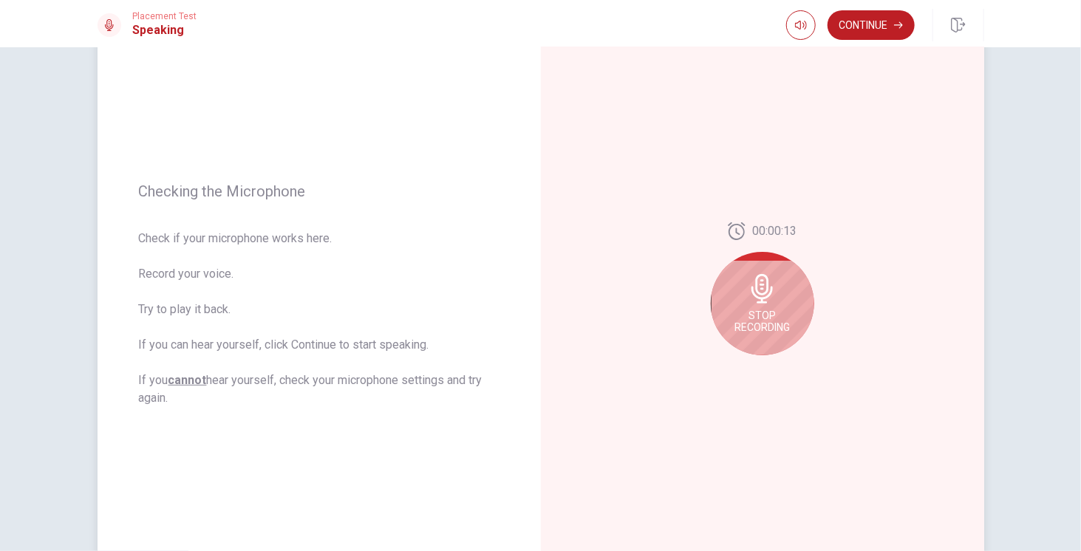
scroll to position [148, 0]
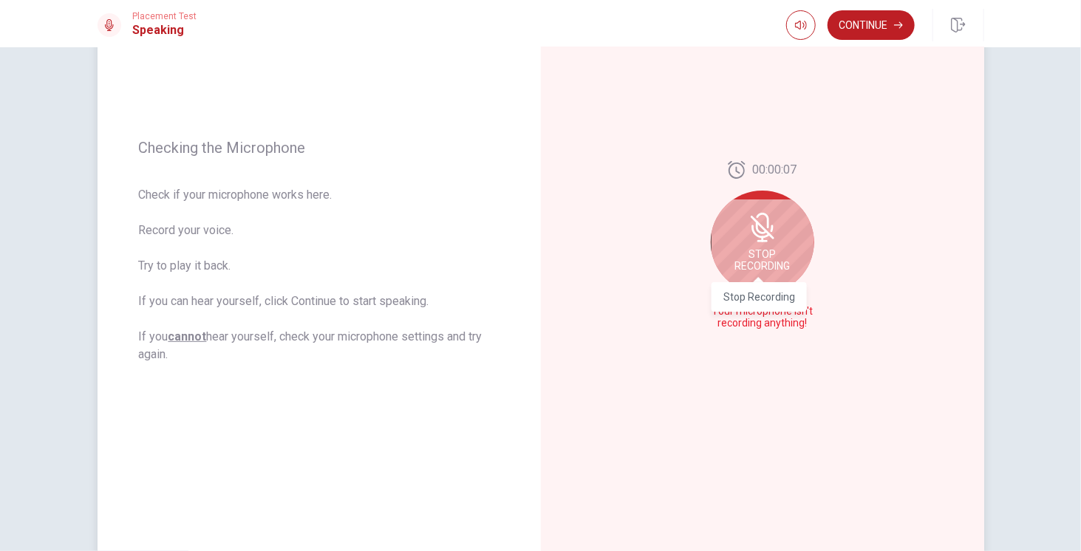
click at [763, 248] on div "Stop Recording" at bounding box center [762, 242] width 103 height 103
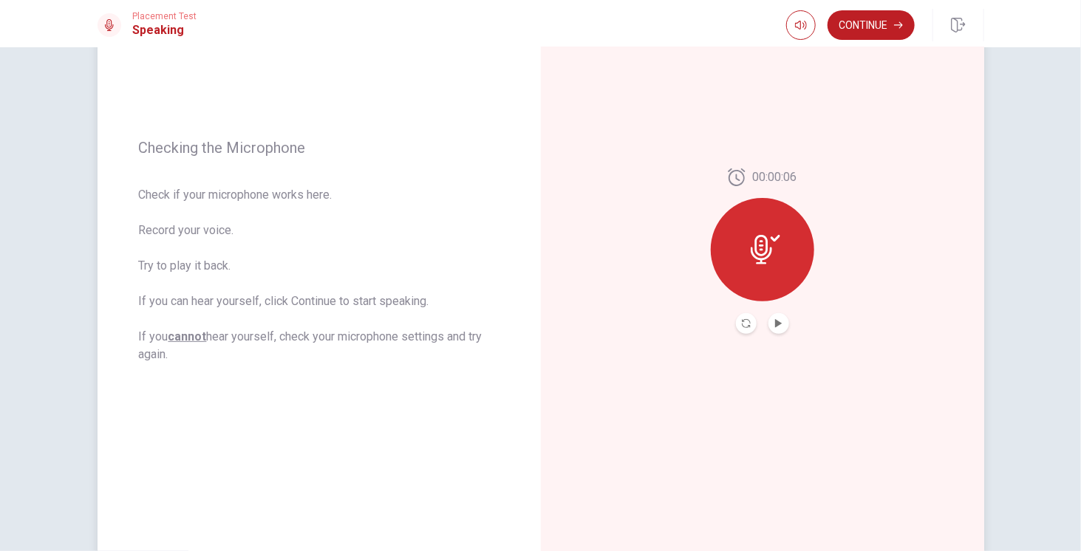
click at [775, 273] on div at bounding box center [762, 249] width 103 height 103
click at [779, 319] on icon "Play Audio" at bounding box center [779, 323] width 9 height 9
click at [748, 327] on button "Record Again" at bounding box center [746, 323] width 21 height 21
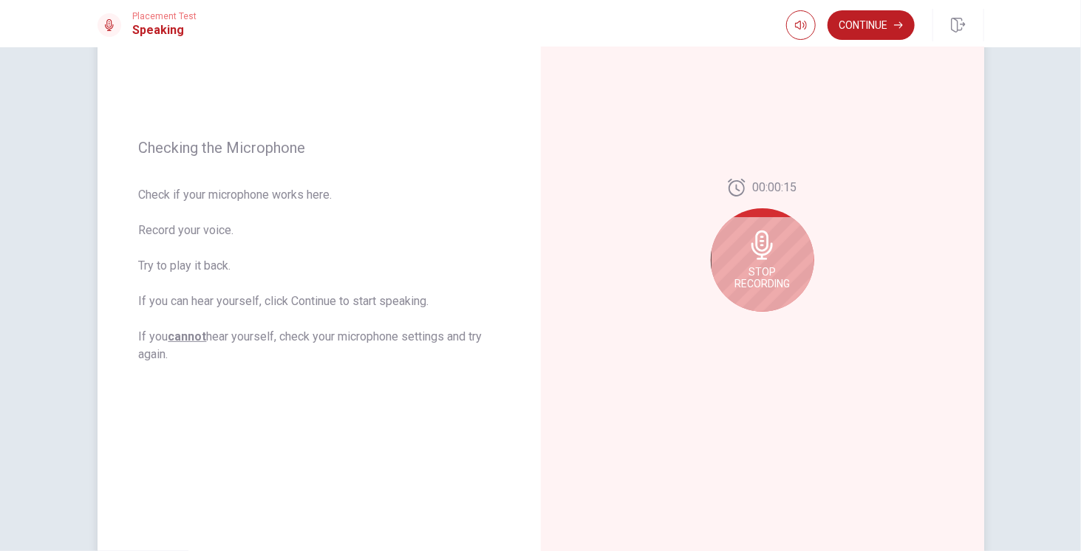
click at [773, 266] on span "Stop Recording" at bounding box center [762, 278] width 55 height 24
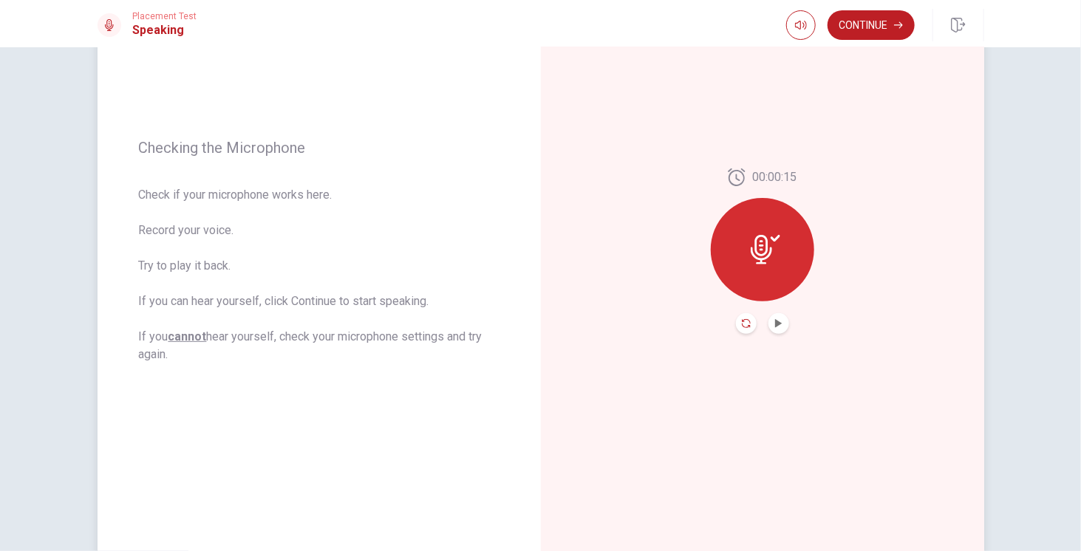
click at [746, 325] on icon "Record Again" at bounding box center [746, 323] width 9 height 9
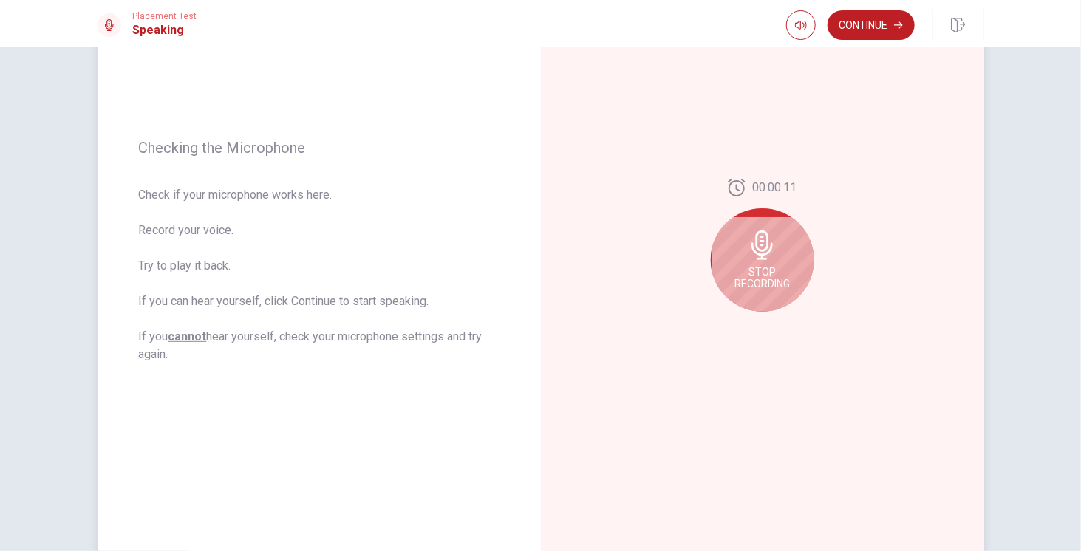
click at [771, 264] on div "Stop Recording" at bounding box center [762, 259] width 103 height 103
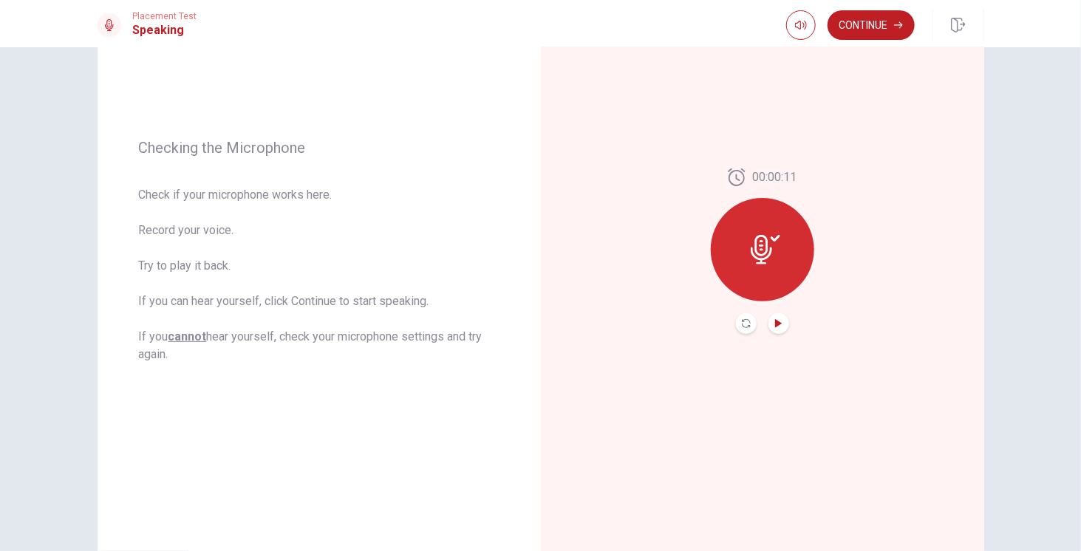
click at [778, 319] on icon "Play Audio" at bounding box center [779, 323] width 9 height 9
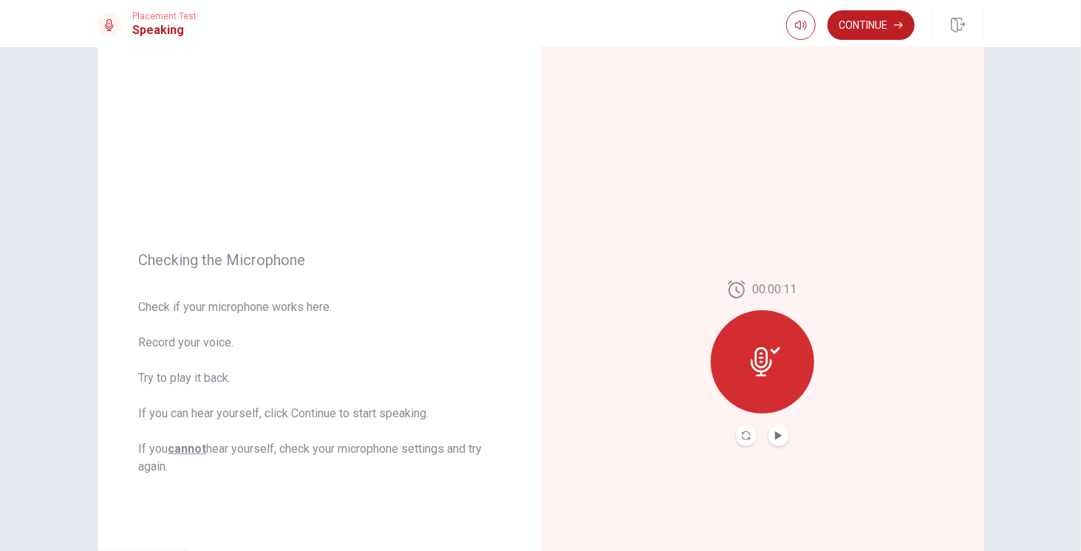
scroll to position [0, 0]
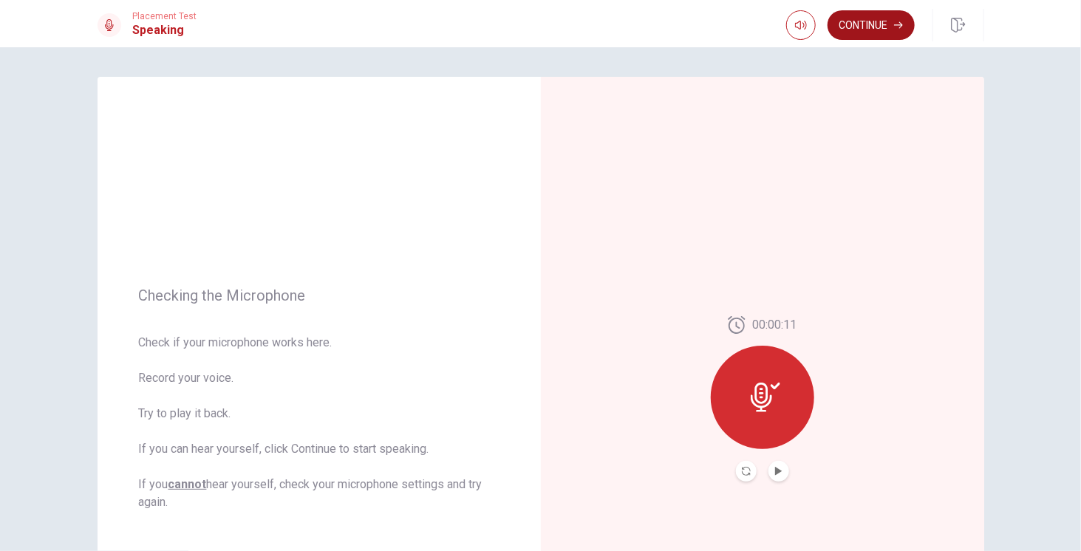
click at [888, 27] on button "Continue" at bounding box center [871, 25] width 87 height 30
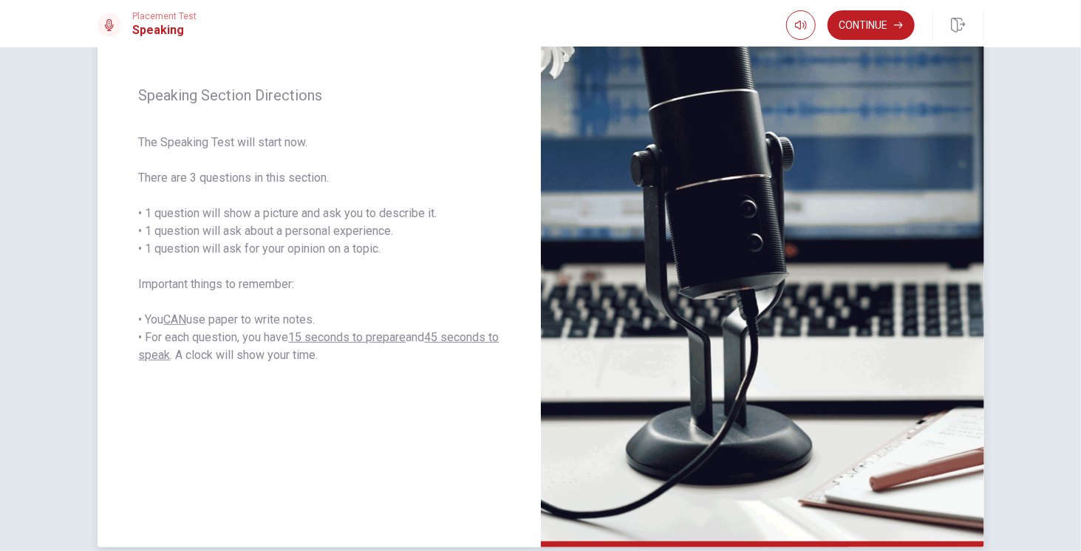
scroll to position [222, 0]
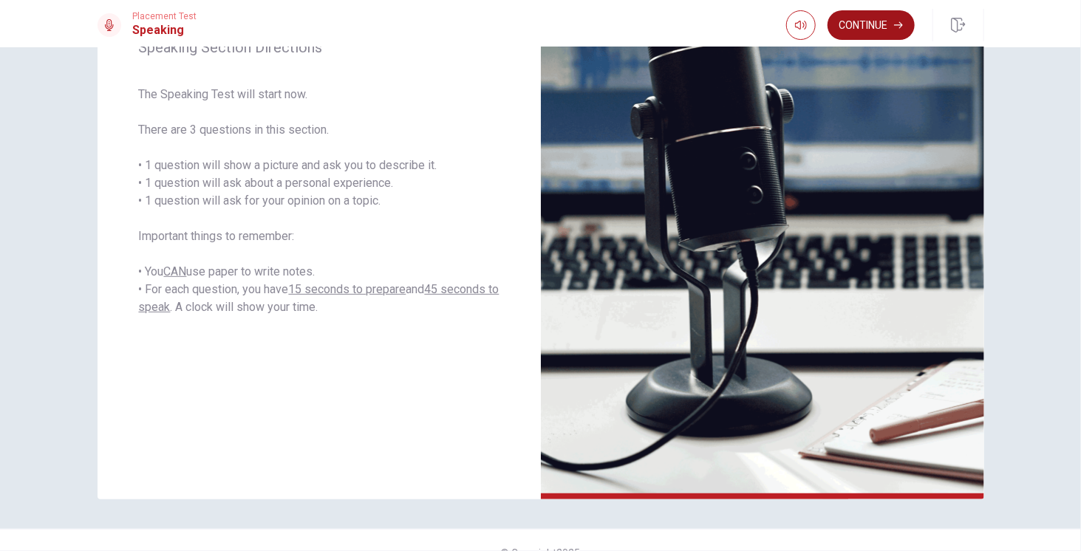
click at [870, 25] on button "Continue" at bounding box center [871, 25] width 87 height 30
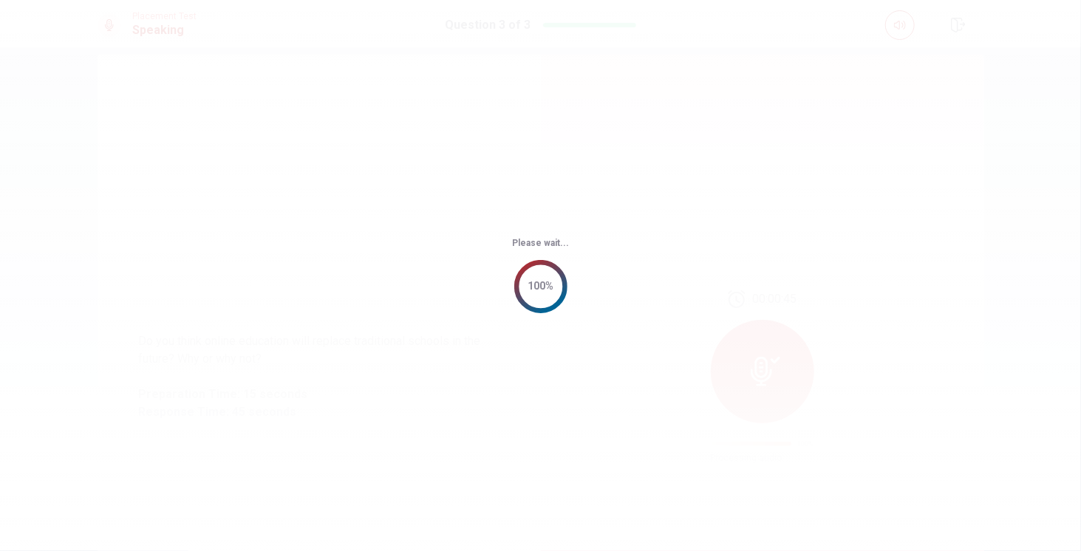
scroll to position [0, 0]
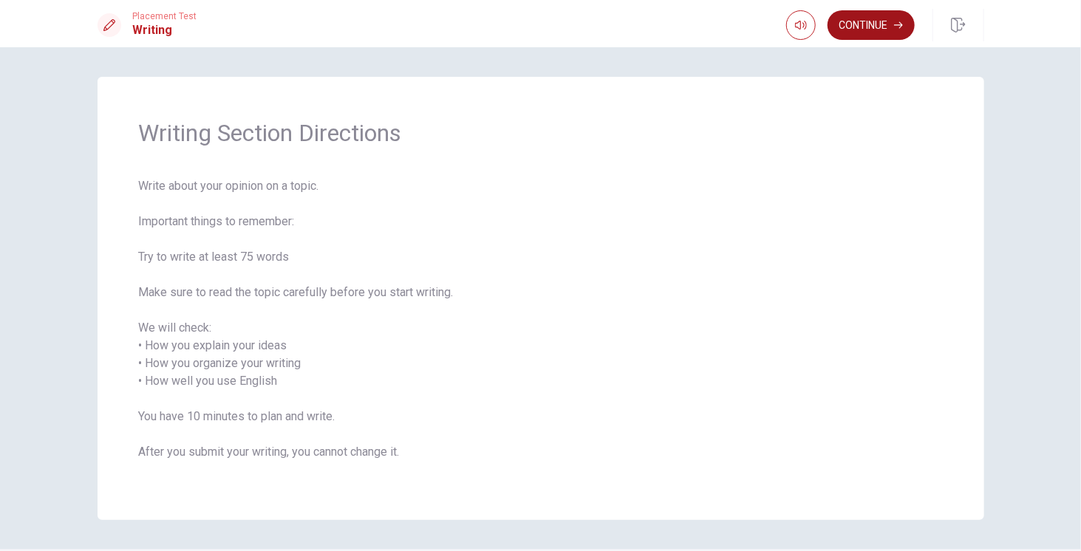
click at [881, 24] on button "Continue" at bounding box center [871, 25] width 87 height 30
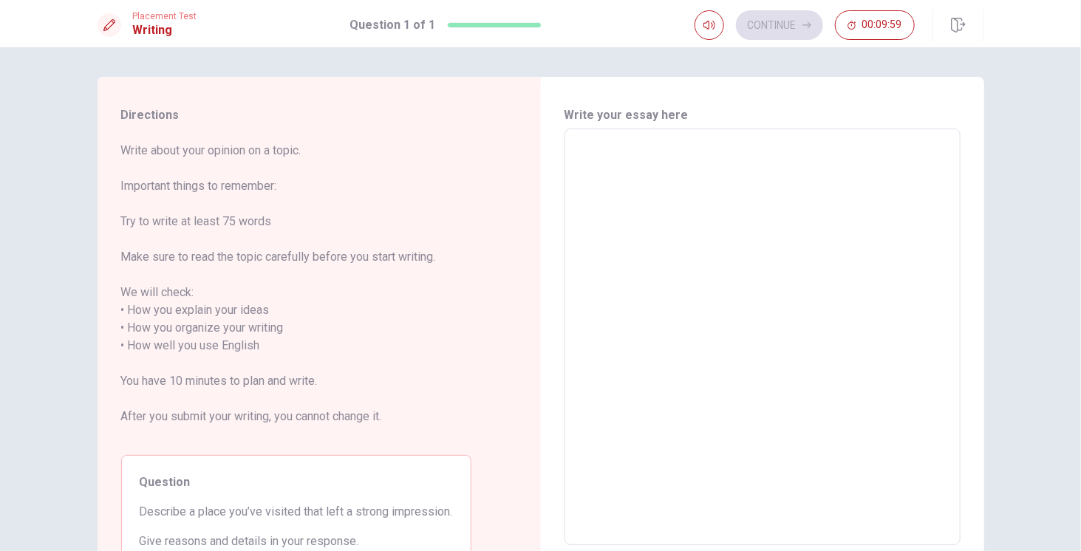
click at [692, 198] on textarea at bounding box center [762, 337] width 375 height 392
type textarea "W"
type textarea "x"
type textarea "Wh"
type textarea "x"
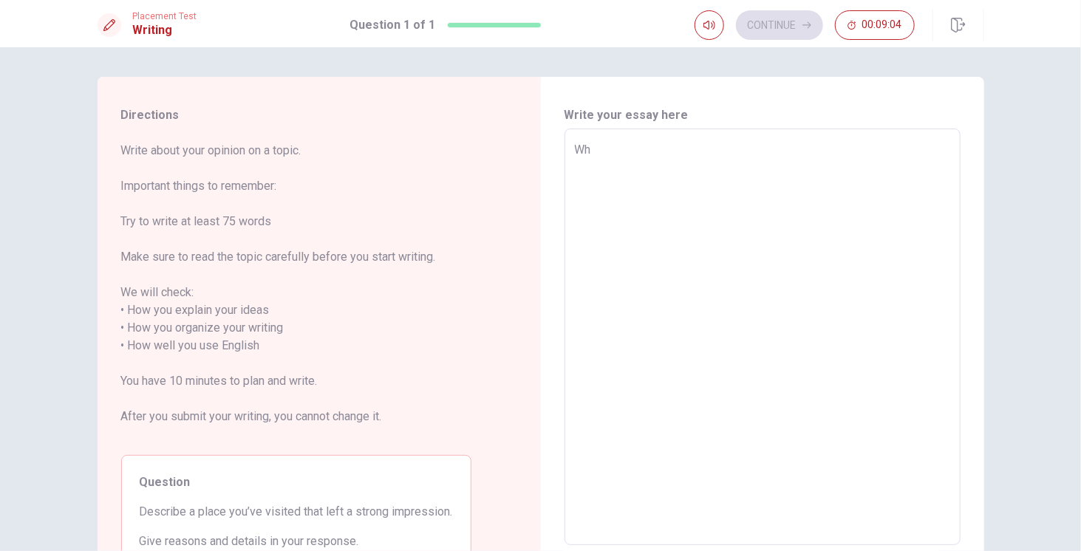
type textarea "Whe"
type textarea "x"
type textarea "Whem"
type textarea "x"
type textarea "Whe"
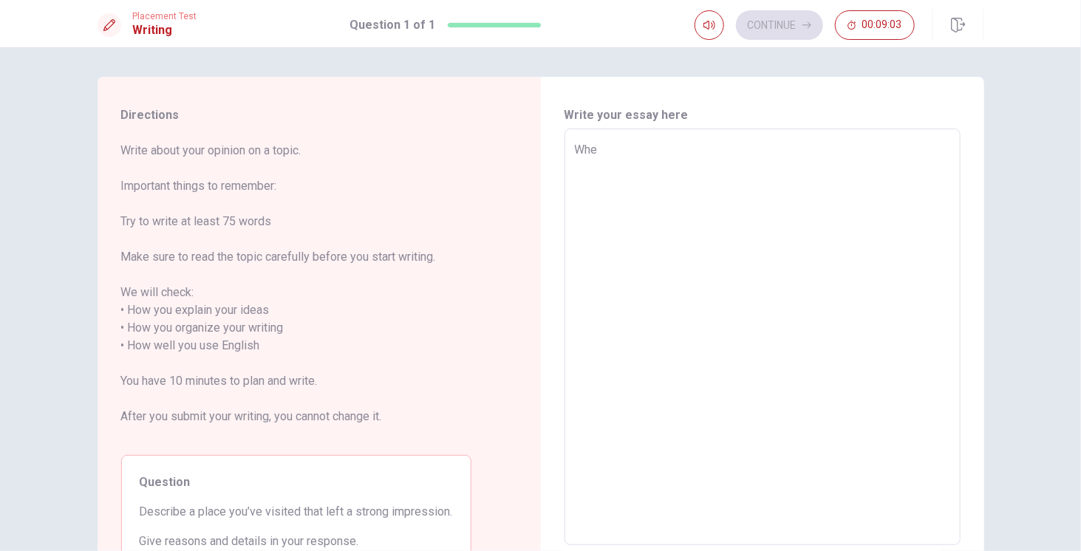
type textarea "x"
type textarea "When"
type textarea "x"
type textarea "When"
type textarea "x"
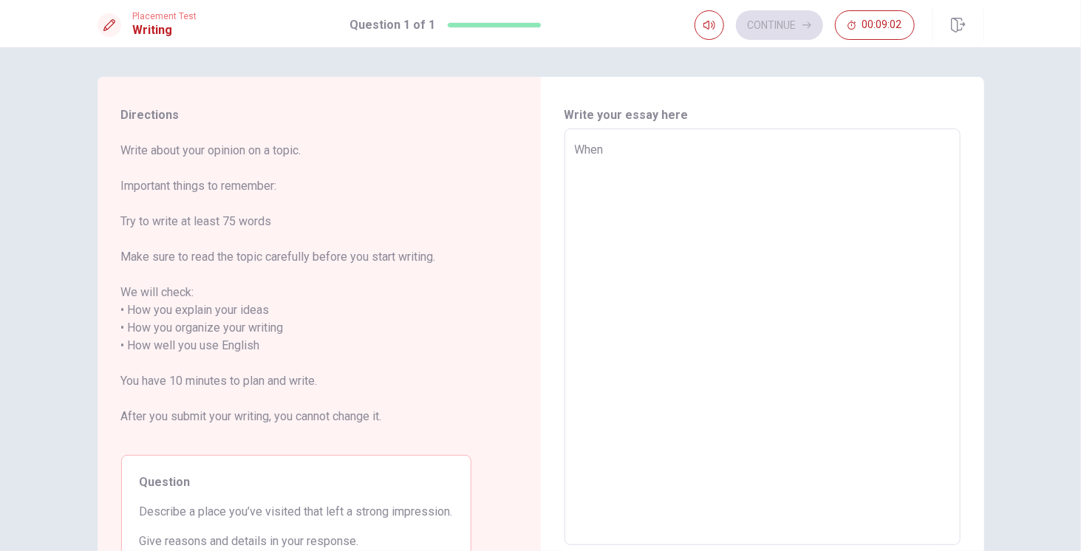
type textarea "When I"
type textarea "x"
type textarea "When I"
type textarea "x"
type textarea "When I w"
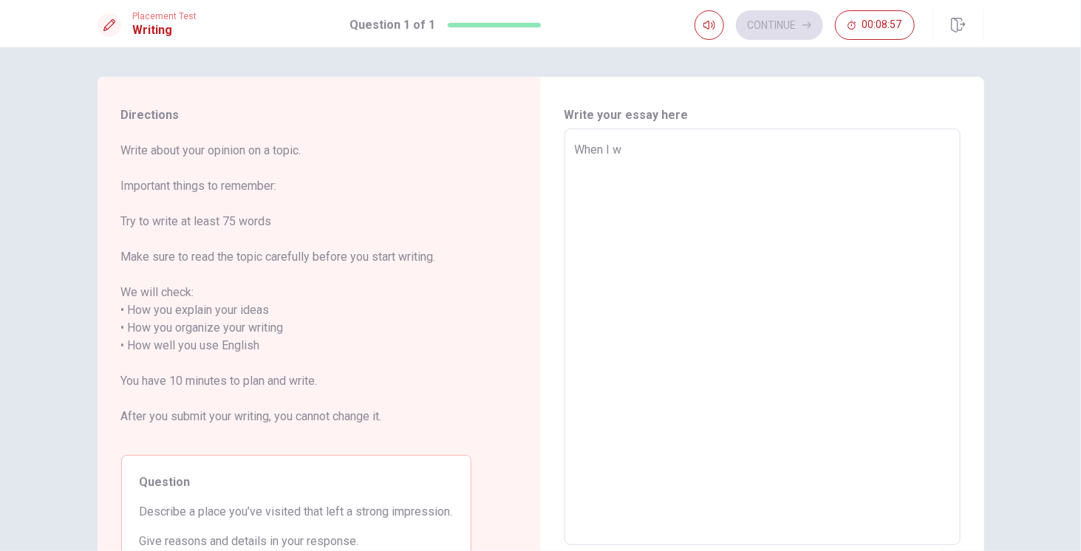
type textarea "x"
type textarea "When I"
type textarea "x"
type textarea "When I"
type textarea "x"
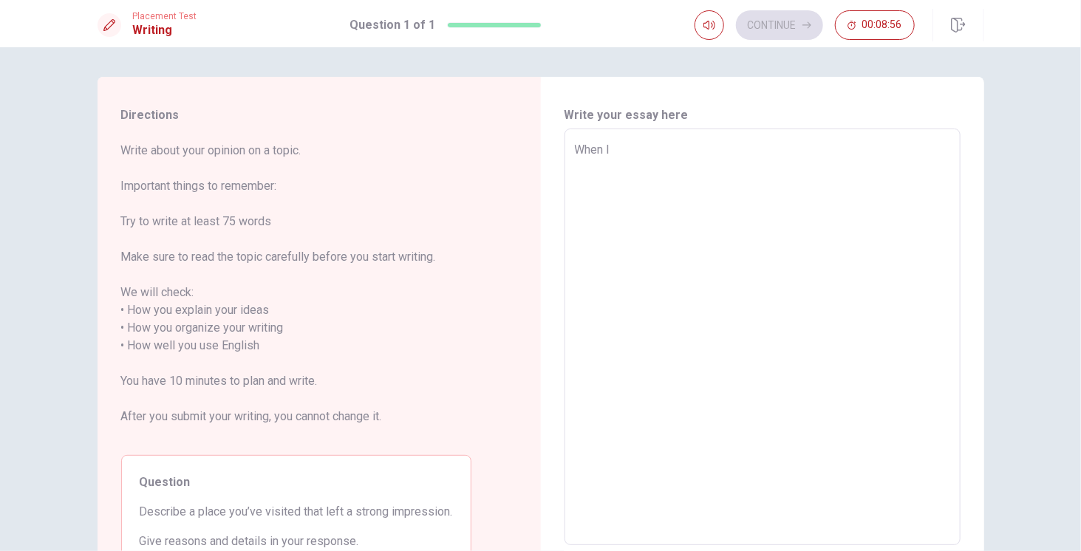
type textarea "When"
type textarea "x"
type textarea "When"
type textarea "x"
type textarea "Whe"
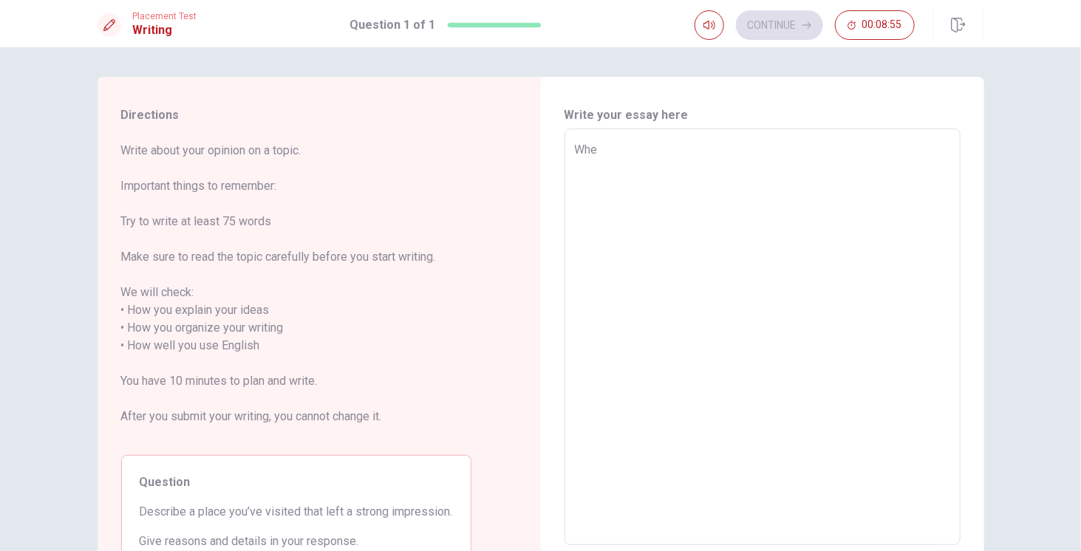
type textarea "x"
type textarea "Wh"
type textarea "x"
type textarea "W"
type textarea "x"
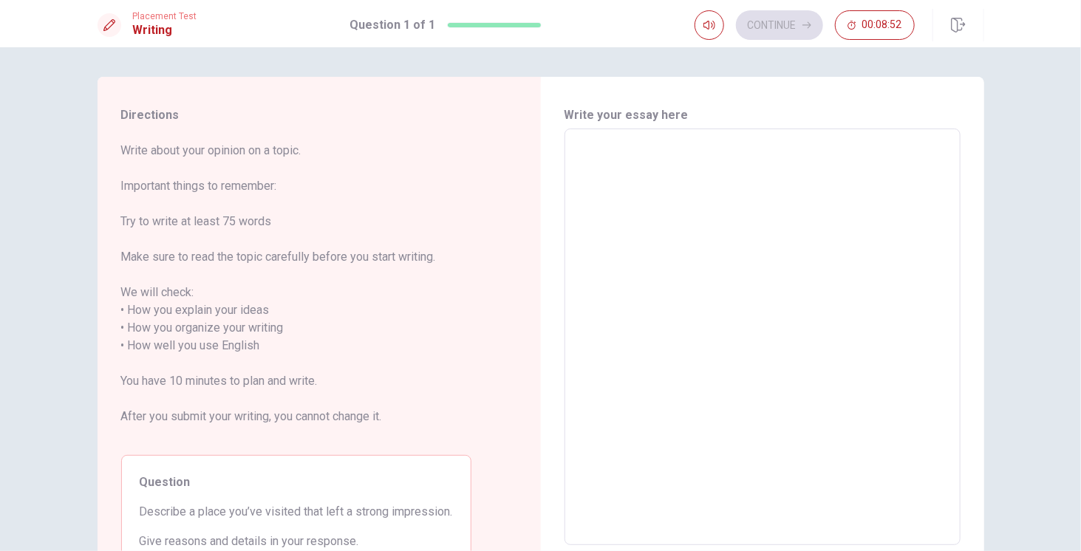
type textarea "M"
type textarea "x"
type textarea "My"
type textarea "x"
type textarea "My"
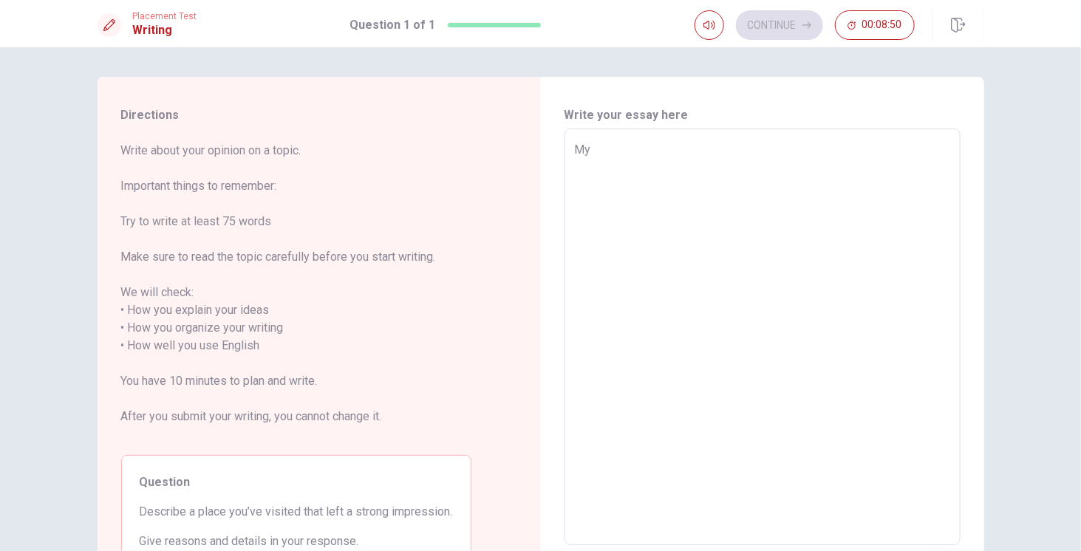
type textarea "x"
type textarea "My m"
type textarea "x"
type textarea "My mo"
type textarea "x"
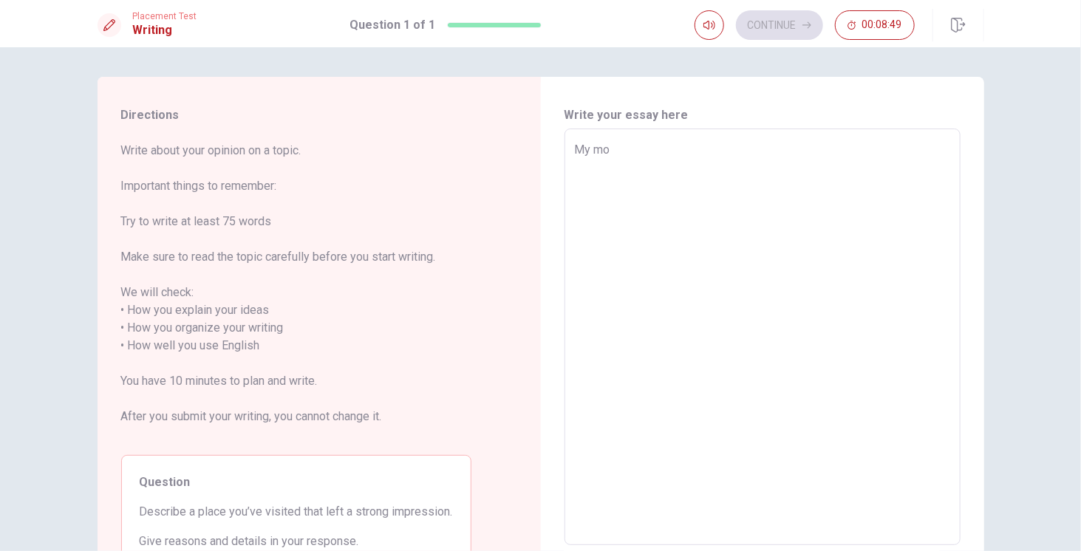
type textarea "My mos"
type textarea "x"
type textarea "My most"
type textarea "x"
type textarea "My most"
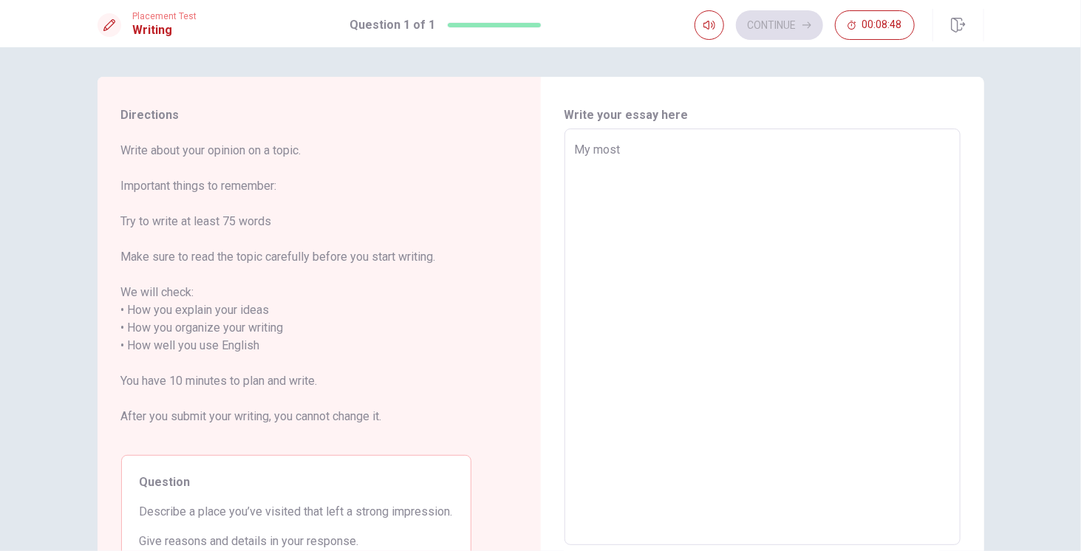
type textarea "x"
type textarea "My most m"
type textarea "x"
type textarea "My most me"
type textarea "x"
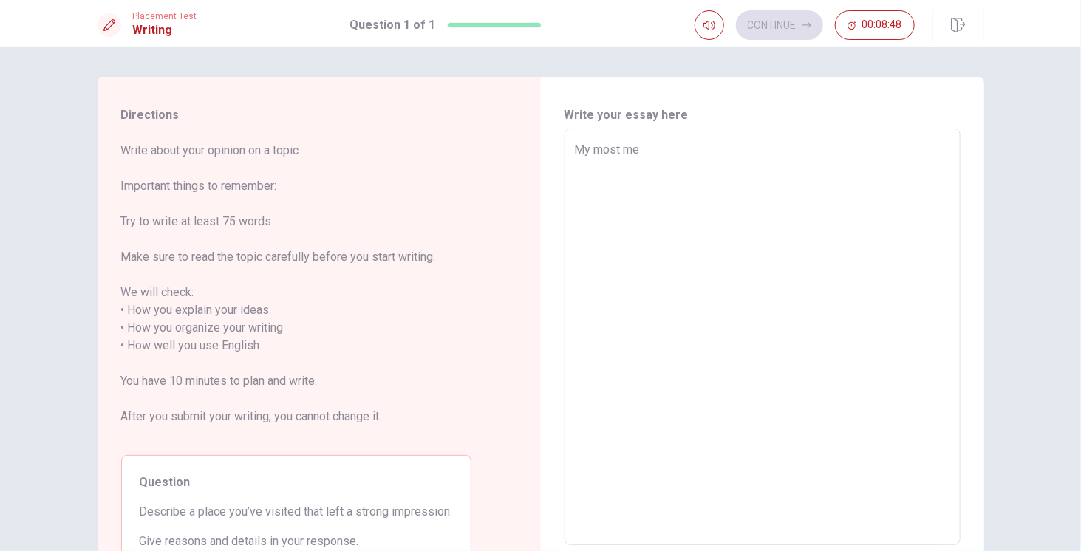
type textarea "My most mem"
type textarea "x"
type textarea "My most memo"
type textarea "x"
type textarea "My most memor"
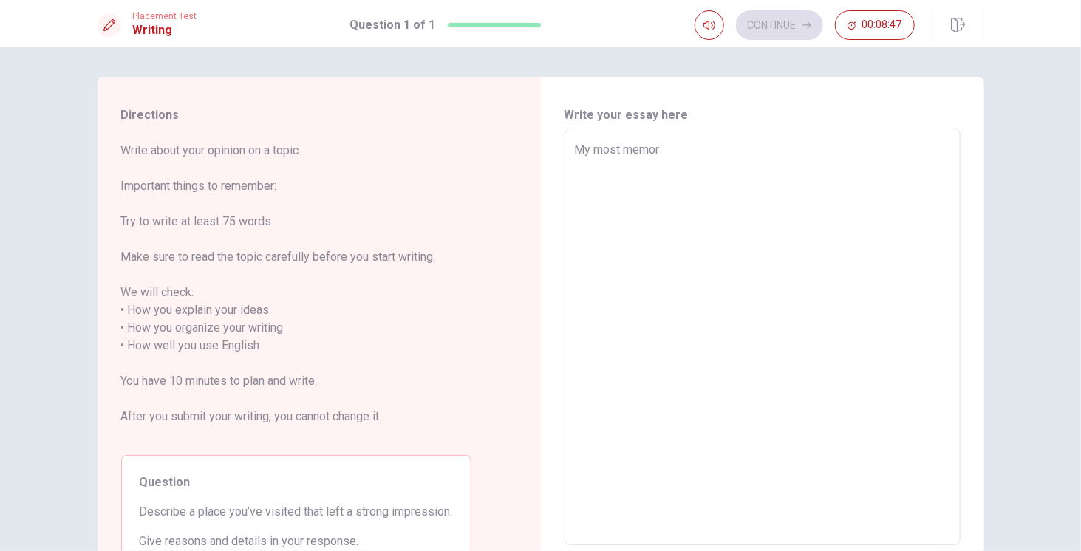
type textarea "x"
type textarea "My most memora"
type textarea "x"
type textarea "My most memorab"
type textarea "x"
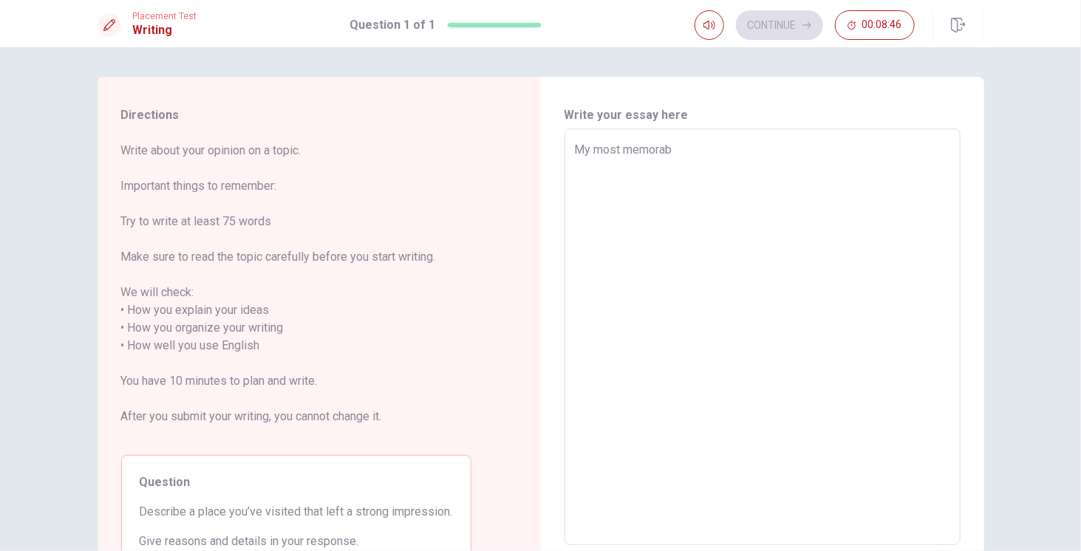
type textarea "My most memorabl"
type textarea "x"
type textarea "My most memorable"
type textarea "x"
type textarea "My most memorable"
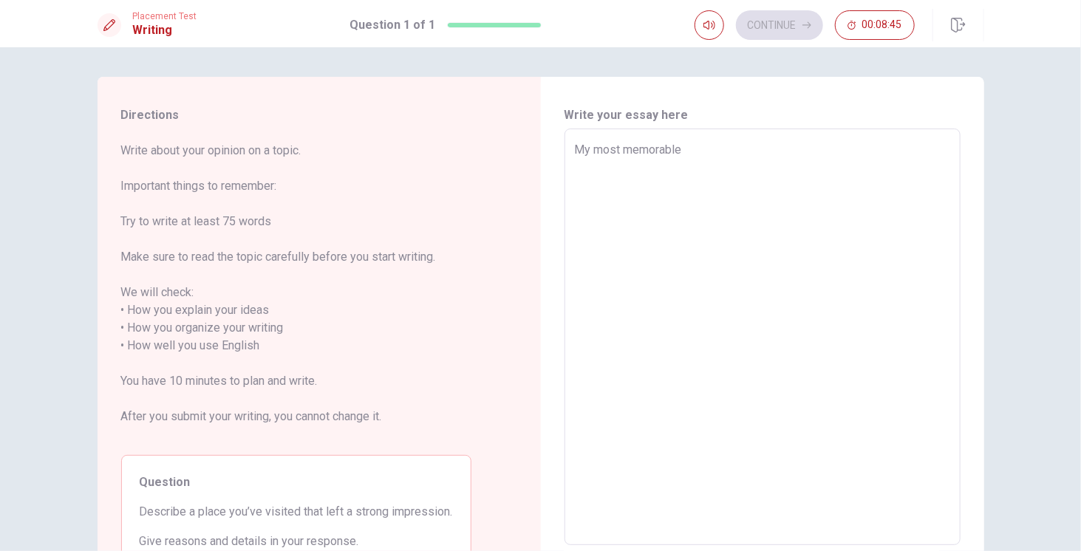
type textarea "x"
type textarea "My most memorable p"
type textarea "x"
type textarea "My most memorable pl"
type textarea "x"
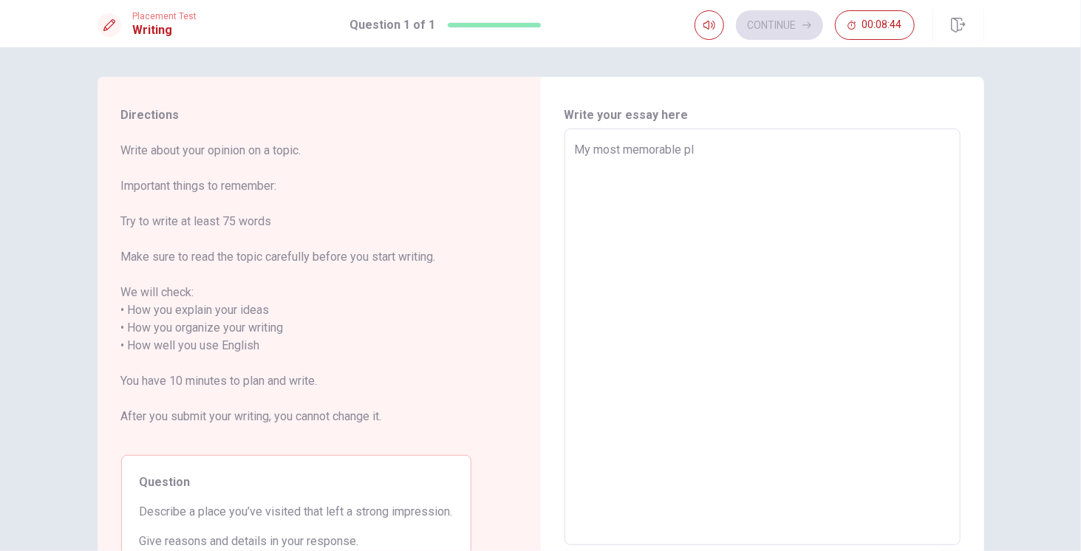
type textarea "My most memorable plv"
type textarea "x"
type textarea "My most memorable plve"
type textarea "x"
type textarea "My most memorable plv"
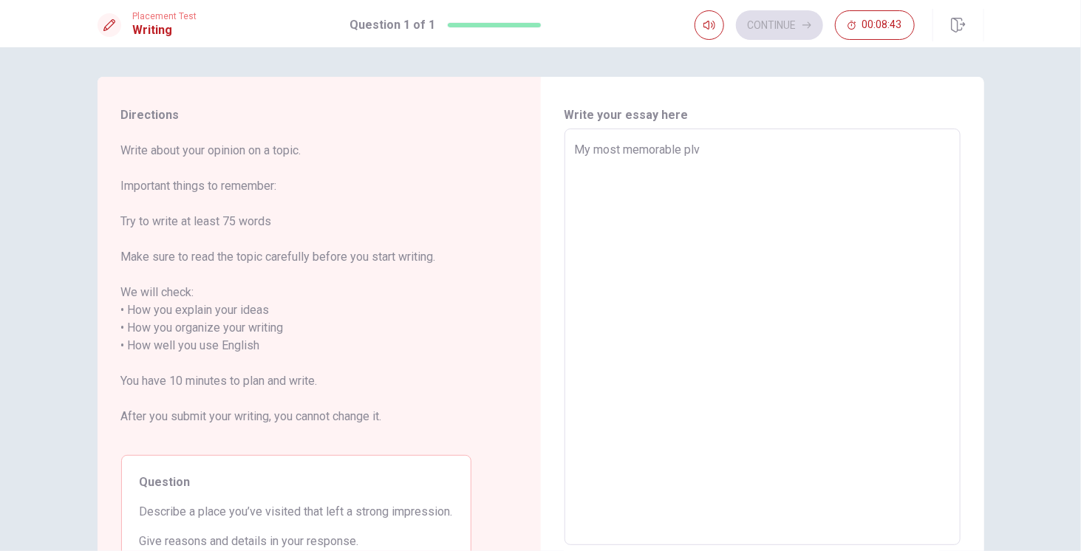
type textarea "x"
type textarea "My most memorable pl"
type textarea "x"
type textarea "My most memorable plc"
type textarea "x"
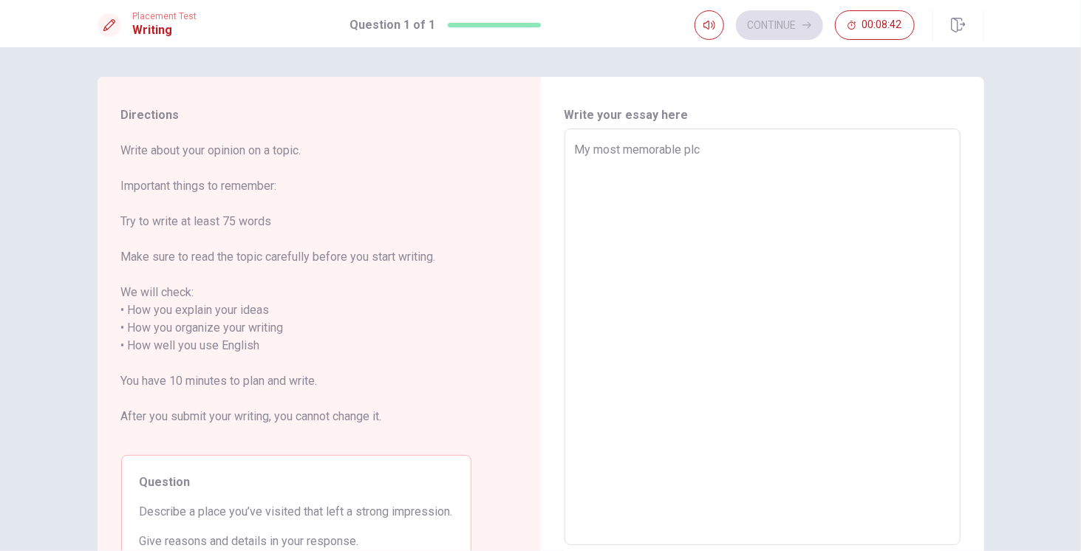
type textarea "My most memorable plce"
type textarea "x"
type textarea "My most memorable plc"
type textarea "x"
type textarea "My most memorable pl"
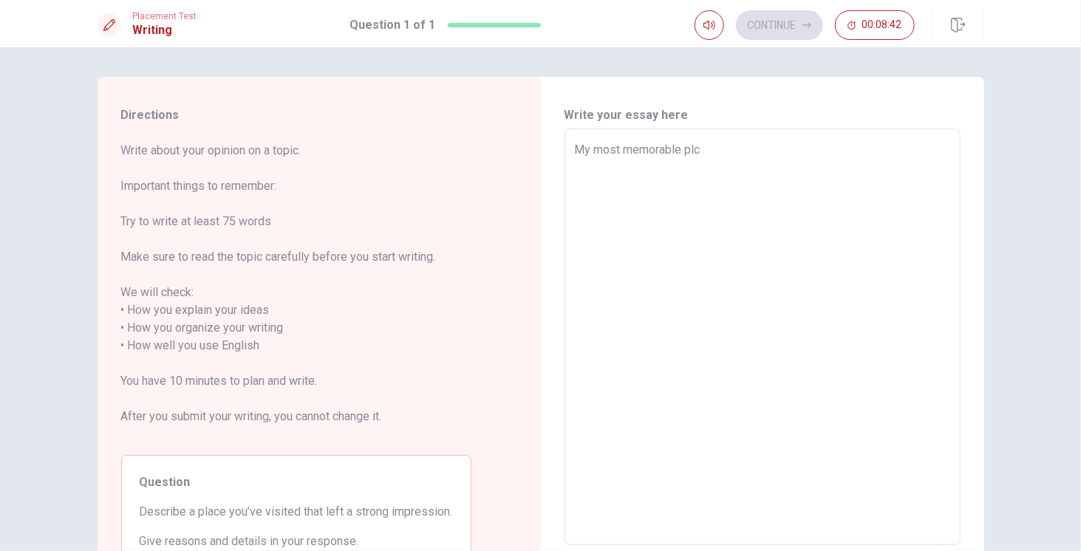
type textarea "x"
type textarea "My most memorable pla"
type textarea "x"
type textarea "My most memorable plac"
type textarea "x"
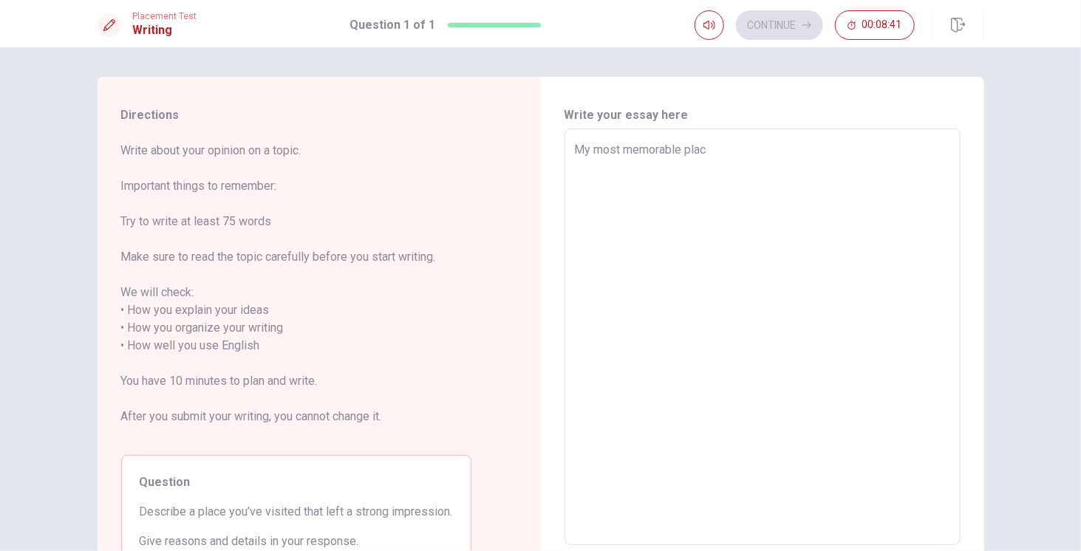
type textarea "My most memorable placc"
type textarea "x"
type textarea "My most memorable placce"
type textarea "x"
type textarea "My most memorable placc"
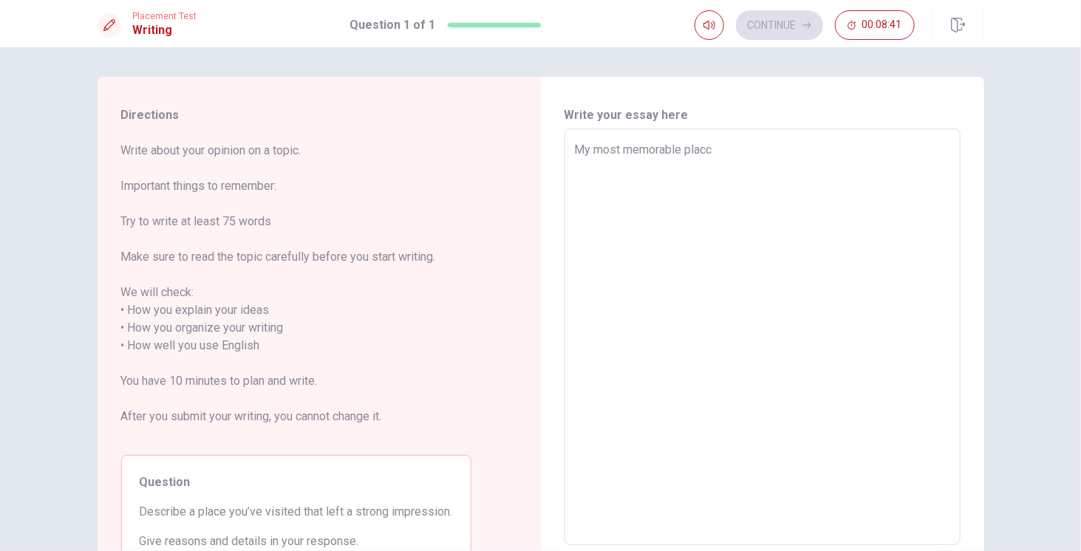
type textarea "x"
type textarea "My most memorable plac"
type textarea "x"
type textarea "My most memorable place"
type textarea "x"
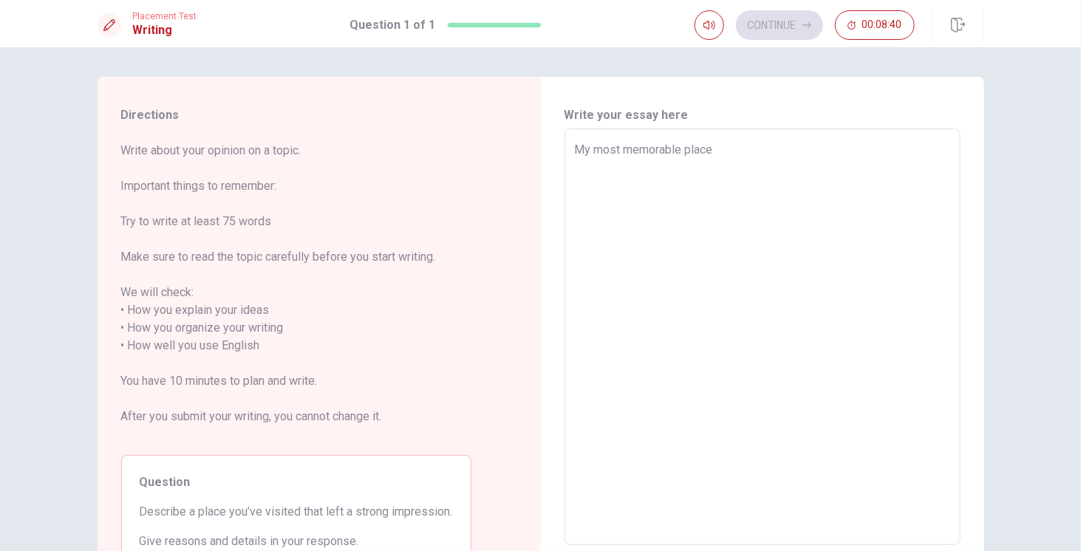
type textarea "My most memorable place"
type textarea "x"
type textarea "My most memorable place w"
type textarea "x"
type textarea "My most memorable place wa"
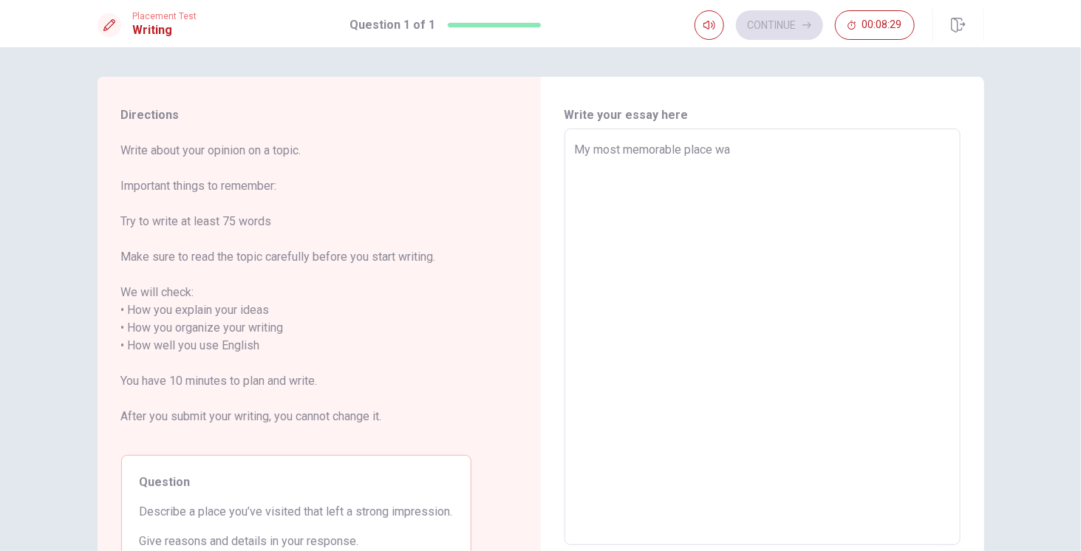
type textarea "x"
type textarea "My most memorable place was"
type textarea "x"
type textarea "My most memorable place was"
type textarea "x"
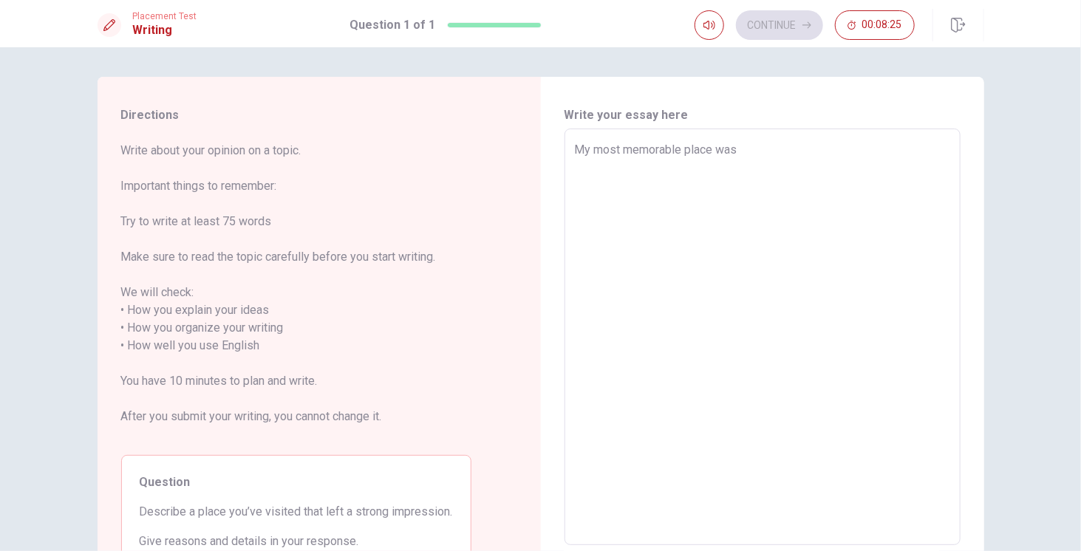
type textarea "My most memorable place was U"
type textarea "x"
type textarea "My most memorable place was [GEOGRAPHIC_DATA]"
type textarea "x"
type textarea "My most memorable place was [GEOGRAPHIC_DATA]."
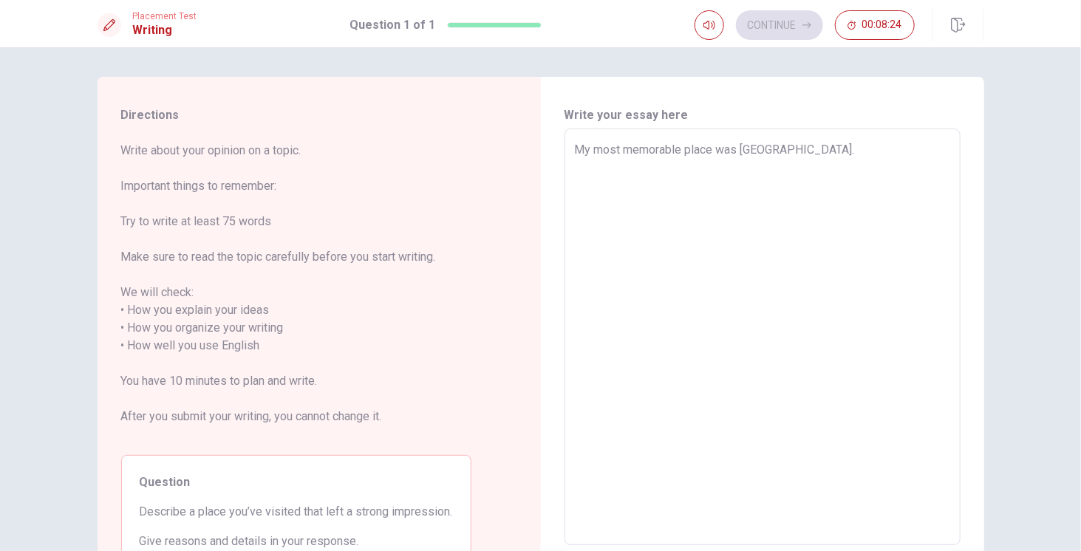
type textarea "x"
type textarea "My most memorable place was [GEOGRAPHIC_DATA]."
type textarea "x"
type textarea "My most memorable place was [GEOGRAPHIC_DATA]. W"
type textarea "x"
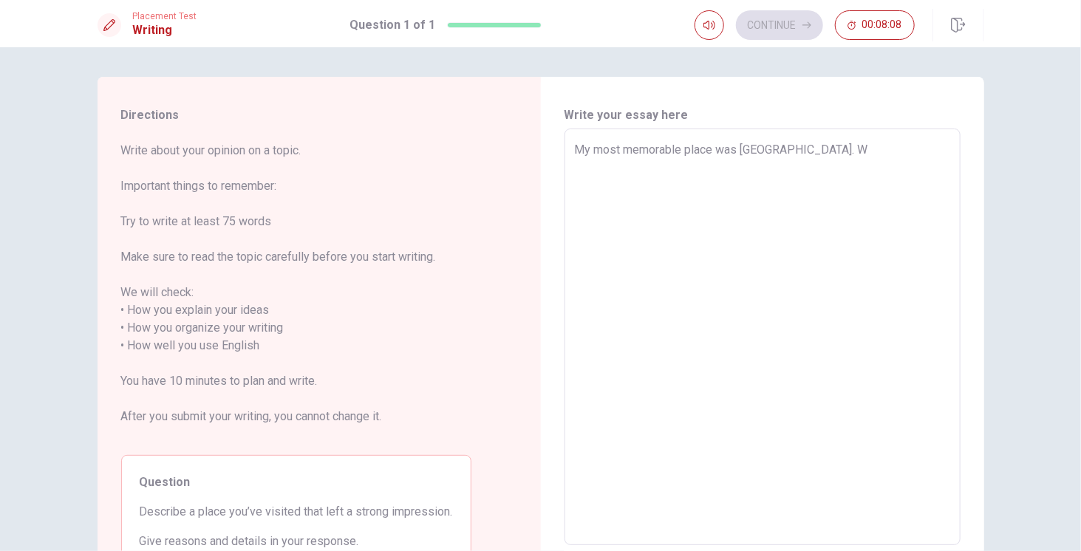
type textarea "My most memorable place was [GEOGRAPHIC_DATA]. Wh"
type textarea "x"
type textarea "My most memorable place was [GEOGRAPHIC_DATA]. Whe"
type textarea "x"
type textarea "My most memorable place was [GEOGRAPHIC_DATA]. When"
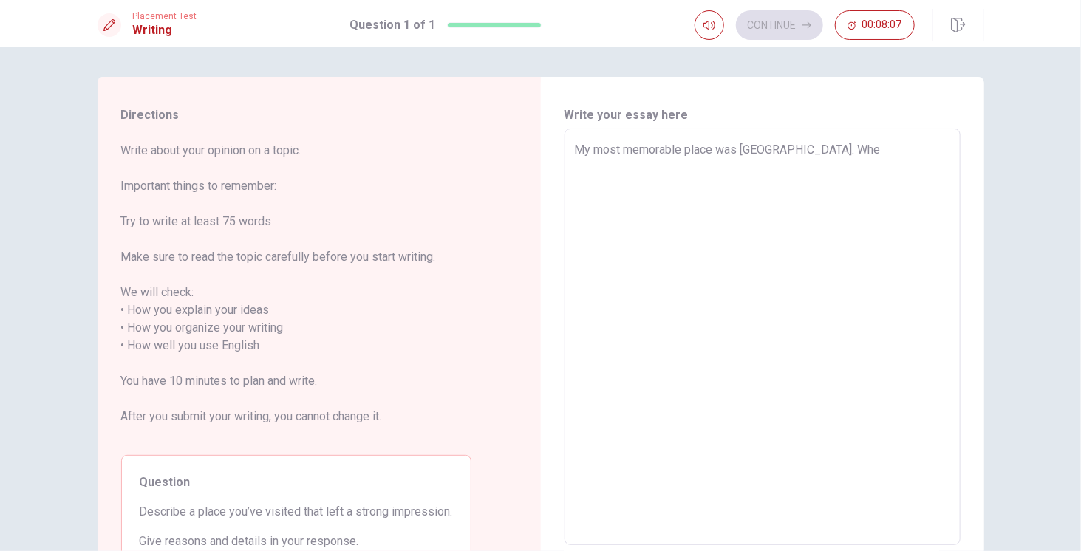
type textarea "x"
type textarea "My most memorable place was [GEOGRAPHIC_DATA]. When"
type textarea "x"
type textarea "My most memorable place was [GEOGRAPHIC_DATA]. When I"
type textarea "x"
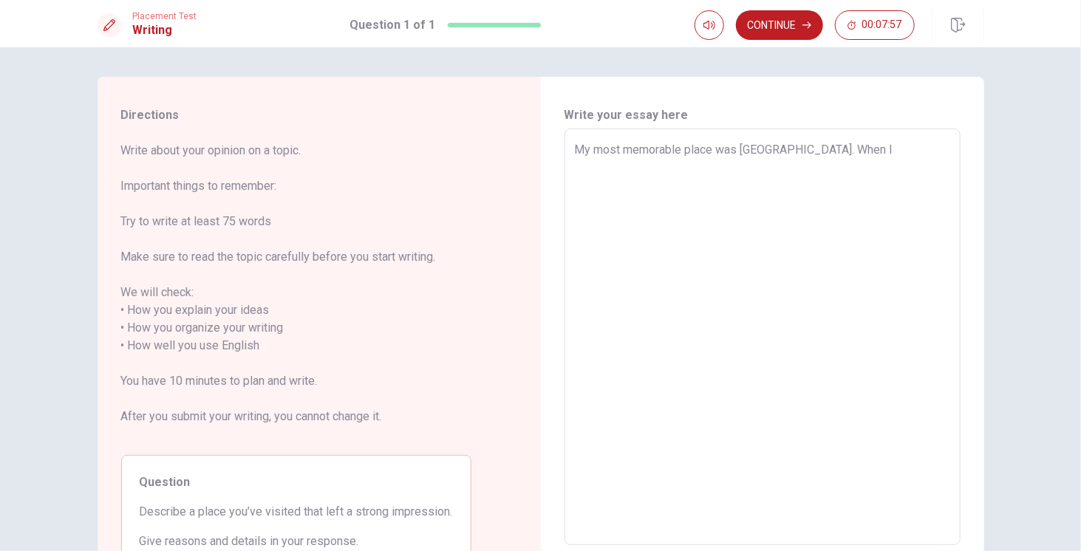
type textarea "My most memorable place was [GEOGRAPHIC_DATA]. When I"
type textarea "x"
type textarea "My most memorable place was [GEOGRAPHIC_DATA]. When I w"
type textarea "x"
type textarea "My most memorable place was [GEOGRAPHIC_DATA]. When I wa"
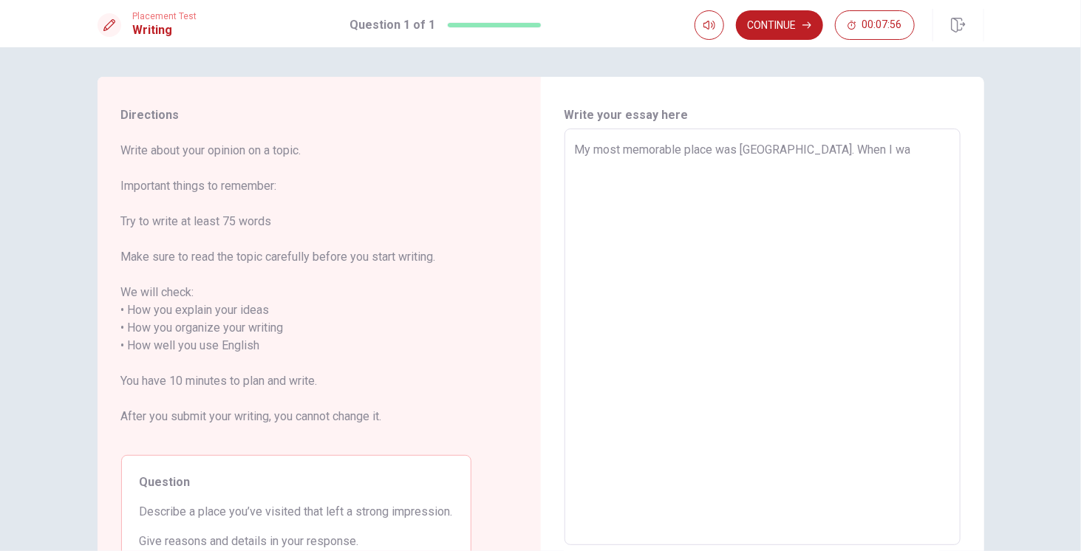
type textarea "x"
type textarea "My most memorable place was [GEOGRAPHIC_DATA]. When I was"
type textarea "x"
type textarea "My most memorable place was [GEOGRAPHIC_DATA]. When I was"
type textarea "x"
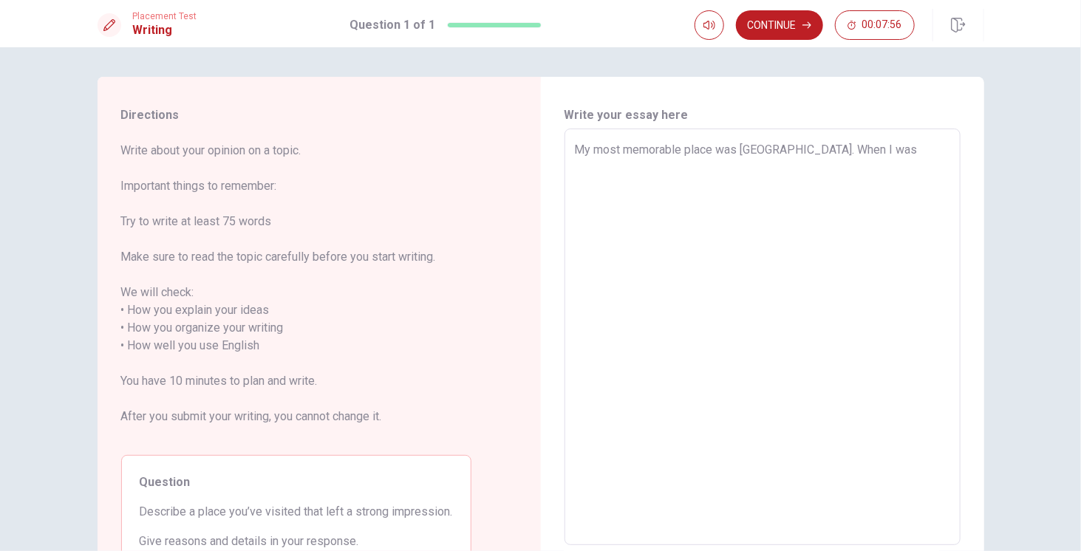
type textarea "My most memorable place was [GEOGRAPHIC_DATA]. When I was o"
type textarea "x"
type textarea "My most memorable place was [GEOGRAPHIC_DATA]. When I was"
type textarea "x"
type textarea "My most memorable place was [GEOGRAPHIC_DATA]. When I was"
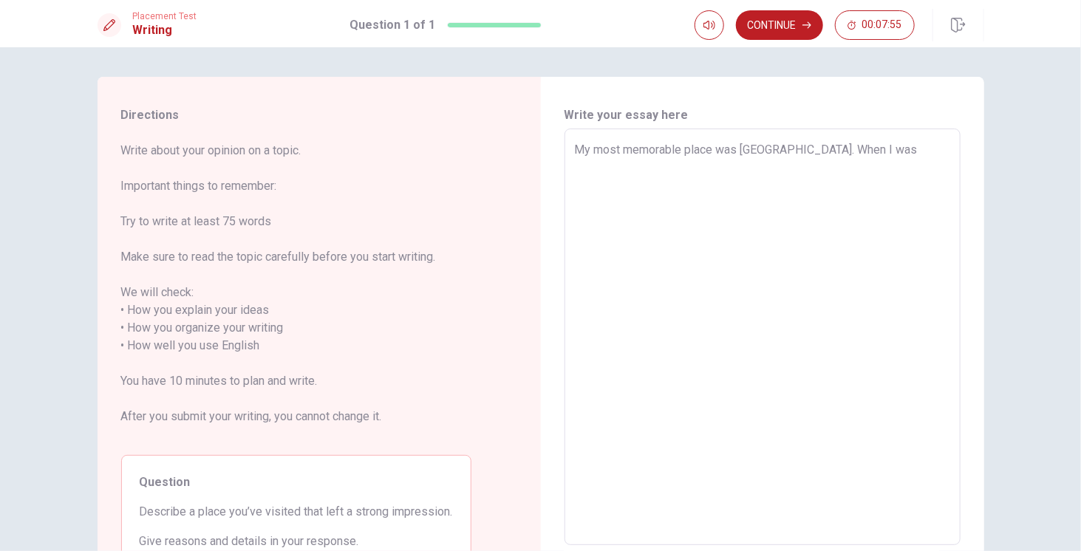
type textarea "x"
type textarea "My most memorable place was [GEOGRAPHIC_DATA]. When I wa"
type textarea "x"
type textarea "My most memorable place was [GEOGRAPHIC_DATA]. When I w"
type textarea "x"
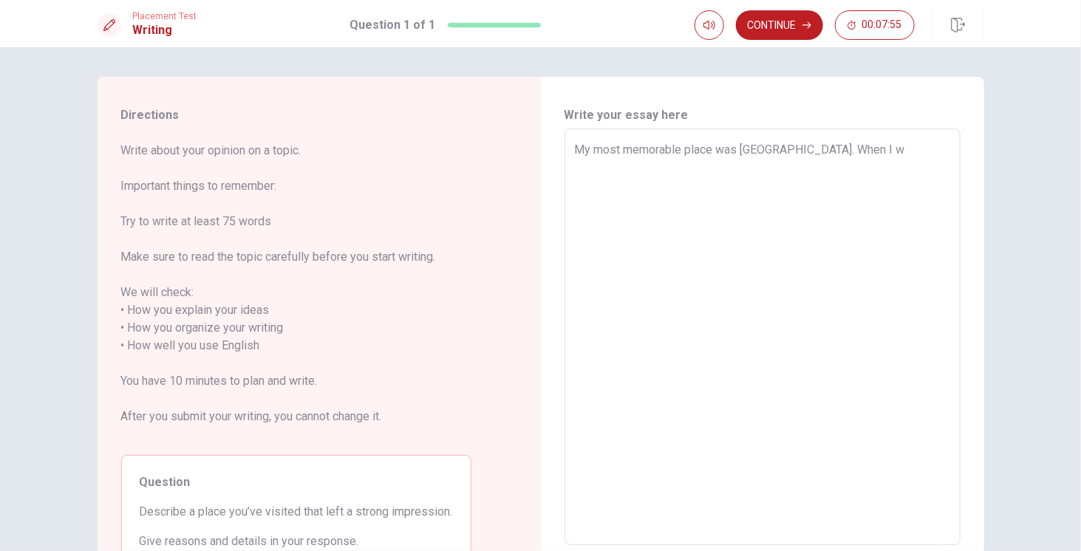
type textarea "My most memorable place was [GEOGRAPHIC_DATA]. When I"
type textarea "x"
type textarea "My most memorable place was [GEOGRAPHIC_DATA]. When I v"
type textarea "x"
type textarea "My most memorable place was [GEOGRAPHIC_DATA]. When I"
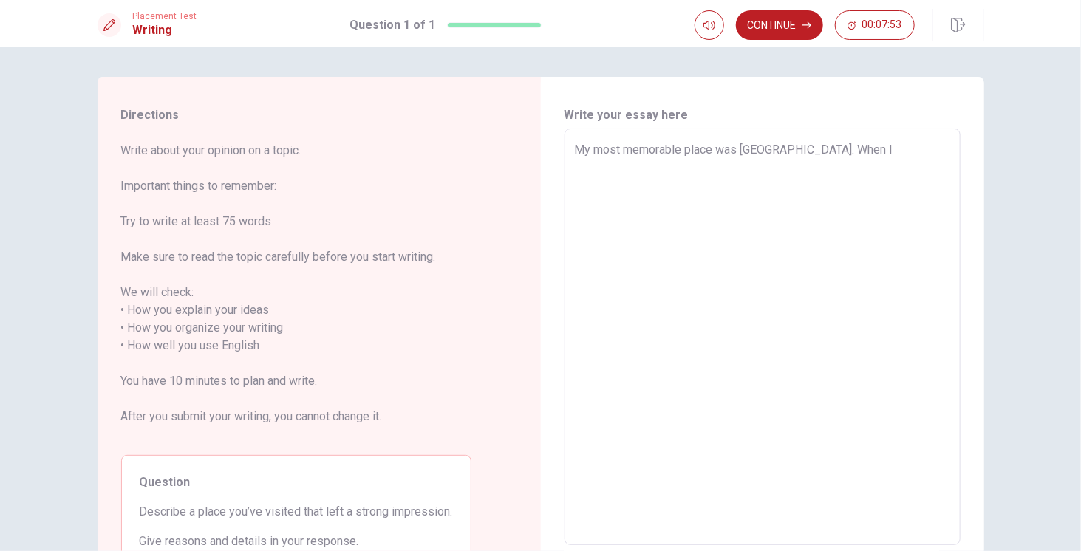
type textarea "x"
type textarea "My most memorable place was [GEOGRAPHIC_DATA]. When I"
type textarea "x"
type textarea "My most memorable place was [GEOGRAPHIC_DATA]. When"
type textarea "x"
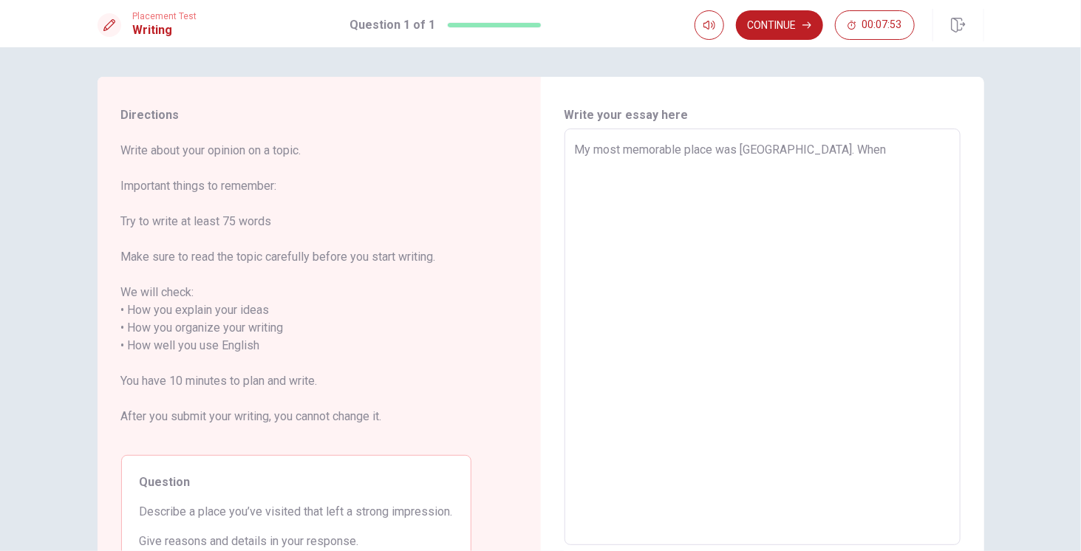
type textarea "My most memorable place was [GEOGRAPHIC_DATA]. When"
type textarea "x"
type textarea "My most memorable place was [GEOGRAPHIC_DATA]. Whe"
type textarea "x"
type textarea "My most memorable place was [GEOGRAPHIC_DATA]. Wh"
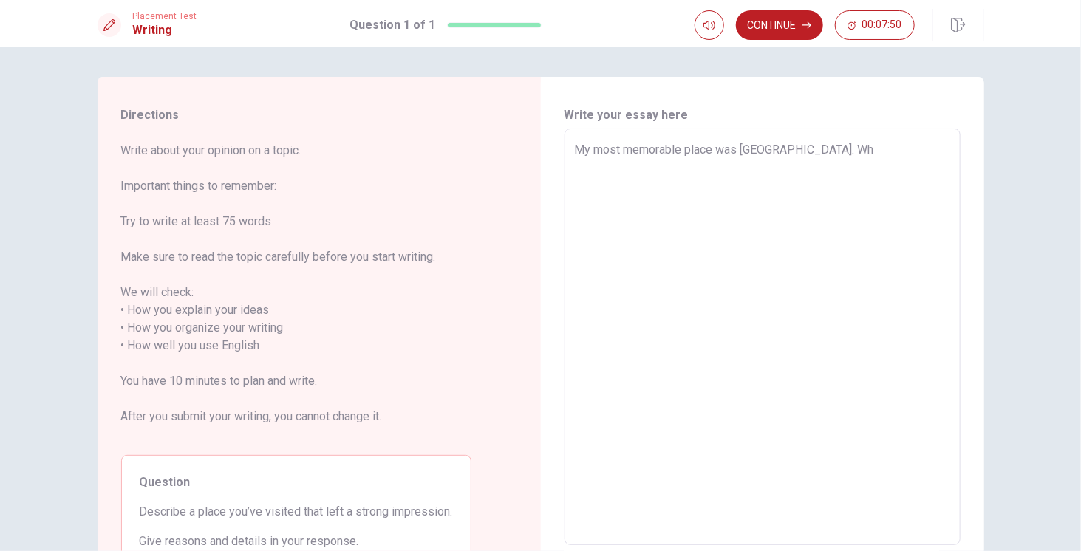
type textarea "x"
type textarea "My most memorable place was [GEOGRAPHIC_DATA]. W"
type textarea "x"
type textarea "My most memorable place was [GEOGRAPHIC_DATA]."
type textarea "x"
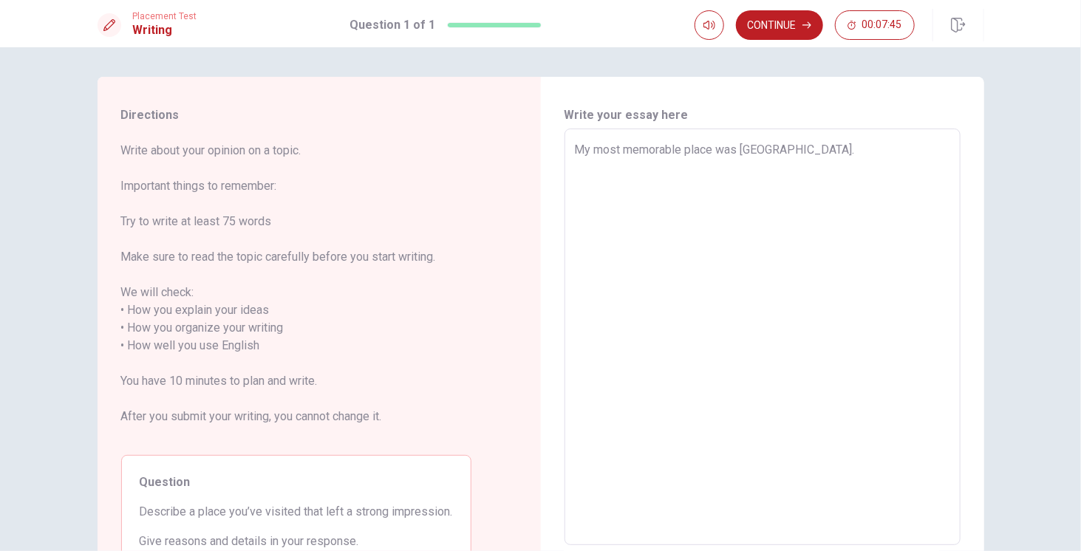
type textarea "My most memorable place was [GEOGRAPHIC_DATA]. I"
type textarea "x"
type textarea "My most memorable place was [GEOGRAPHIC_DATA]. I"
type textarea "x"
type textarea "My most memorable place was [GEOGRAPHIC_DATA]. I v"
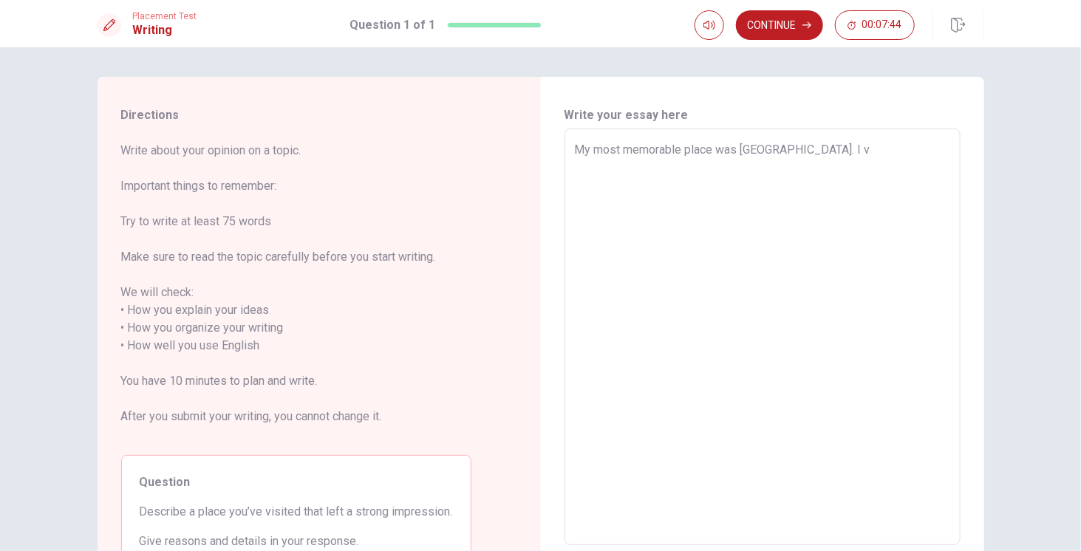
type textarea "x"
type textarea "My most memorable place was [GEOGRAPHIC_DATA]. I vi"
type textarea "x"
type textarea "My most memorable place was [GEOGRAPHIC_DATA]. I vis"
type textarea "x"
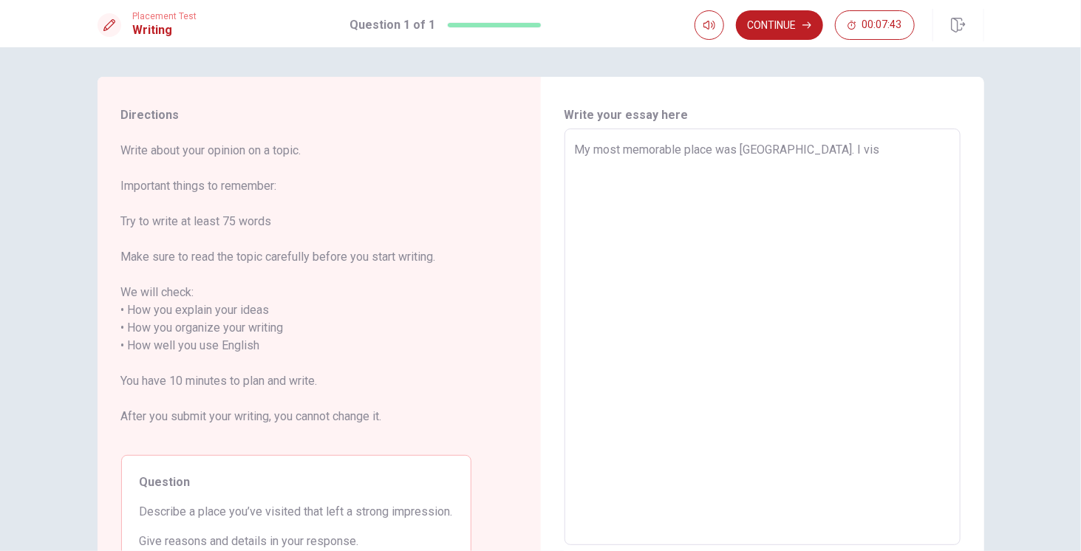
type textarea "My most memorable place was [GEOGRAPHIC_DATA]. I visi"
type textarea "x"
type textarea "My most memorable place was [GEOGRAPHIC_DATA]. I visit"
type textarea "x"
type textarea "My most memorable place was [GEOGRAPHIC_DATA]. I visite"
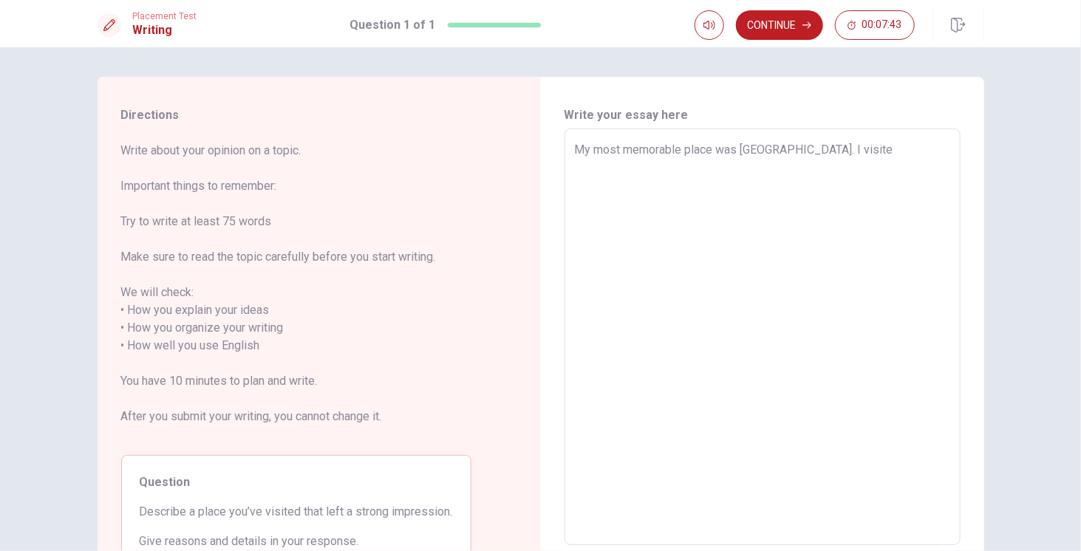
type textarea "x"
type textarea "My most memorable place was [GEOGRAPHIC_DATA]. I visited"
type textarea "x"
type textarea "My most memorable place was [GEOGRAPHIC_DATA]. I visited"
type textarea "x"
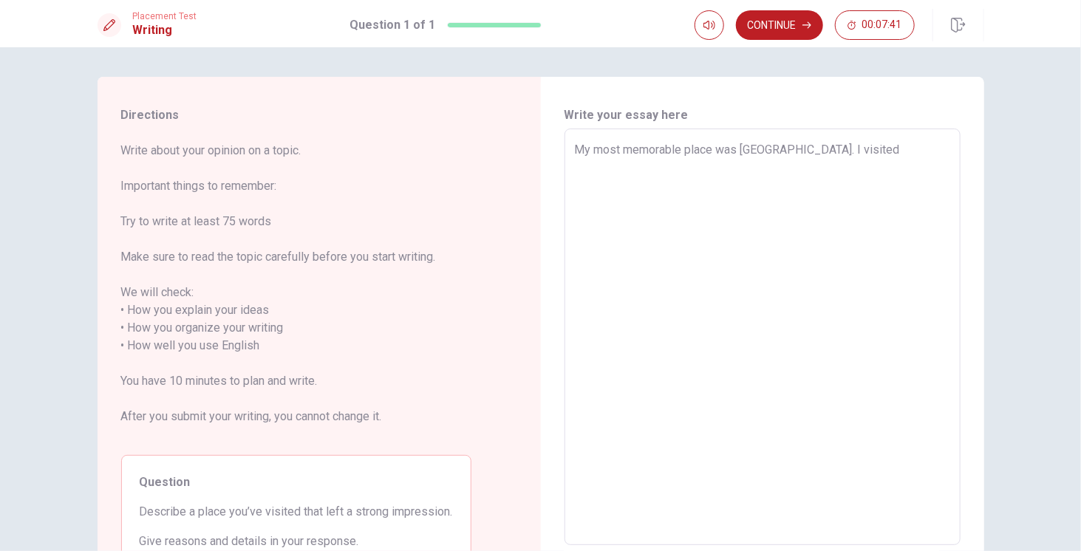
type textarea "My most memorable place was [GEOGRAPHIC_DATA]. I visited U"
type textarea "x"
type textarea "My most memorable place was [GEOGRAPHIC_DATA]. I visited [GEOGRAPHIC_DATA]"
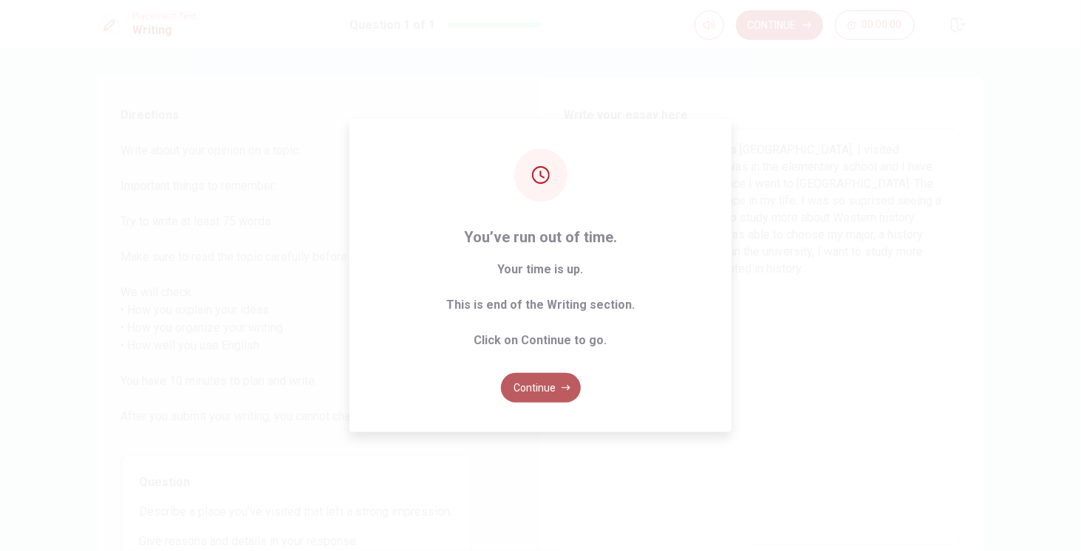
click at [560, 389] on button "Continue" at bounding box center [541, 388] width 80 height 30
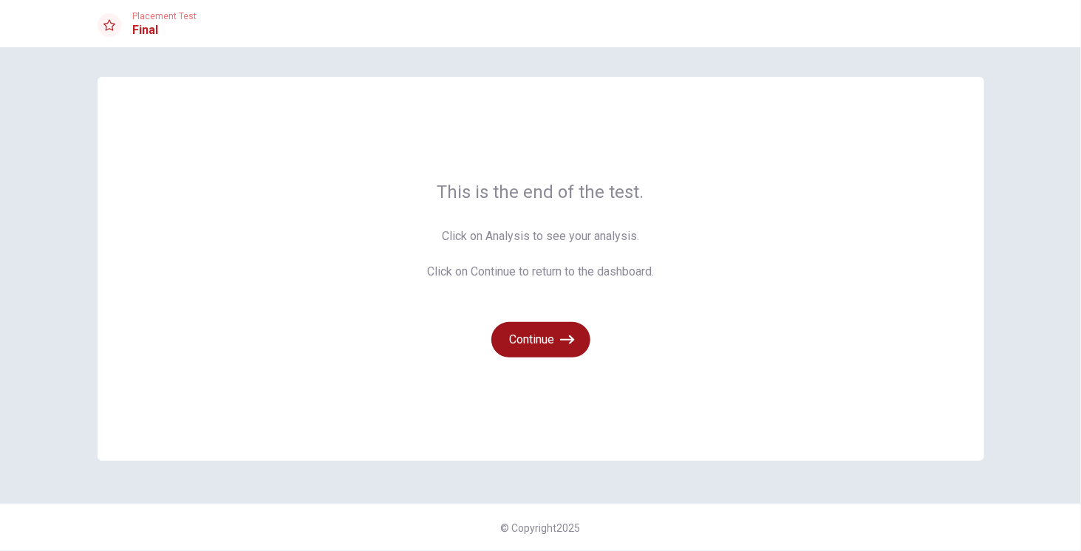
click at [559, 339] on button "Continue" at bounding box center [541, 339] width 99 height 35
